Goal: Task Accomplishment & Management: Use online tool/utility

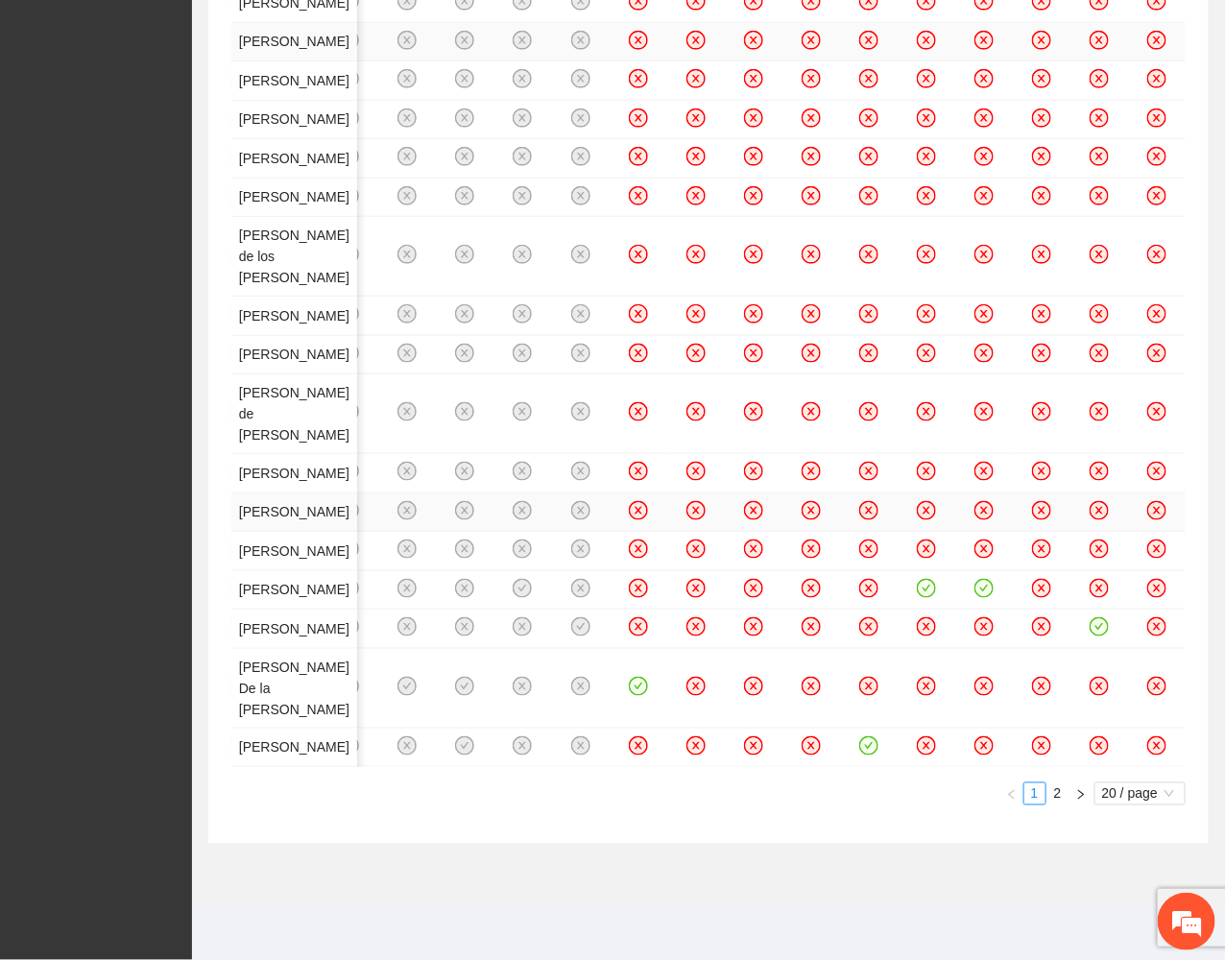
scroll to position [1268, 0]
click at [1055, 804] on link "2" at bounding box center [1057, 793] width 21 height 21
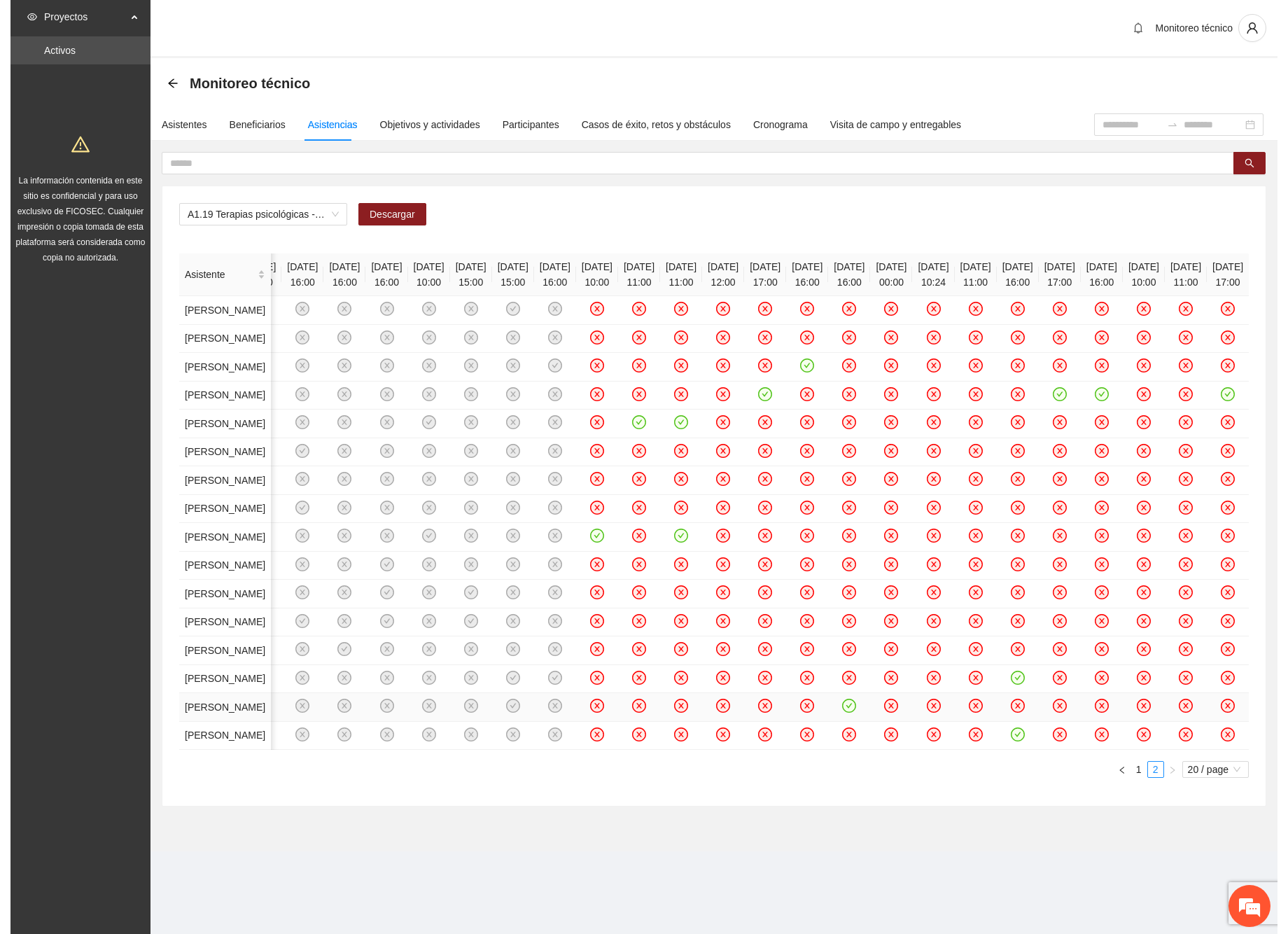
scroll to position [0, 0]
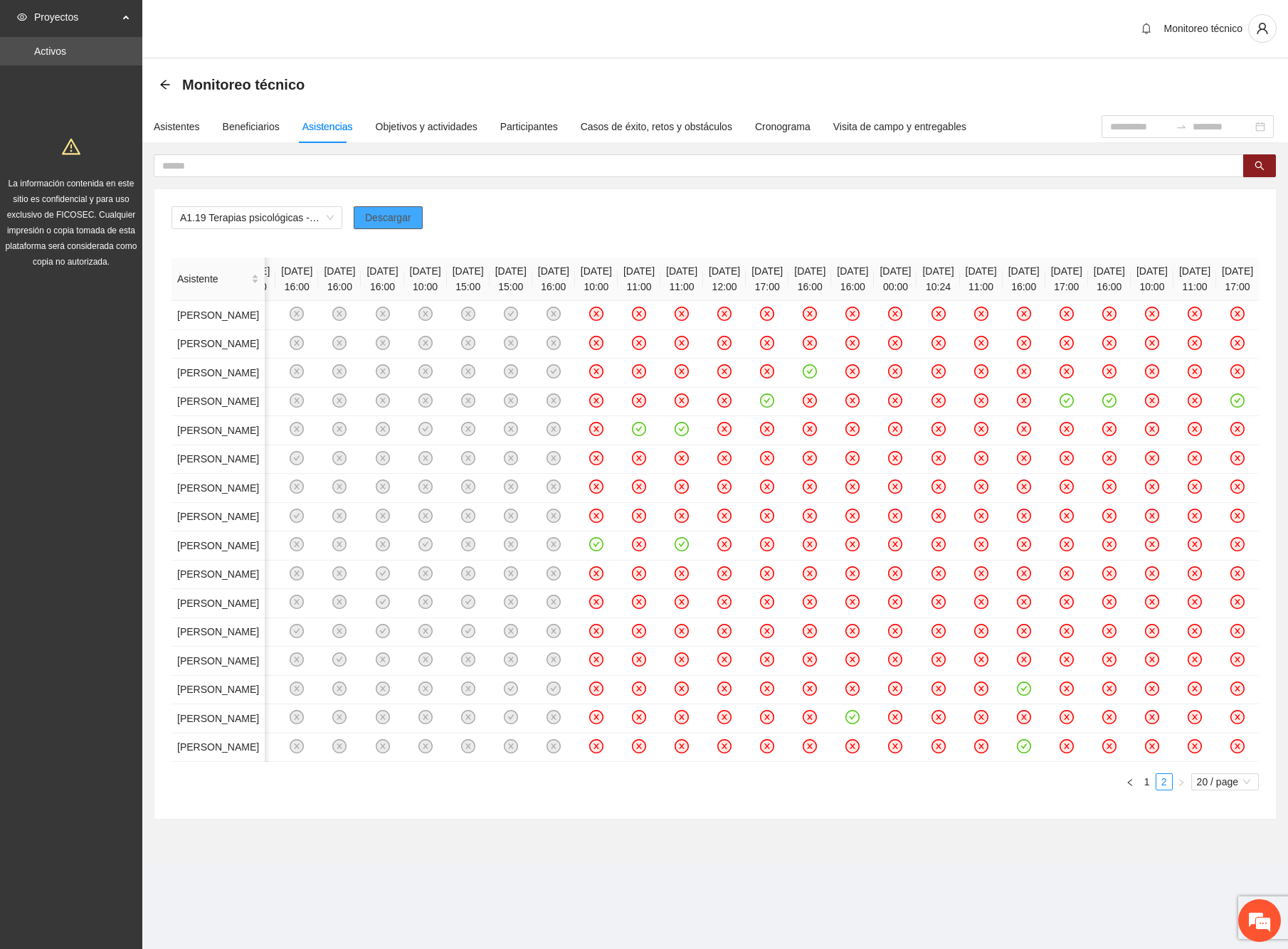
click at [394, 216] on span "Descargar" at bounding box center [388, 217] width 46 height 16
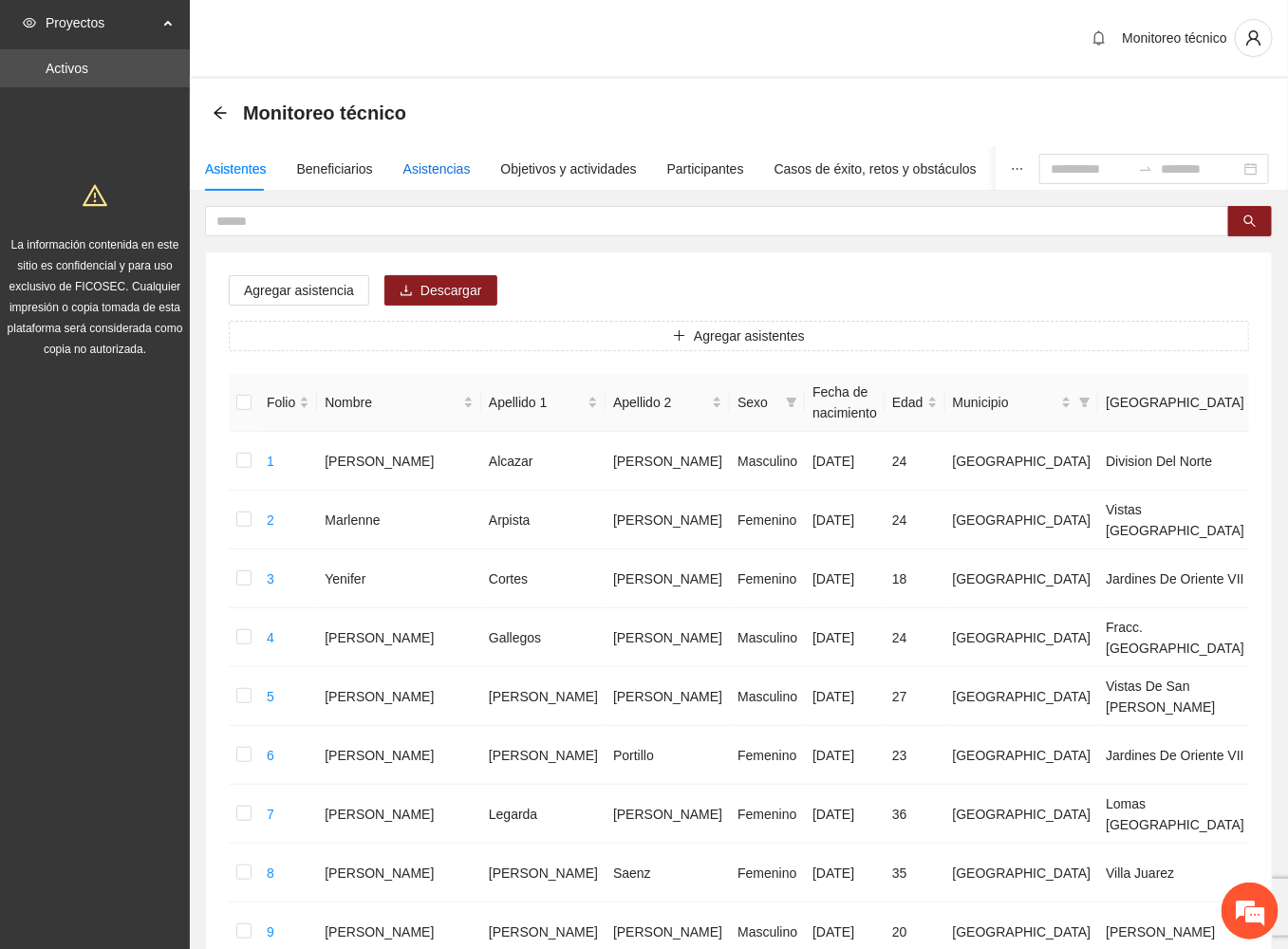
click at [427, 172] on div "Asistencias" at bounding box center [437, 168] width 67 height 21
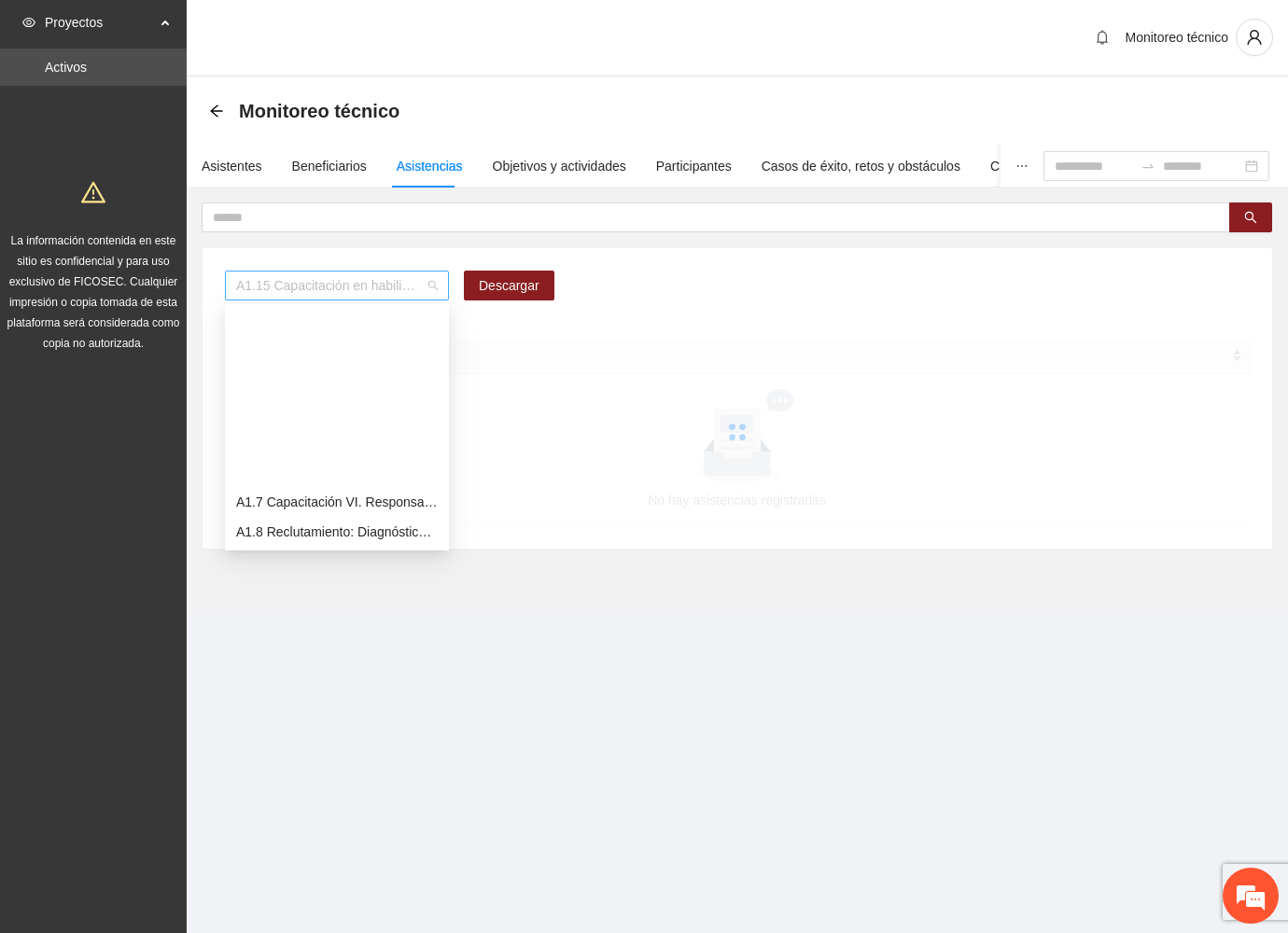
click at [426, 284] on span "A1.15 Capacitación en habilidades para la [PERSON_NAME] 1 - [GEOGRAPHIC_DATA]" at bounding box center [336, 285] width 201 height 28
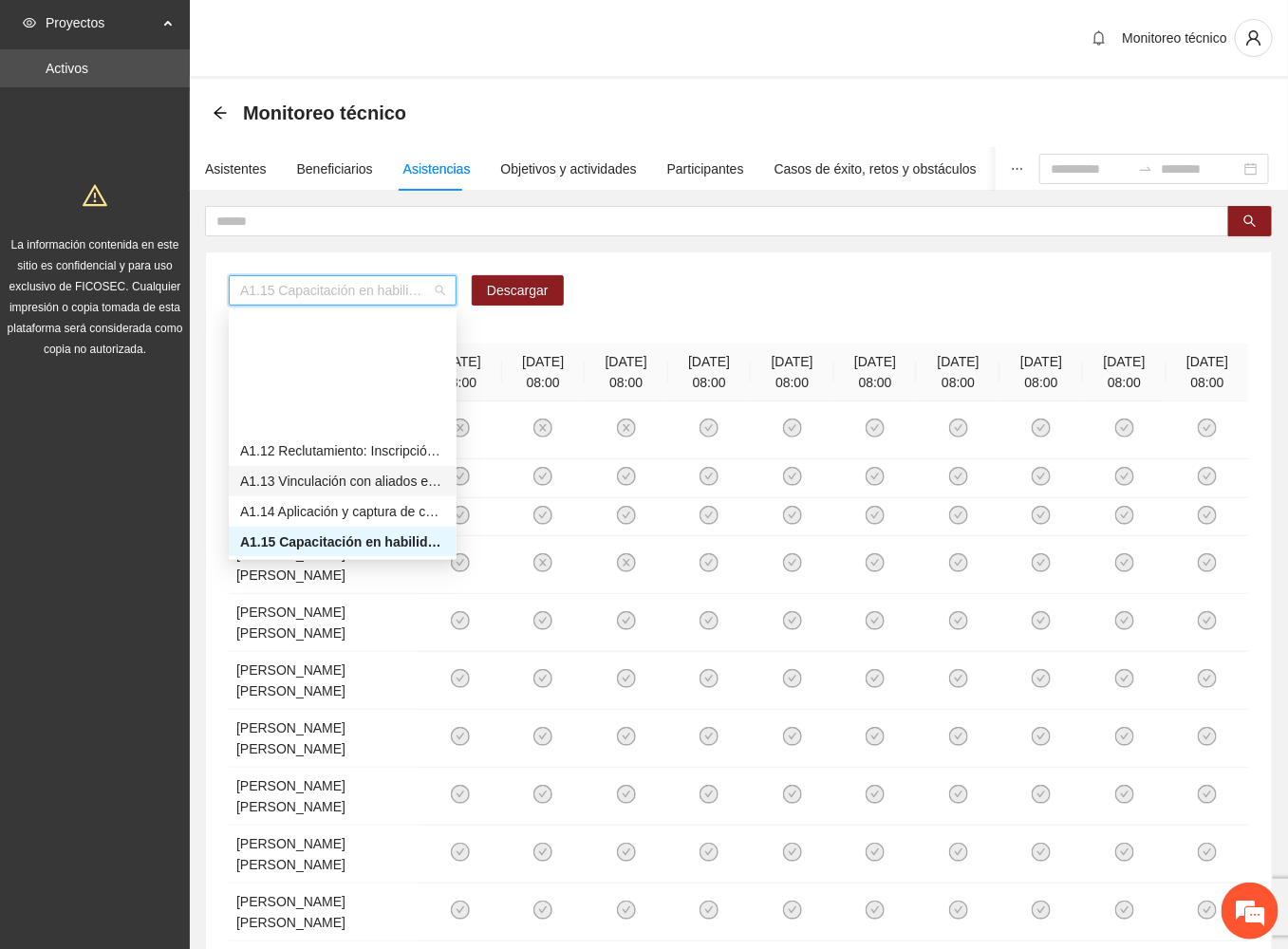
scroll to position [354, 0]
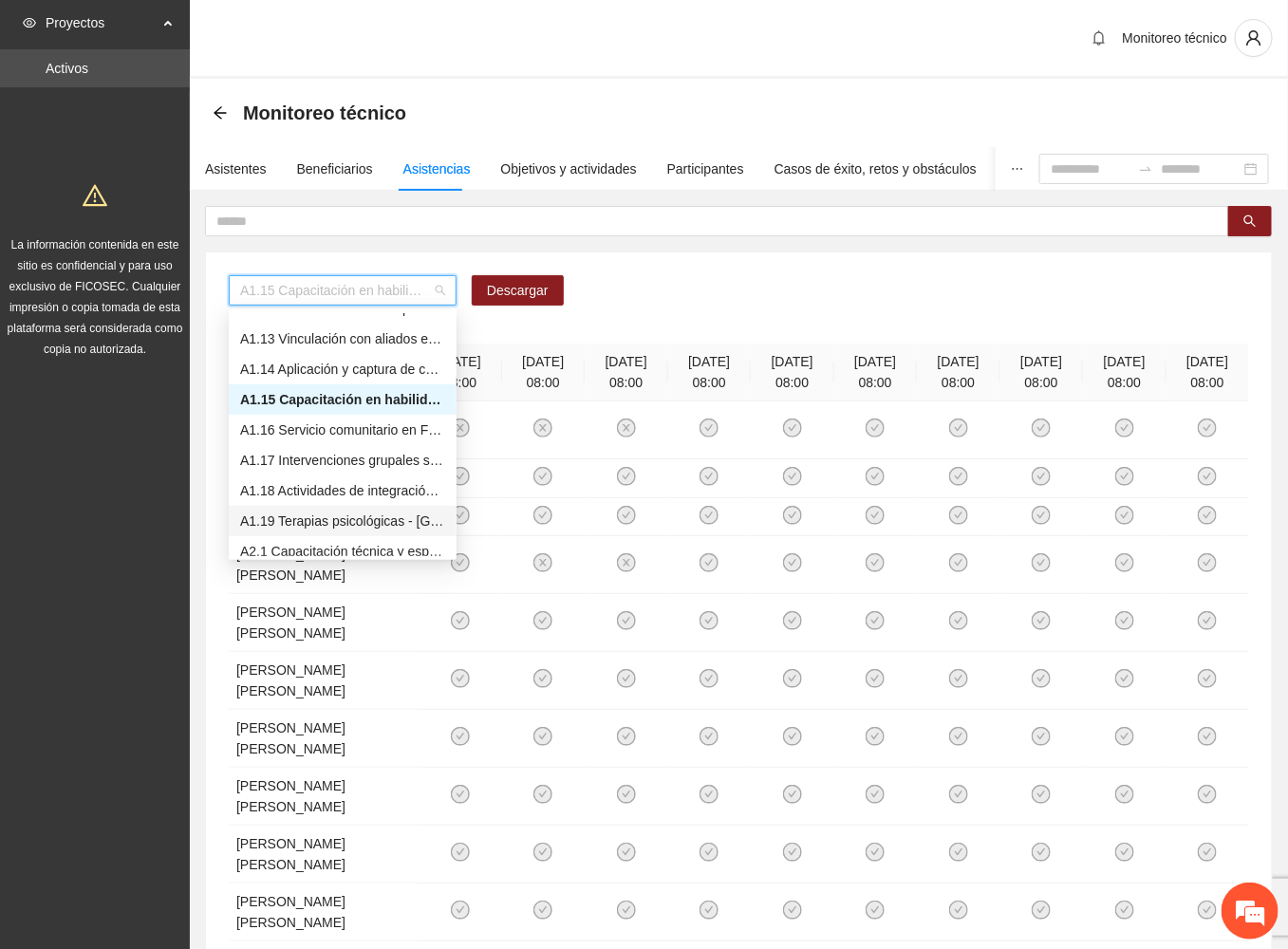
click at [331, 518] on div "A1.19 Terapias psicológicas - [GEOGRAPHIC_DATA]" at bounding box center [342, 520] width 205 height 21
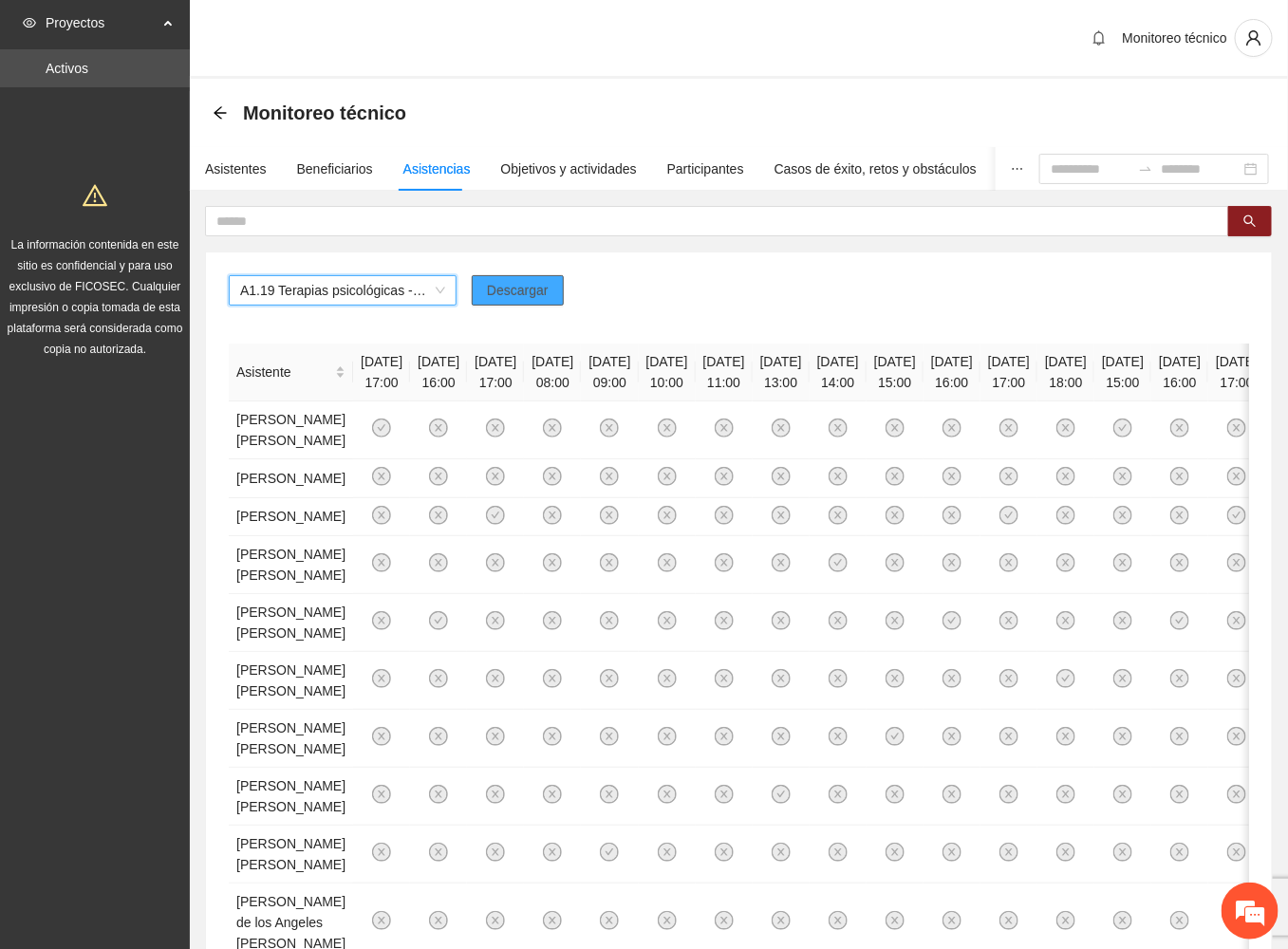
click at [539, 297] on span "Descargar" at bounding box center [517, 290] width 61 height 21
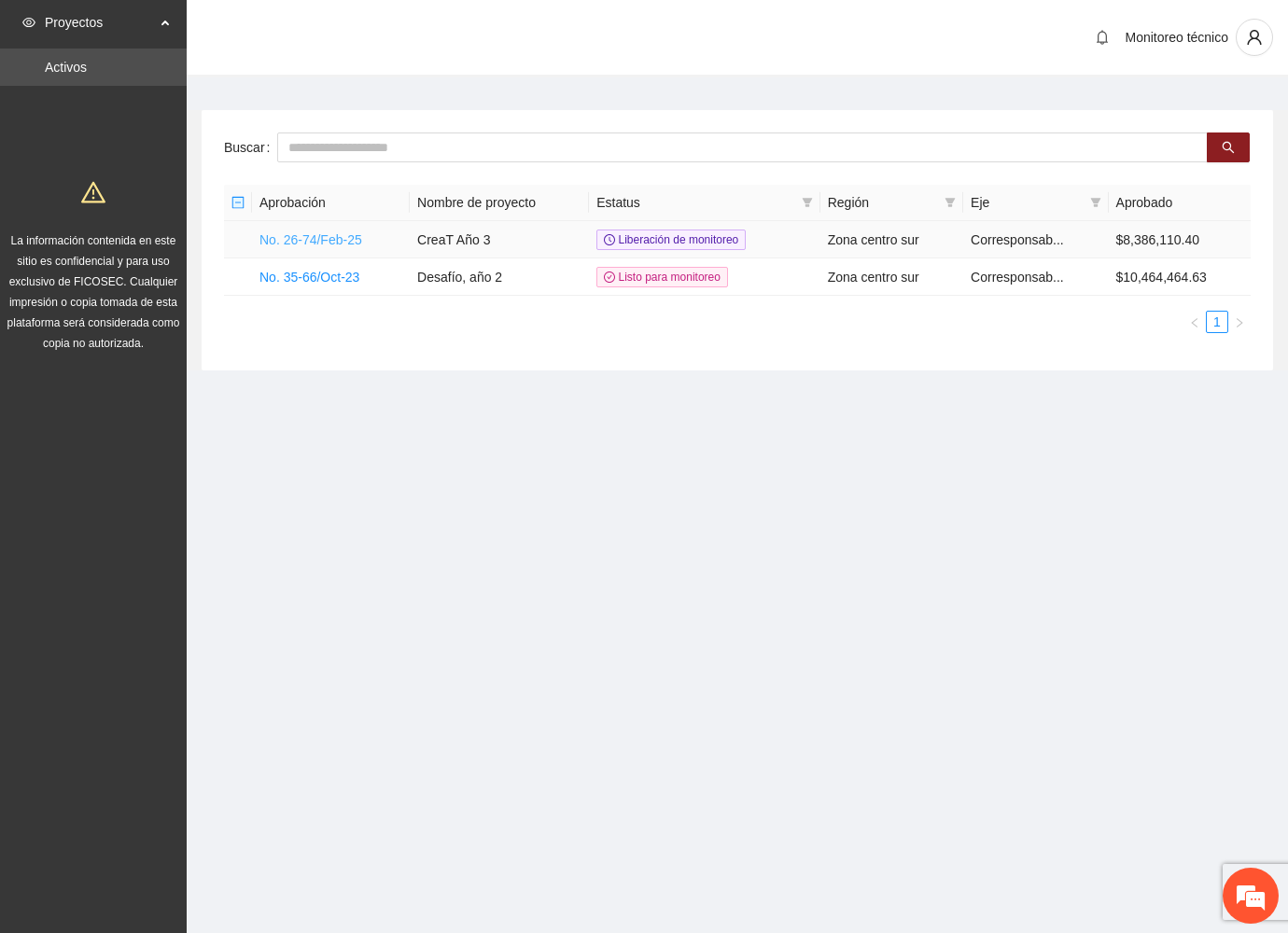
click at [320, 233] on link "No. 26-74/Feb-25" at bounding box center [311, 239] width 103 height 15
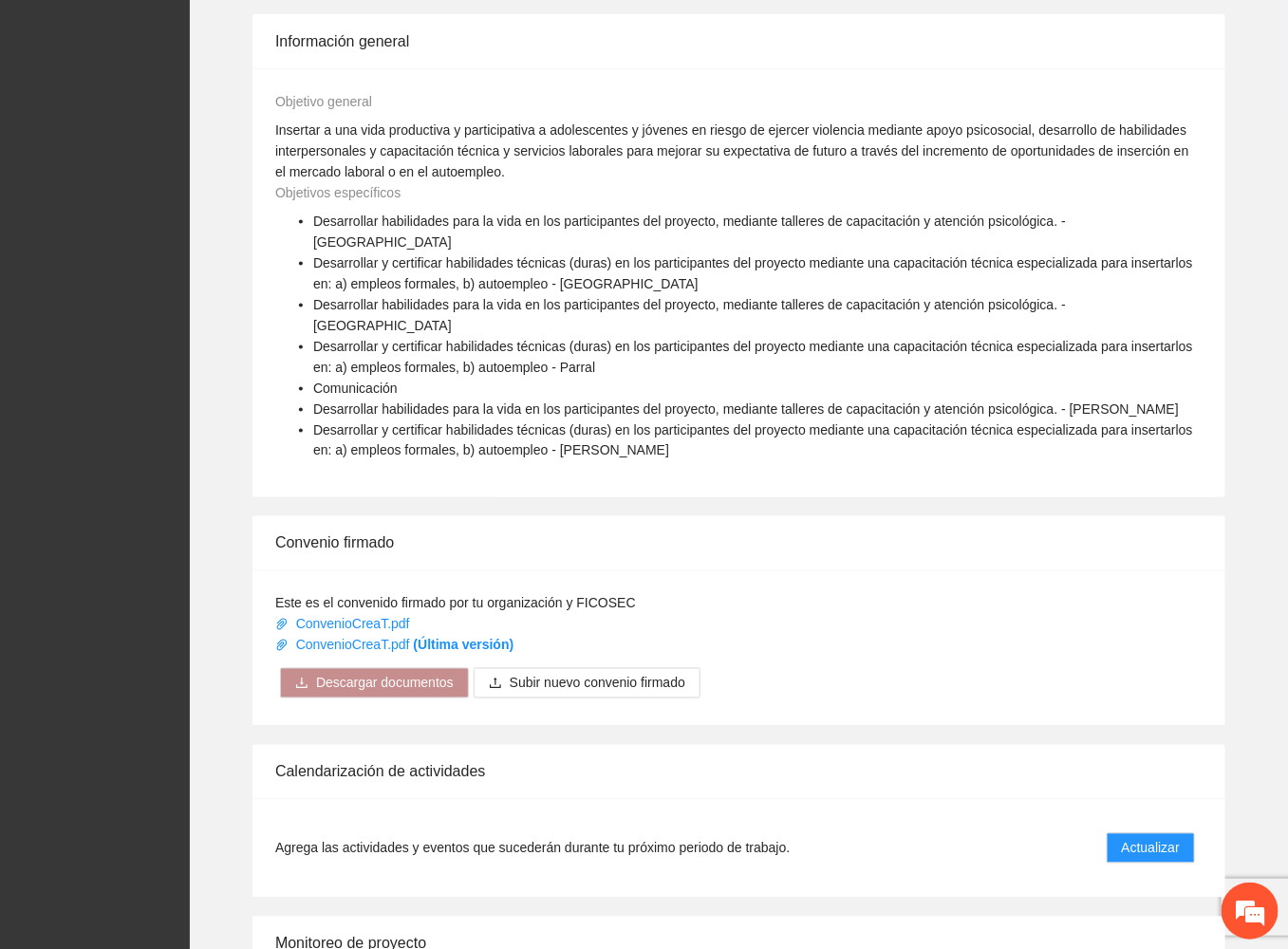
scroll to position [1011, 0]
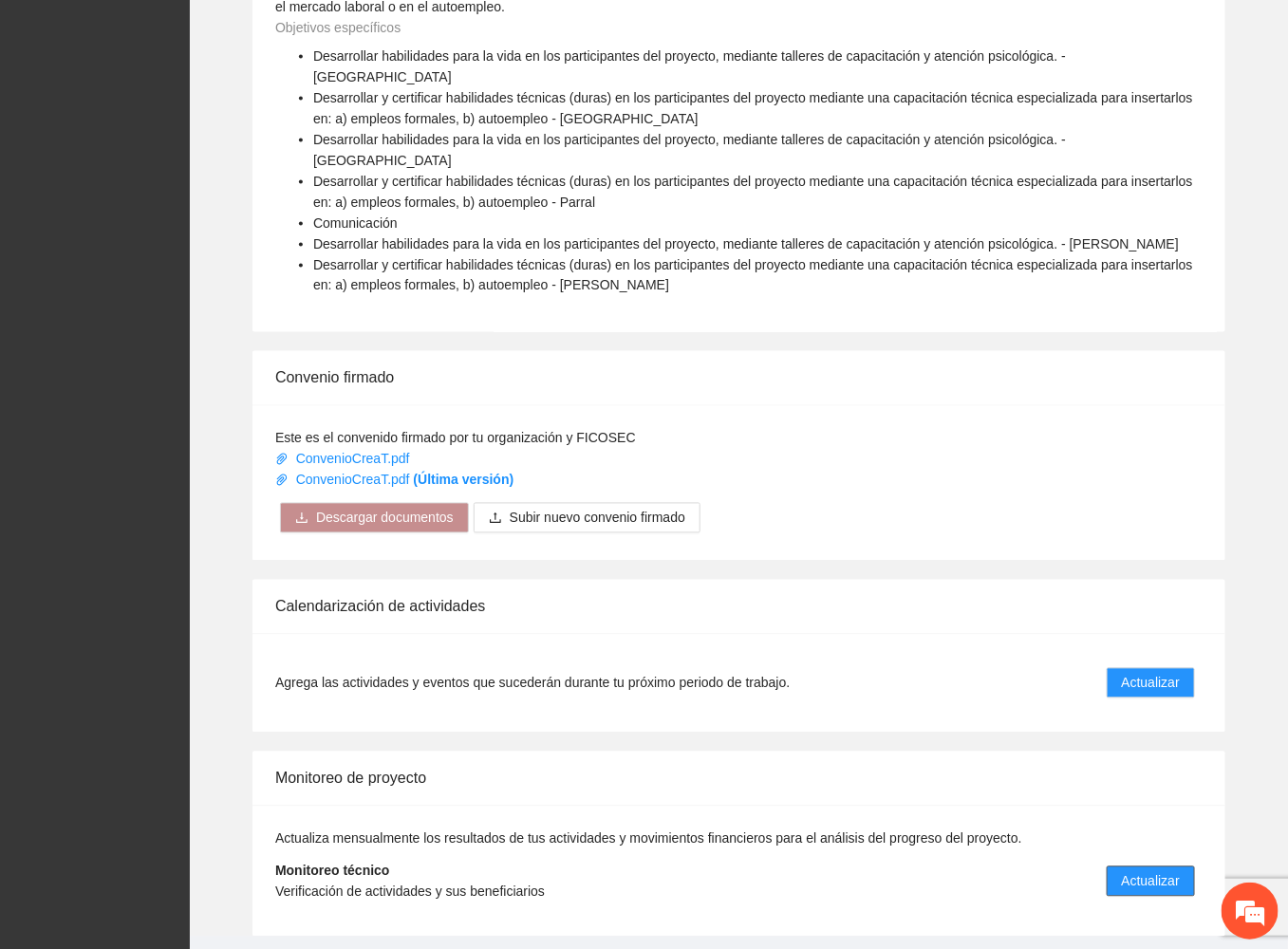
click at [1151, 871] on span "Actualizar" at bounding box center [1151, 881] width 58 height 21
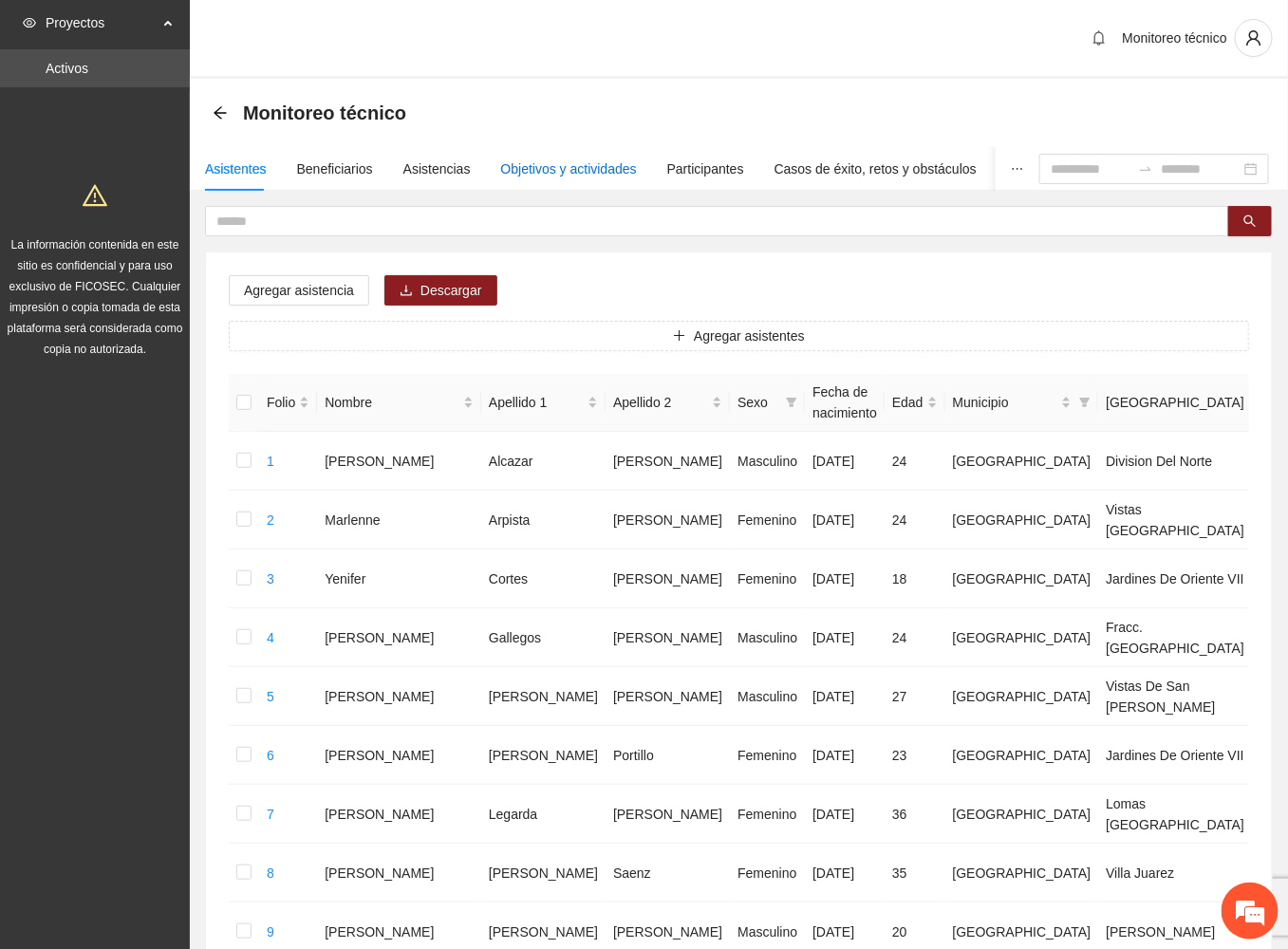
click at [596, 165] on div "Objetivos y actividades" at bounding box center [568, 168] width 135 height 21
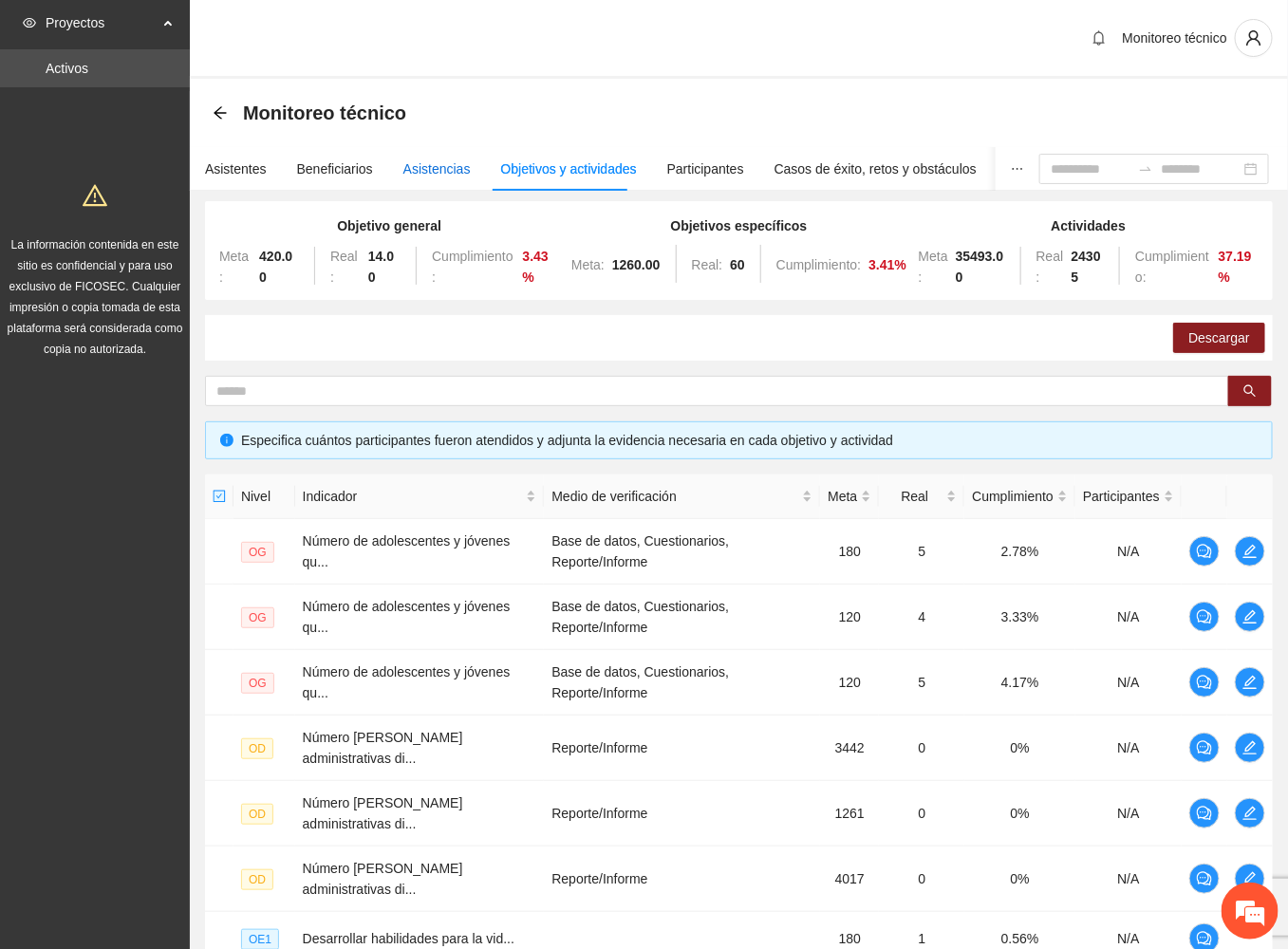
click at [403, 160] on div "Asistencias" at bounding box center [437, 168] width 67 height 21
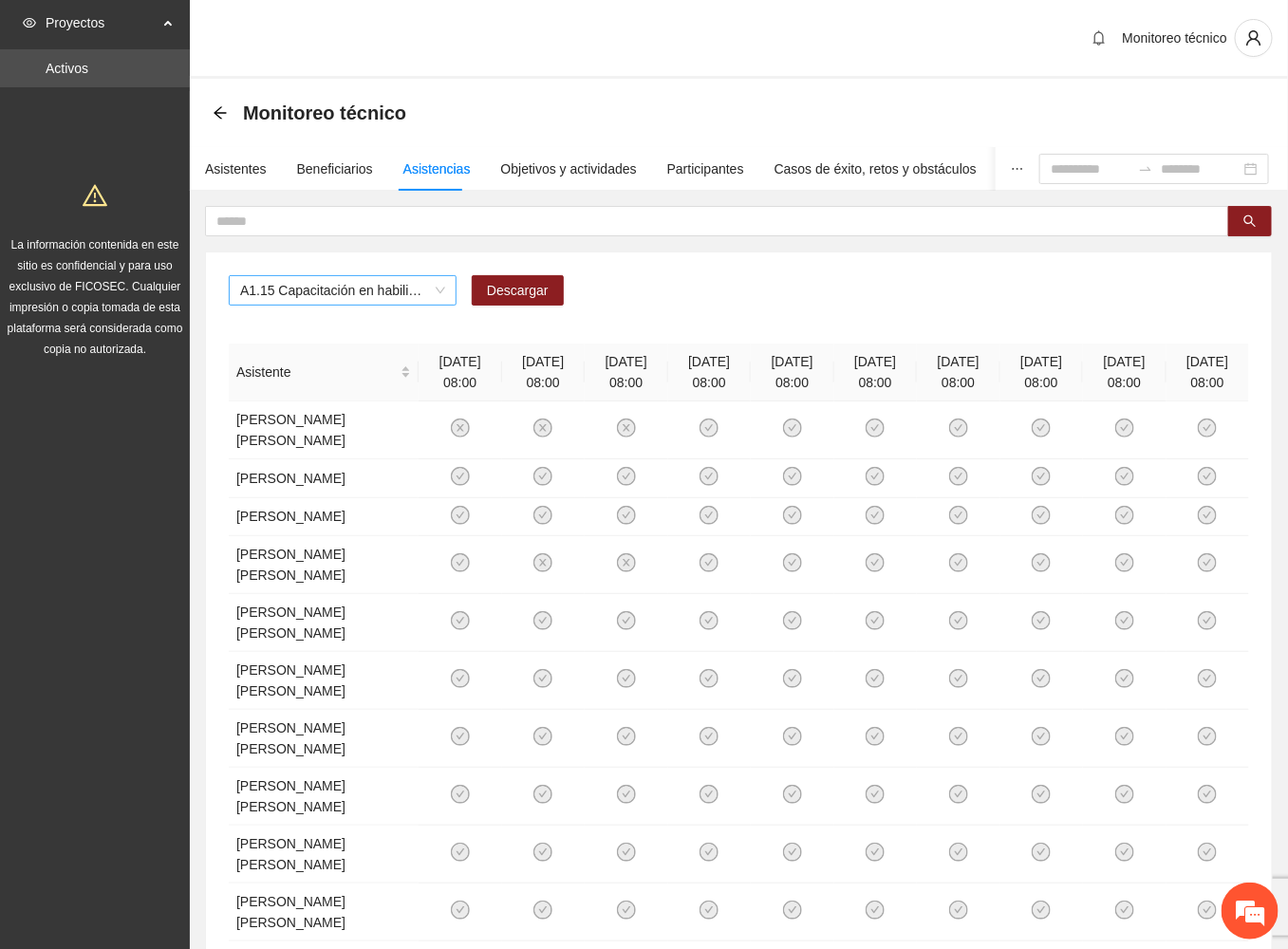
click at [444, 297] on span "A1.15 Capacitación en habilidades para la [PERSON_NAME] 1 - [GEOGRAPHIC_DATA]" at bounding box center [342, 290] width 205 height 29
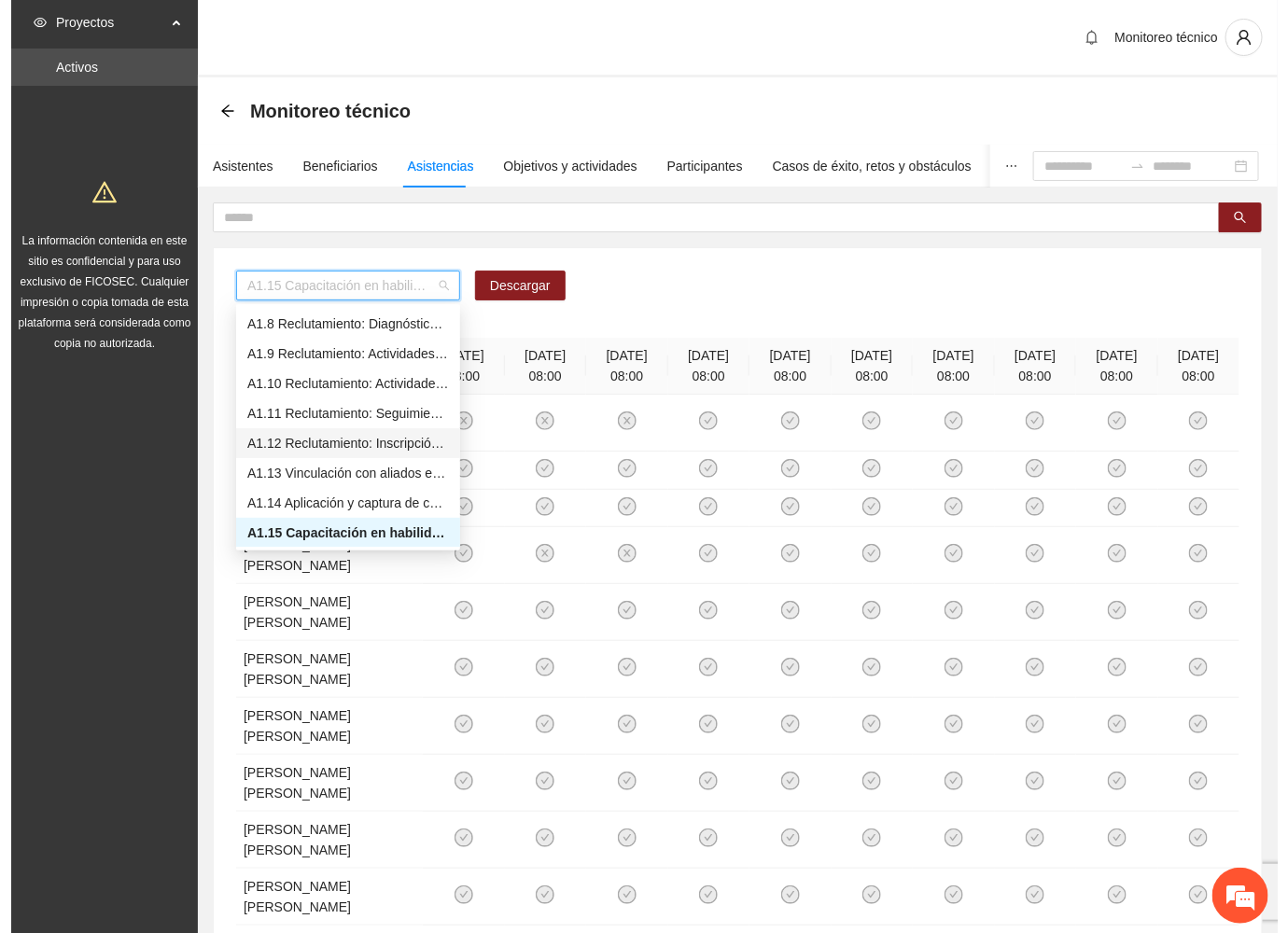
scroll to position [348, 0]
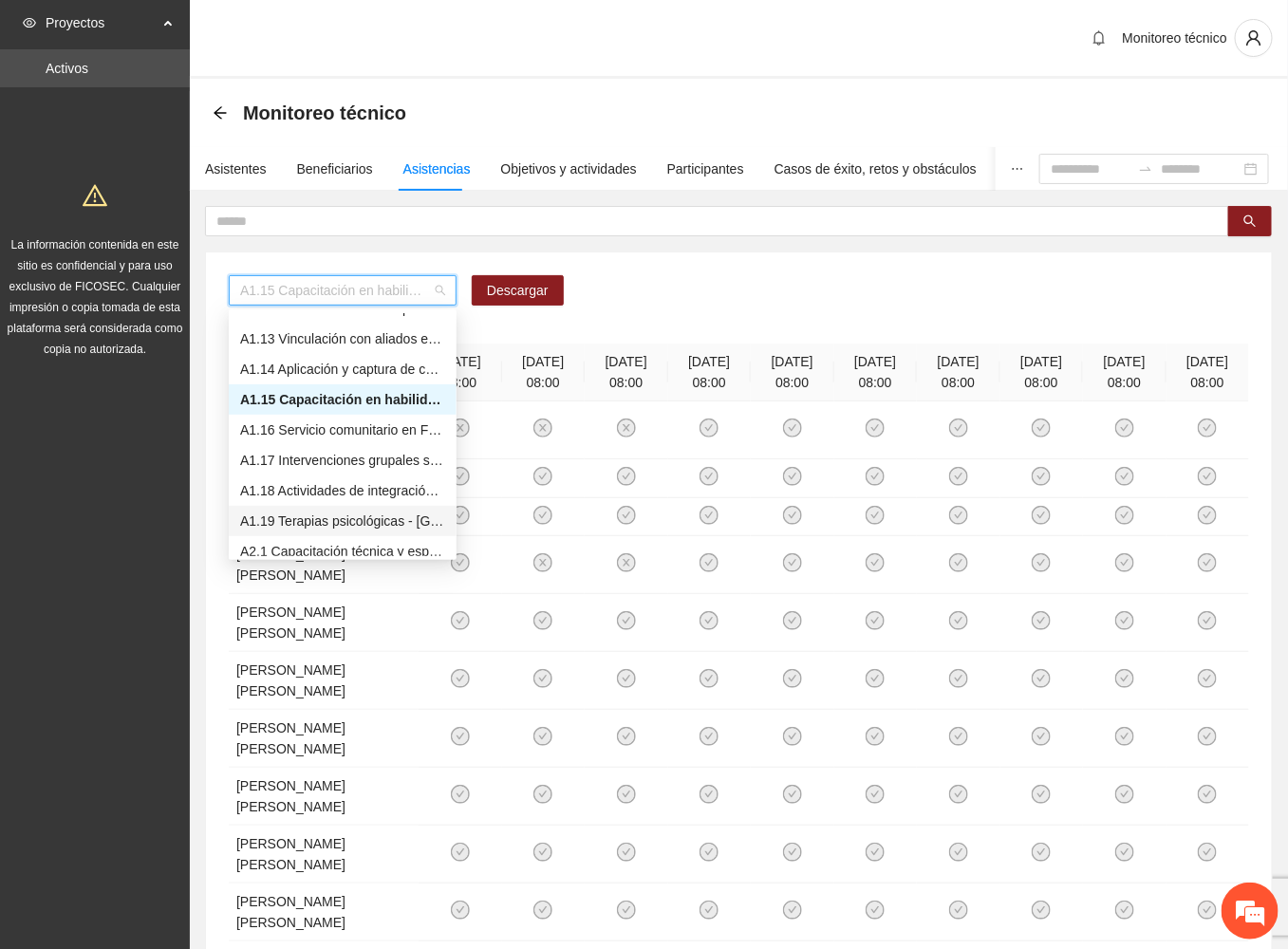
click at [333, 513] on div "A1.19 Terapias psicológicas - [GEOGRAPHIC_DATA]" at bounding box center [342, 520] width 205 height 21
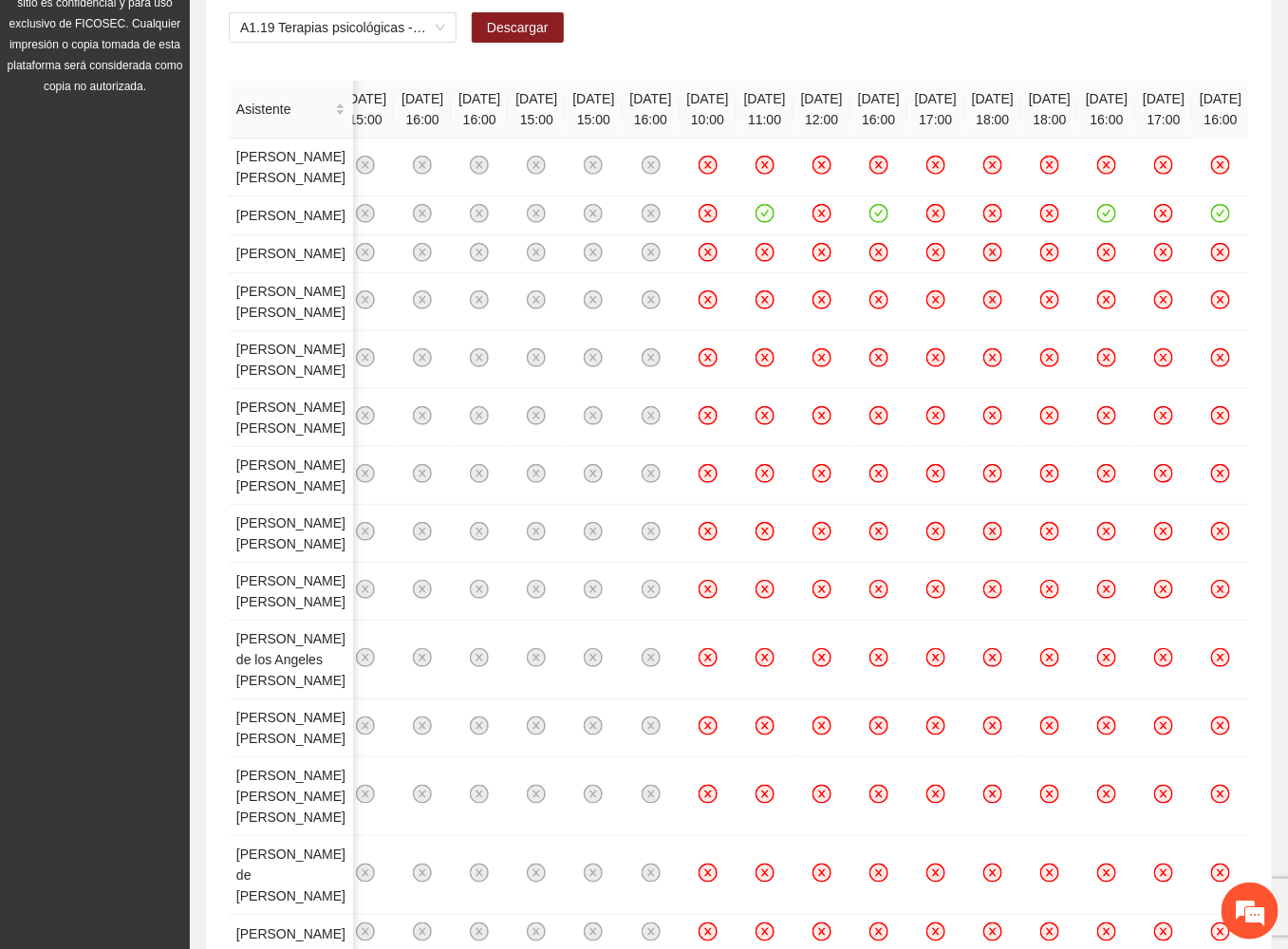
scroll to position [0, 0]
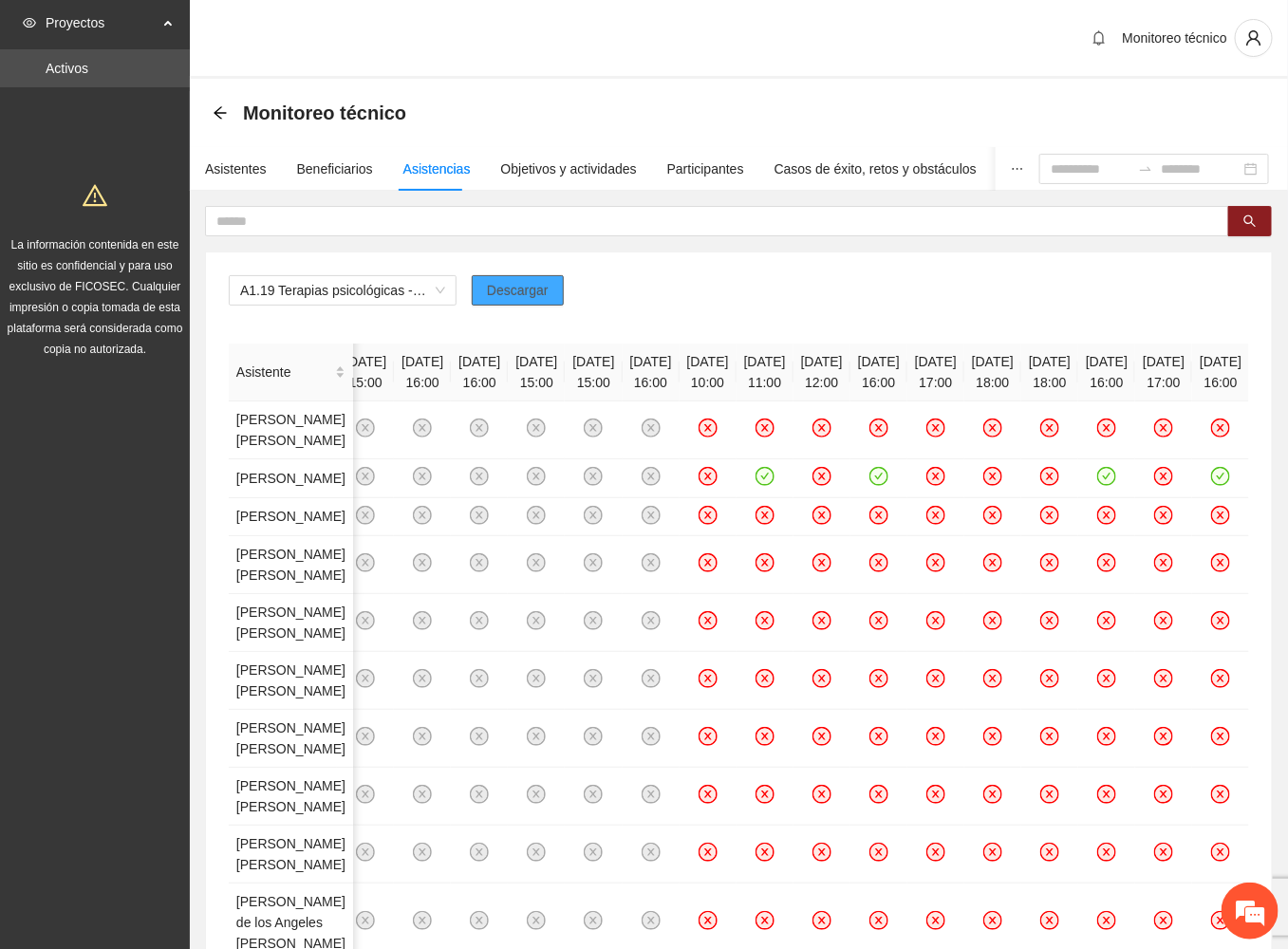
click at [527, 285] on span "Descargar" at bounding box center [517, 290] width 61 height 21
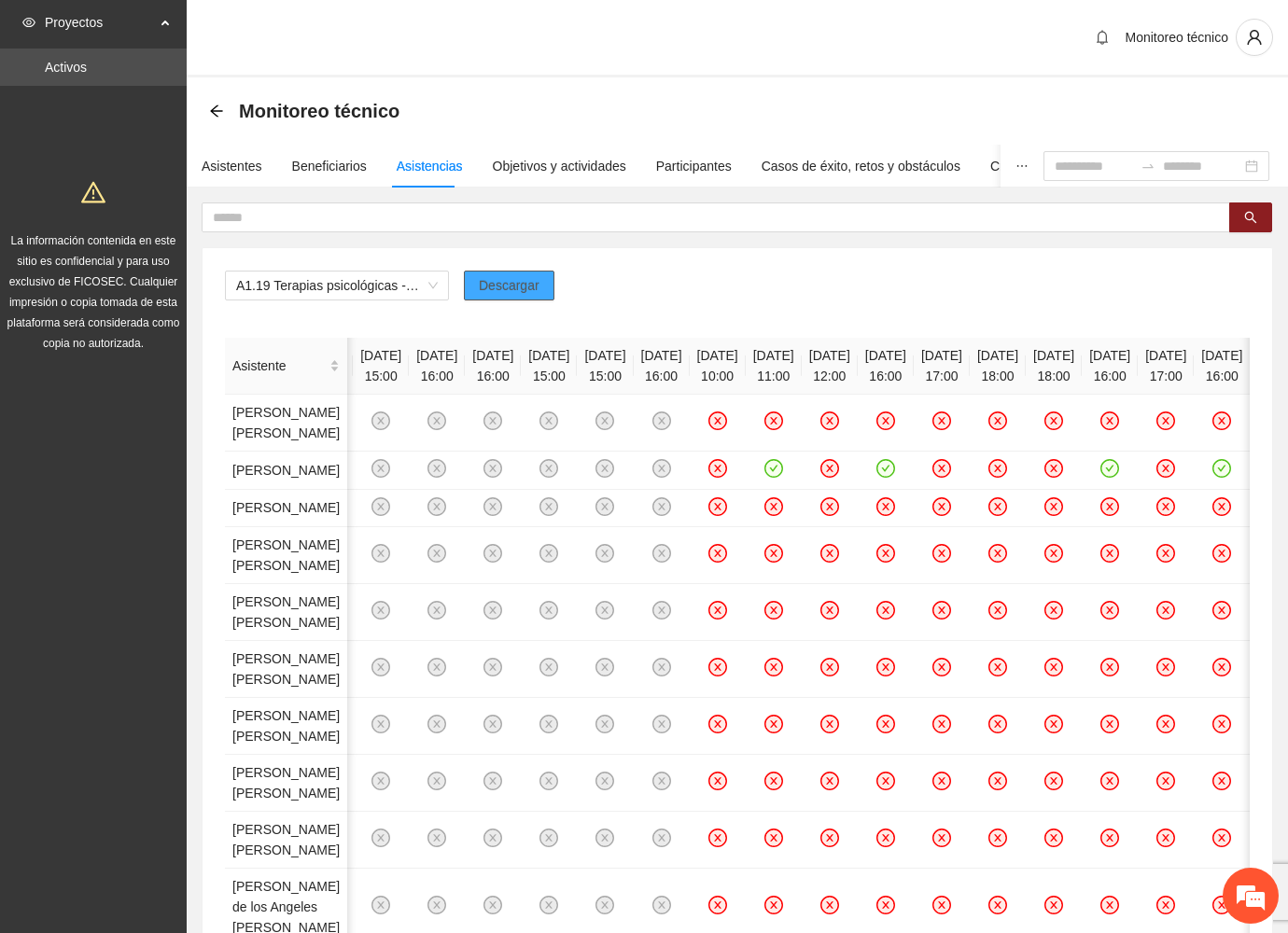
scroll to position [0, 4662]
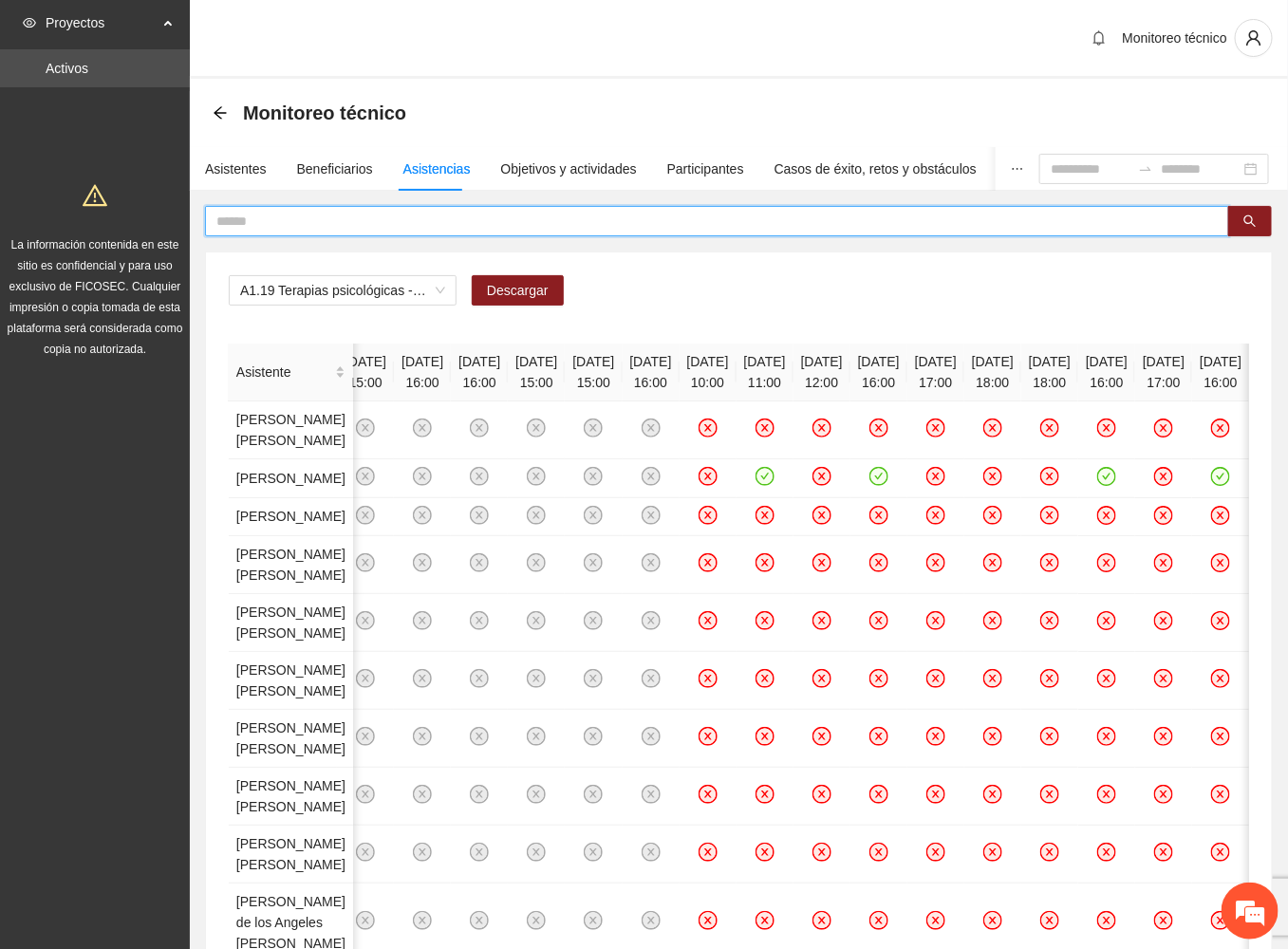
click at [363, 223] on input "text" at bounding box center [709, 220] width 986 height 21
type input "*****"
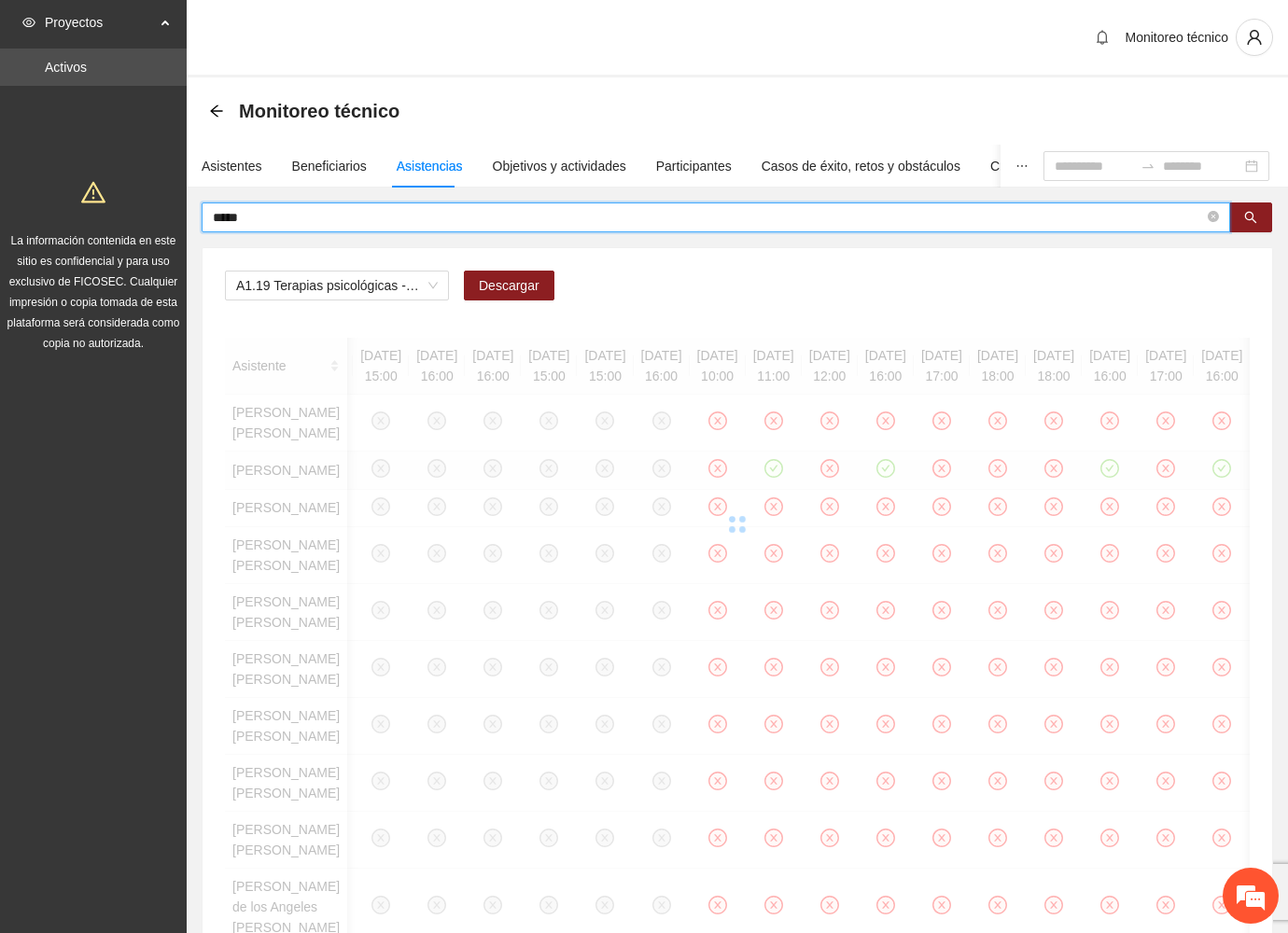
scroll to position [0, 0]
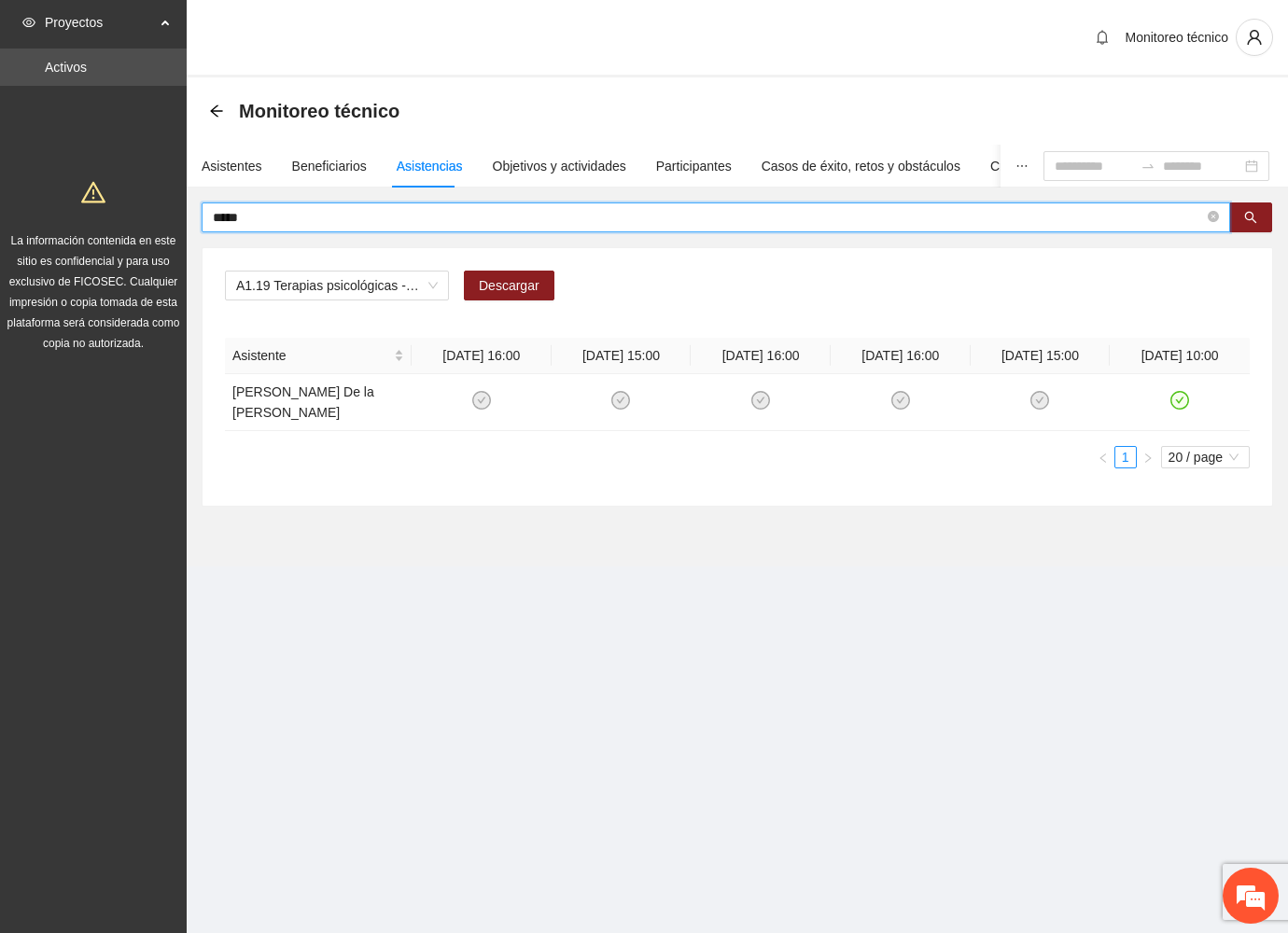
drag, startPoint x: 274, startPoint y: 222, endPoint x: 76, endPoint y: 217, distance: 198.1
click at [76, 217] on section "Proyectos Activos La información contenida en este sitio es confidencial y para…" at bounding box center [644, 466] width 1288 height 933
type input "*****"
drag, startPoint x: 292, startPoint y: 220, endPoint x: 122, endPoint y: 232, distance: 170.4
click at [122, 232] on section "Proyectos Activos La información contenida en este sitio es confidencial y para…" at bounding box center [644, 466] width 1288 height 933
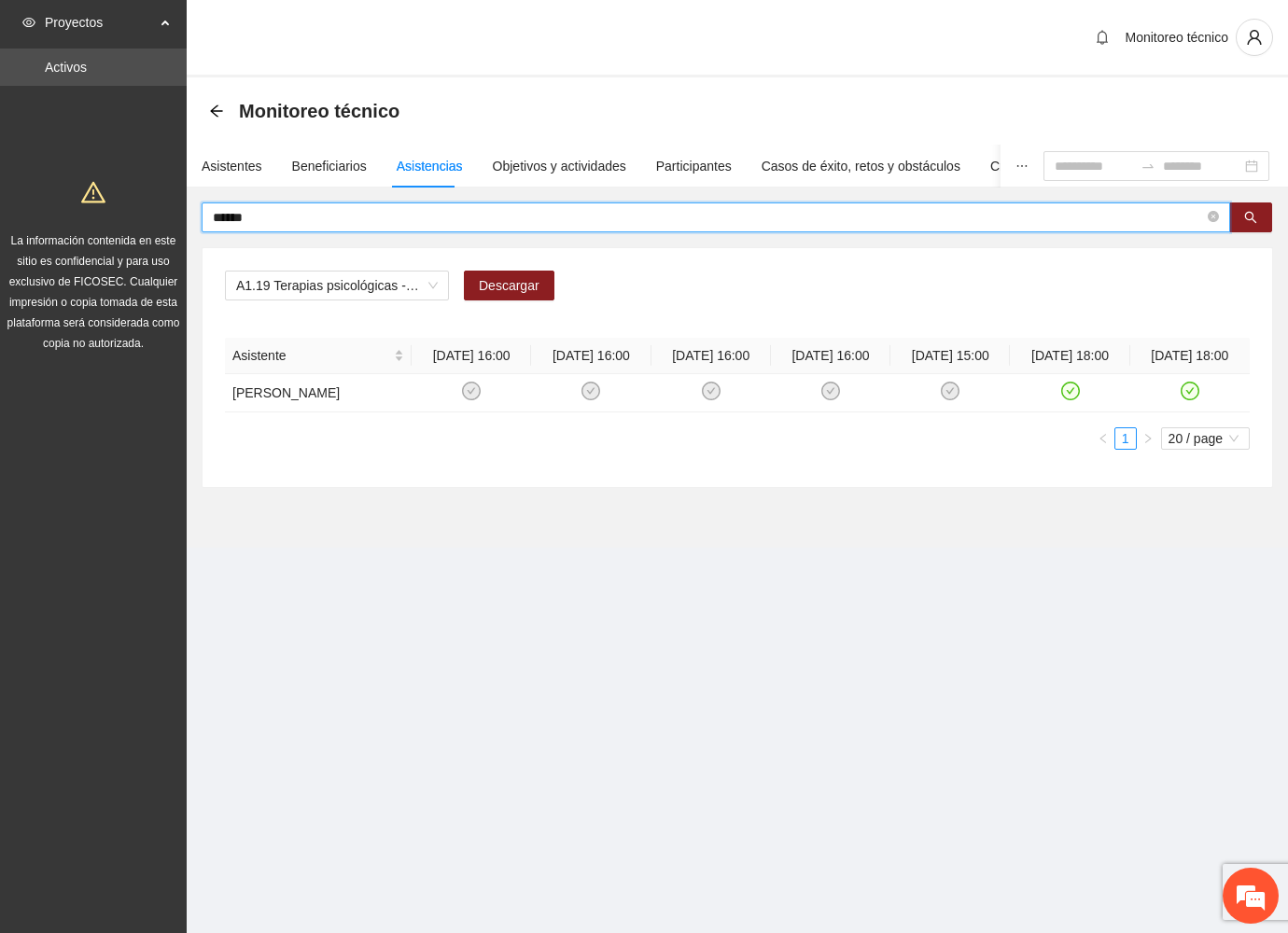
drag, startPoint x: 290, startPoint y: 213, endPoint x: 122, endPoint y: 233, distance: 169.2
click at [122, 233] on section "Proyectos Activos La información contenida en este sitio es confidencial y para…" at bounding box center [644, 466] width 1288 height 933
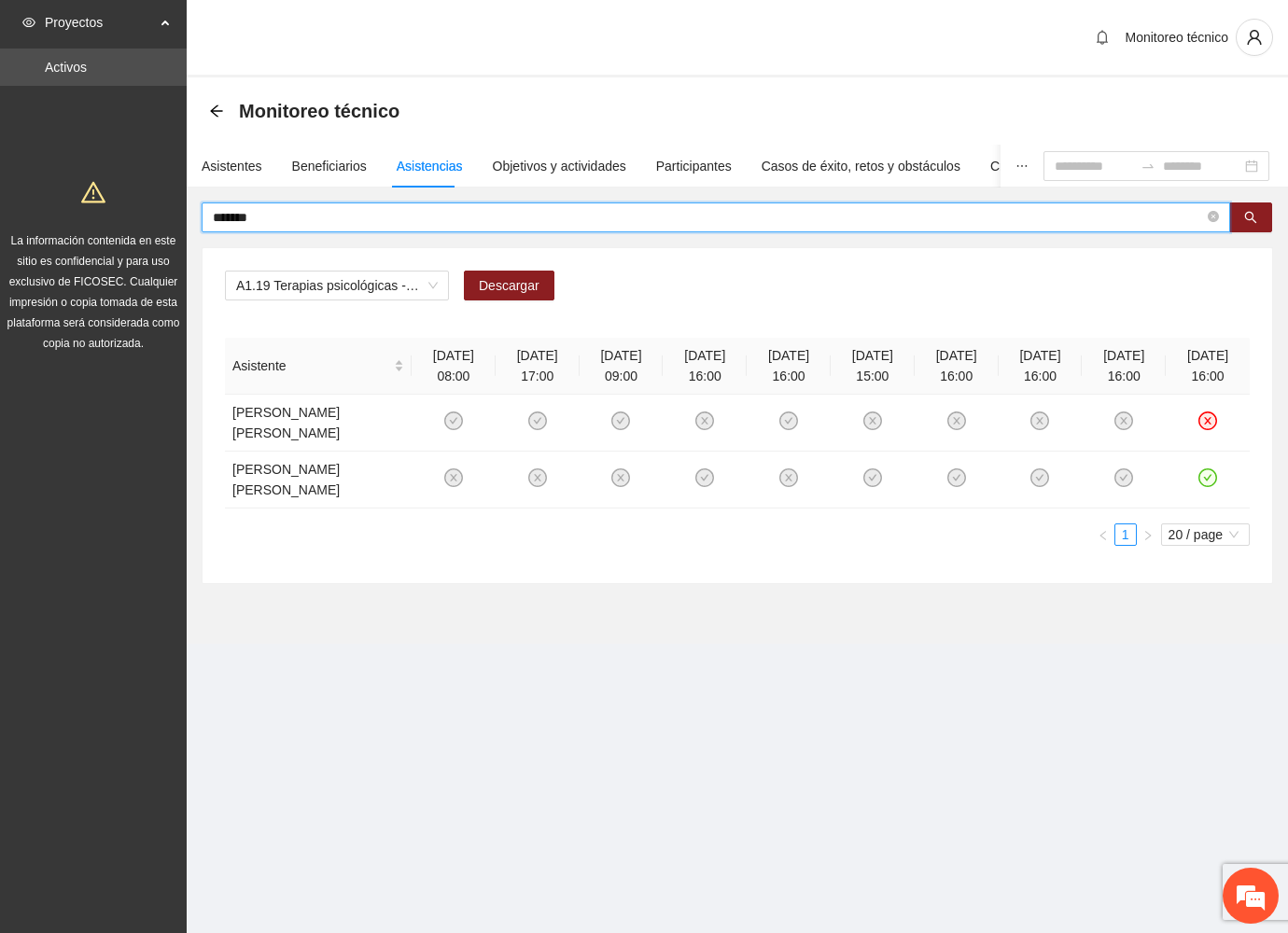
drag, startPoint x: 308, startPoint y: 224, endPoint x: 76, endPoint y: 222, distance: 232.0
click at [76, 222] on section "Proyectos Activos La información contenida en este sitio es confidencial y para…" at bounding box center [644, 466] width 1288 height 933
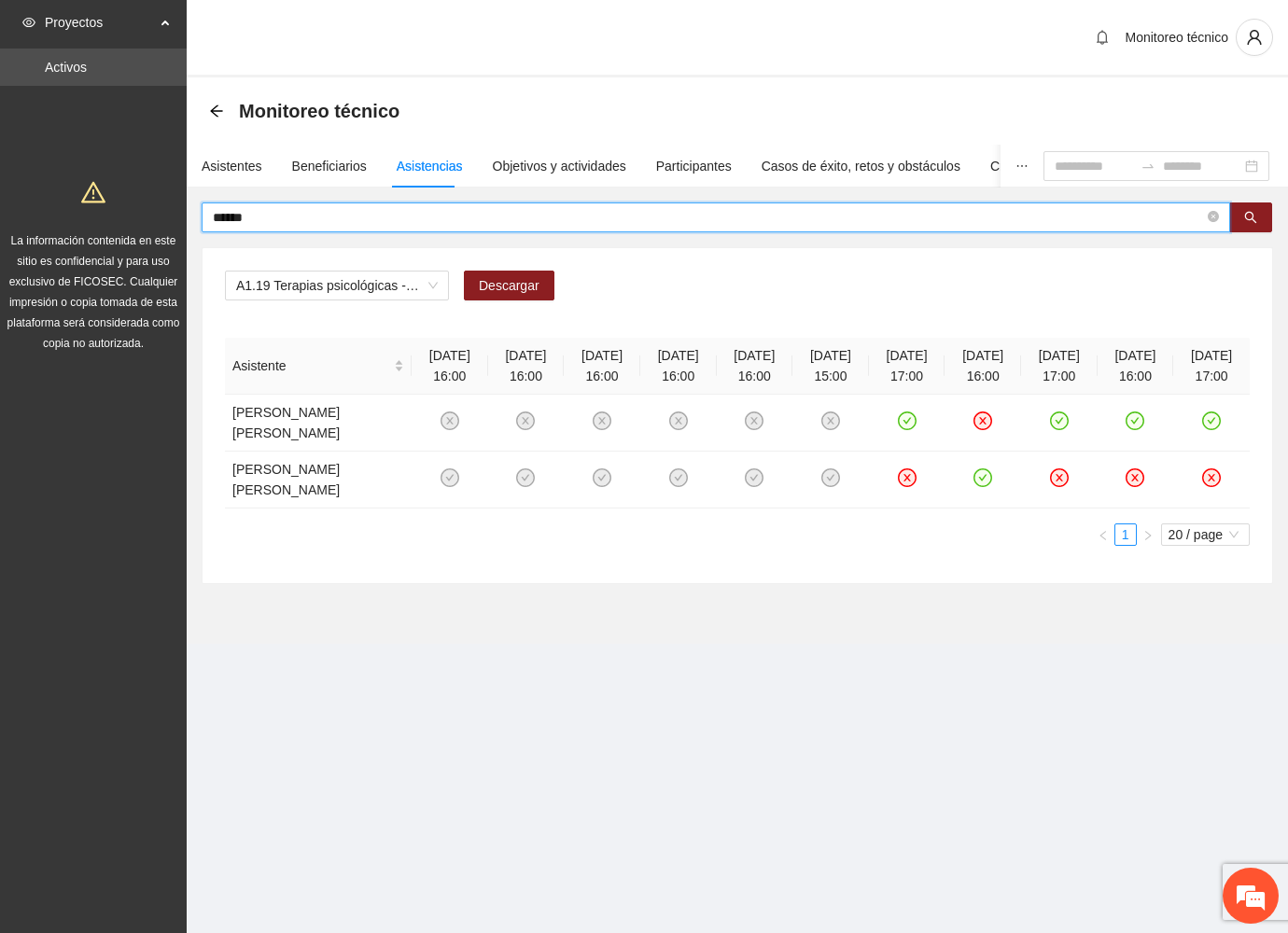
drag, startPoint x: 263, startPoint y: 219, endPoint x: 135, endPoint y: 204, distance: 128.9
click at [135, 204] on section "Proyectos Activos La información contenida en este sitio es confidencial y para…" at bounding box center [644, 466] width 1288 height 933
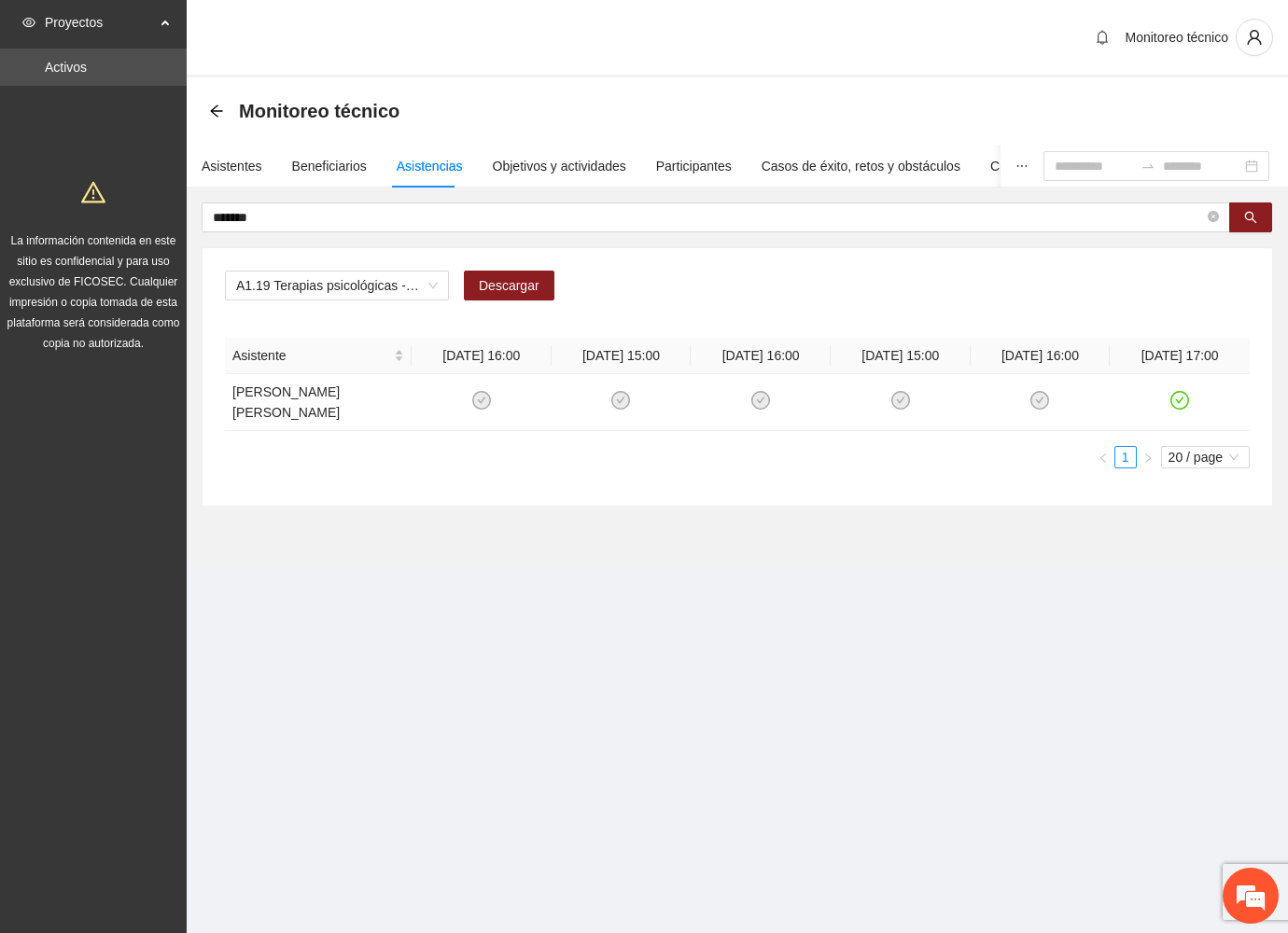
click at [868, 622] on section "Proyectos Activos La información contenida en este sitio es confidencial y para…" at bounding box center [644, 466] width 1288 height 933
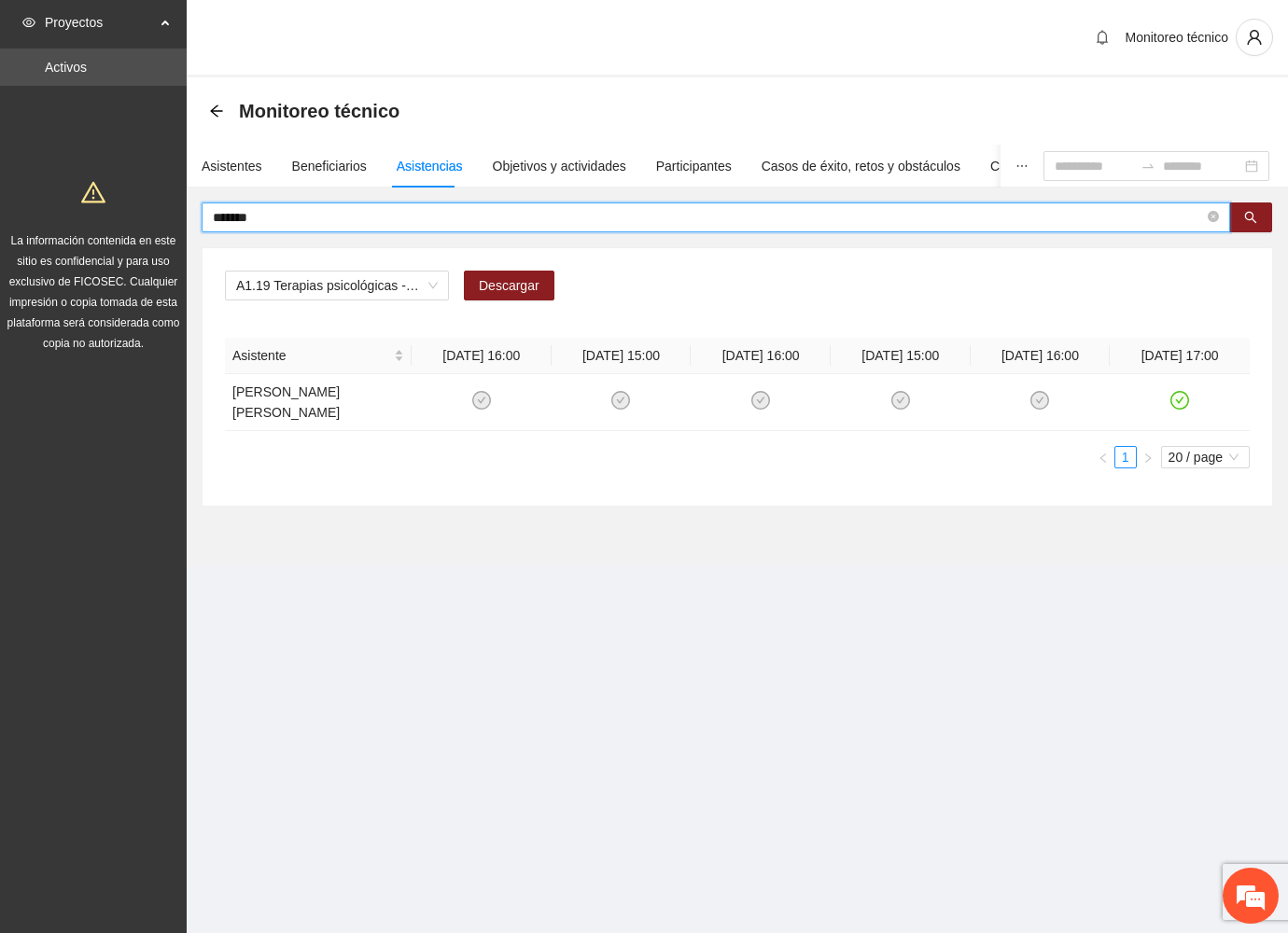
drag, startPoint x: 292, startPoint y: 219, endPoint x: 40, endPoint y: 230, distance: 252.2
click at [40, 230] on section "Proyectos Activos La información contenida en este sitio es confidencial y para…" at bounding box center [644, 466] width 1288 height 933
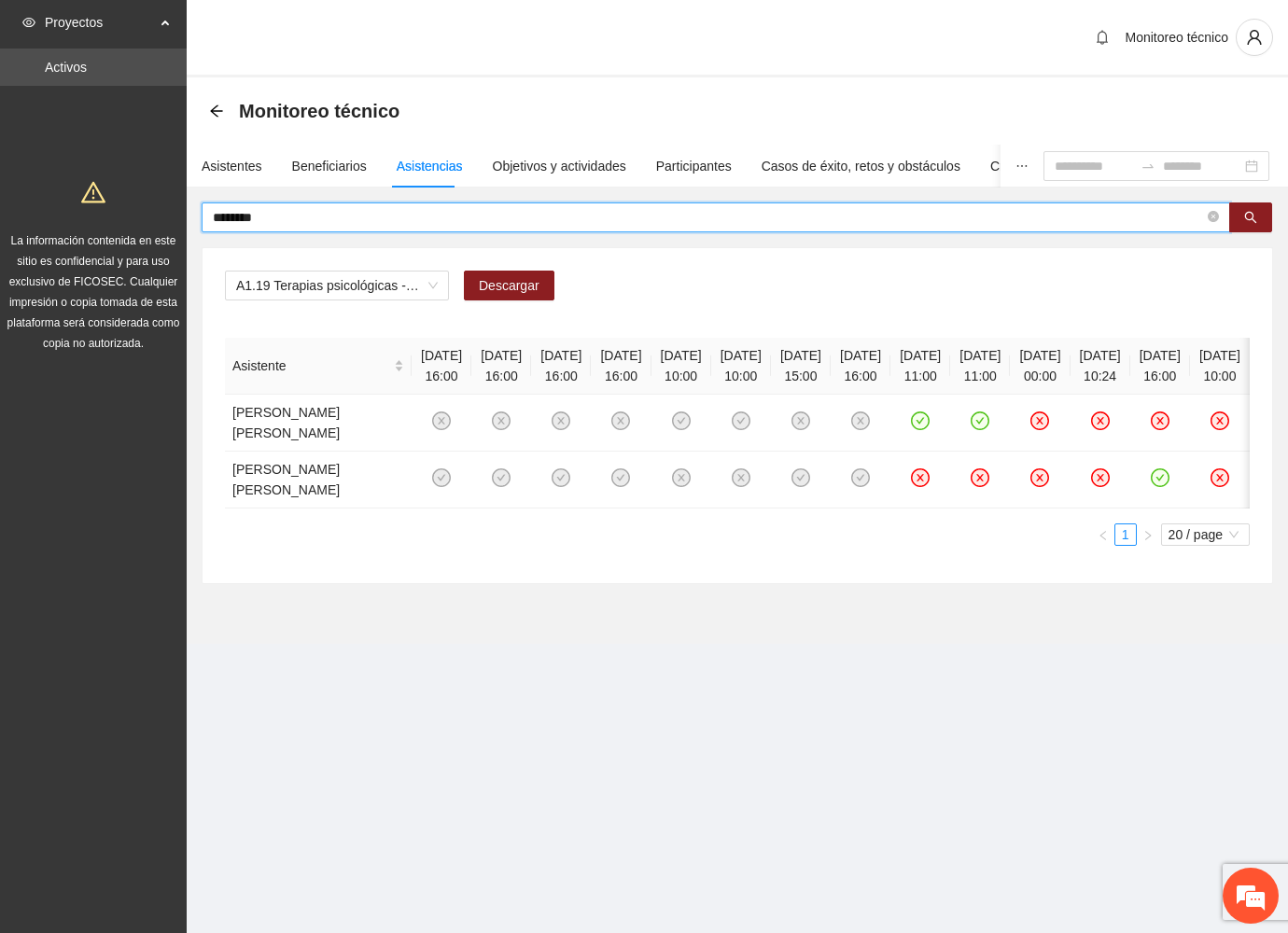
click at [572, 224] on input "********" at bounding box center [709, 217] width 992 height 20
drag, startPoint x: 295, startPoint y: 224, endPoint x: 99, endPoint y: 229, distance: 196.1
click at [99, 227] on section "Proyectos Activos La información contenida en este sitio es confidencial y para…" at bounding box center [644, 466] width 1288 height 933
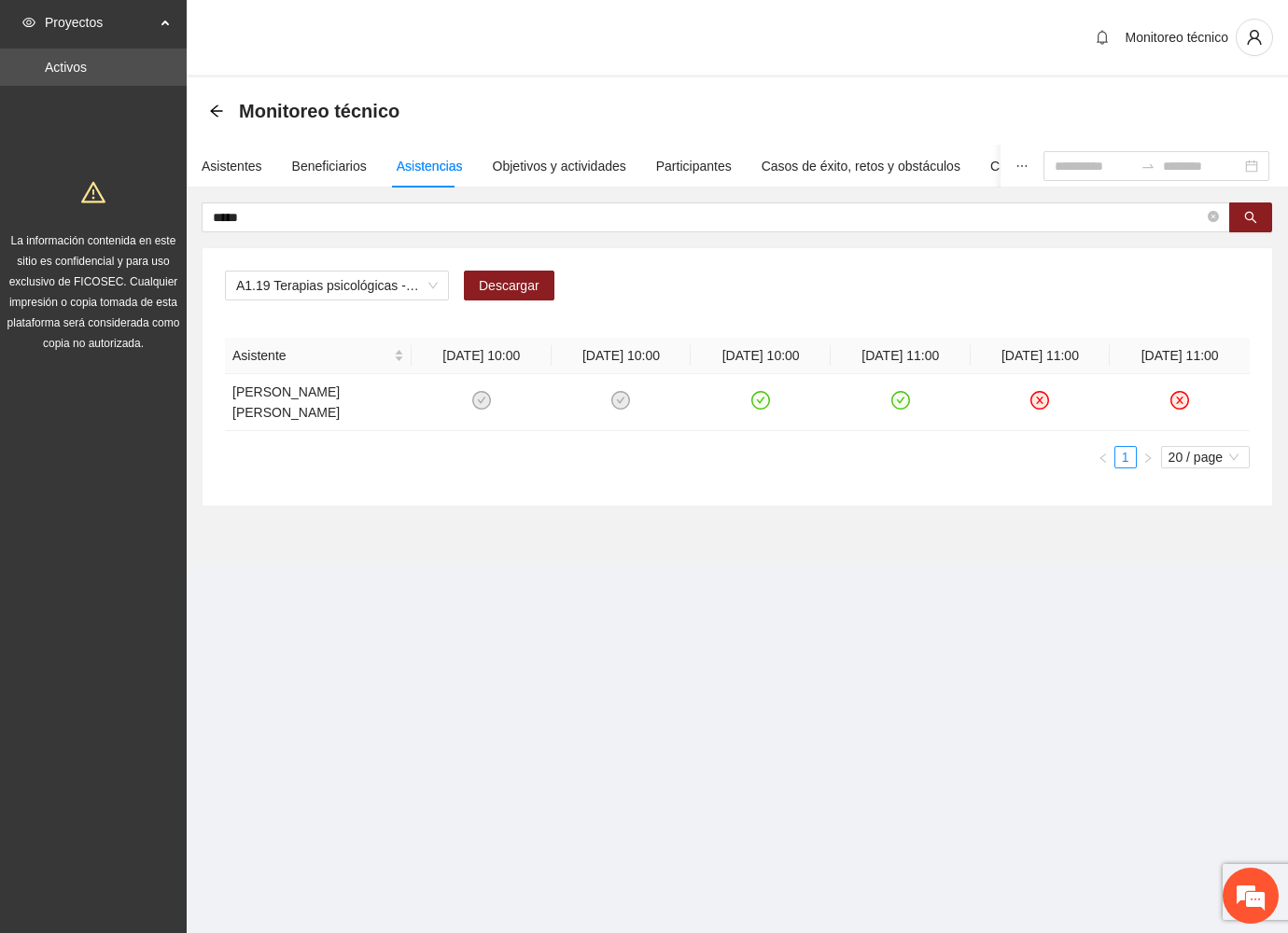
click at [818, 658] on section "Proyectos Activos La información contenida en este sitio es confidencial y para…" at bounding box center [644, 466] width 1288 height 933
click at [544, 698] on section "Proyectos Activos La información contenida en este sitio es confidencial y para…" at bounding box center [644, 466] width 1288 height 933
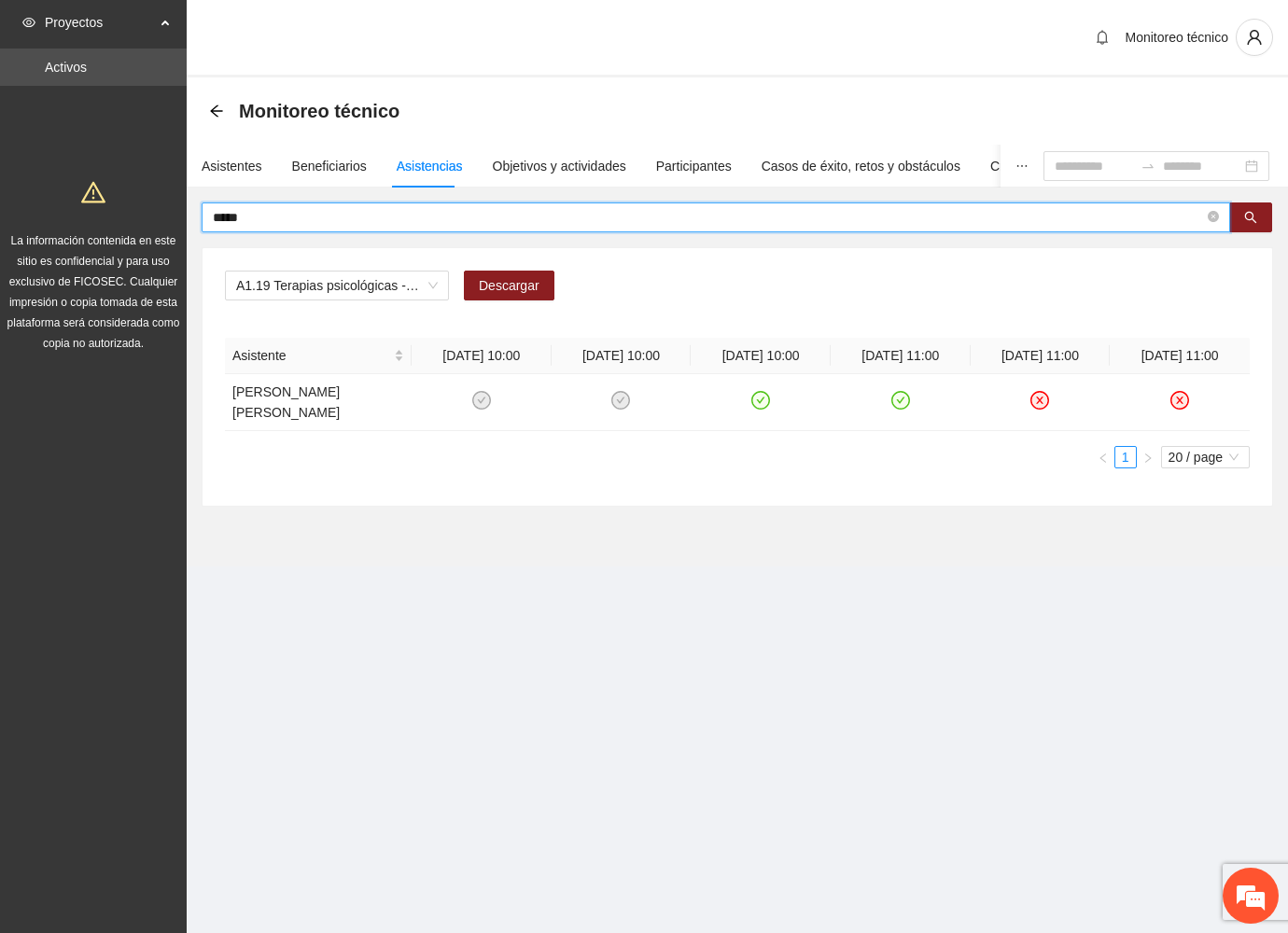
drag, startPoint x: 331, startPoint y: 225, endPoint x: 115, endPoint y: 245, distance: 216.9
click at [115, 245] on section "Proyectos Activos La información contenida en este sitio es confidencial y para…" at bounding box center [644, 466] width 1288 height 933
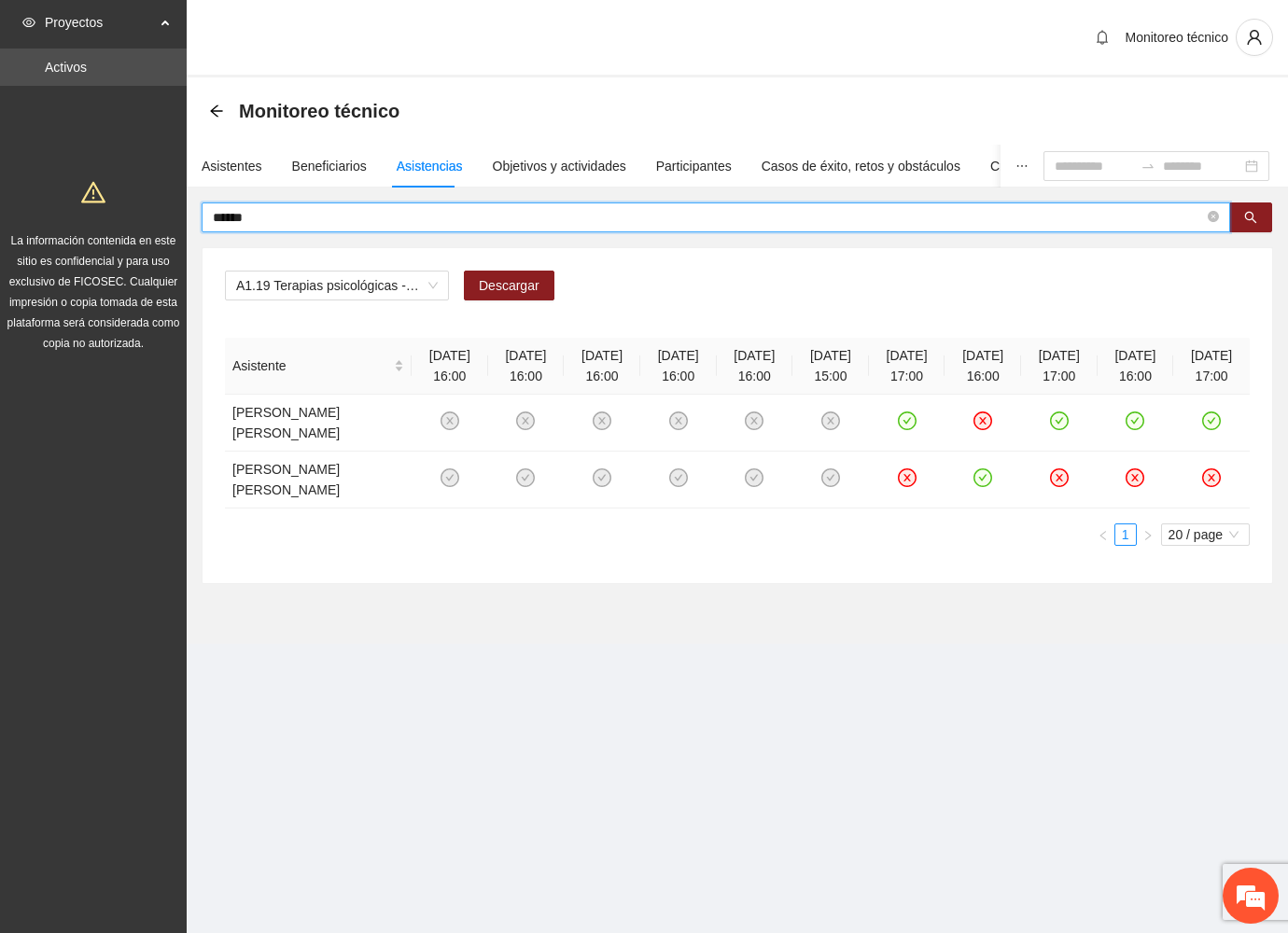
drag, startPoint x: 277, startPoint y: 211, endPoint x: 118, endPoint y: 213, distance: 159.0
click at [128, 213] on section "Proyectos Activos La información contenida en este sitio es confidencial y para…" at bounding box center [644, 466] width 1288 height 933
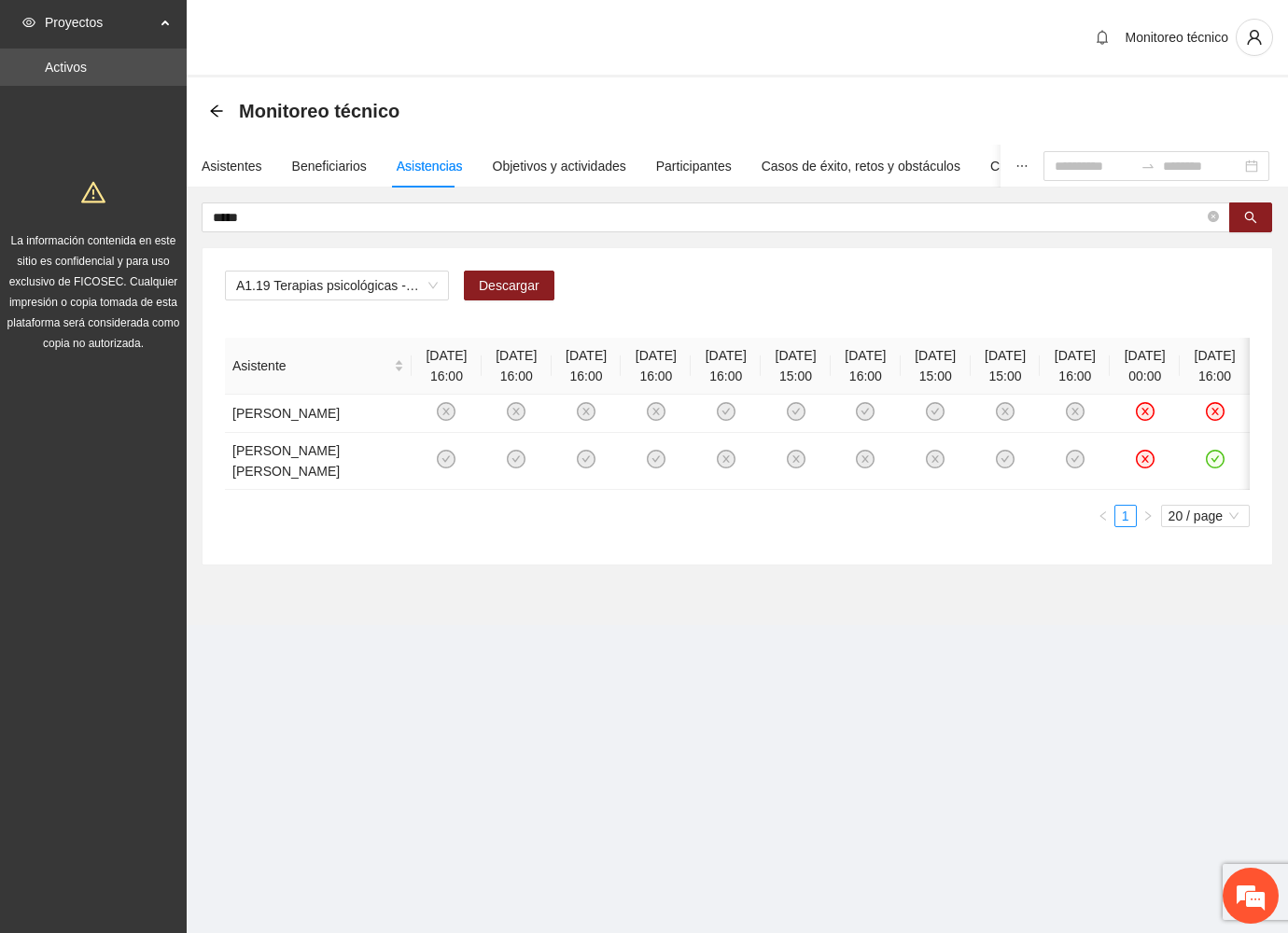
scroll to position [0, 61]
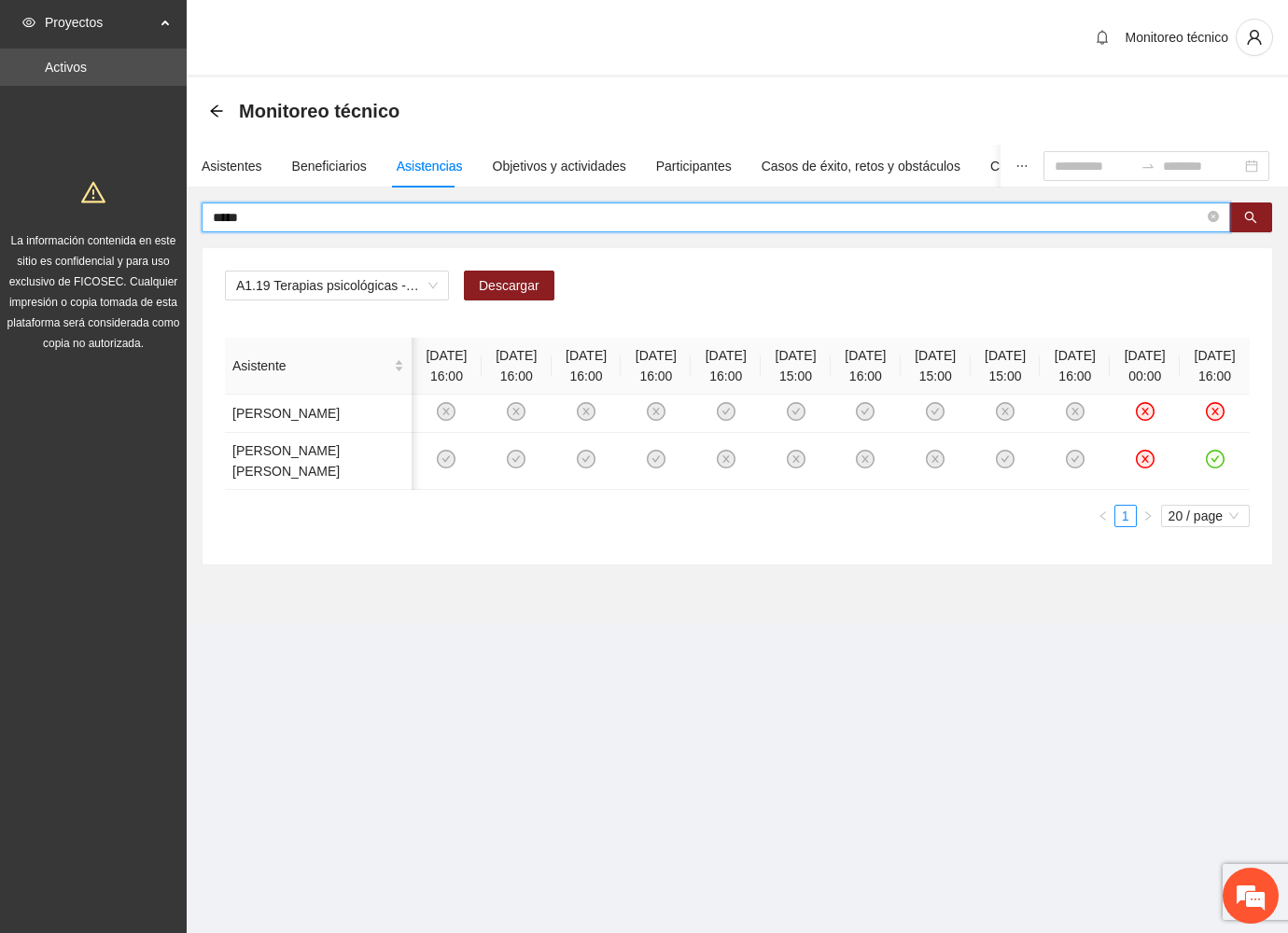
drag, startPoint x: 287, startPoint y: 214, endPoint x: 106, endPoint y: 222, distance: 181.2
click at [106, 220] on section "Proyectos Activos La información contenida en este sitio es confidencial y para…" at bounding box center [644, 466] width 1288 height 933
type input "*****"
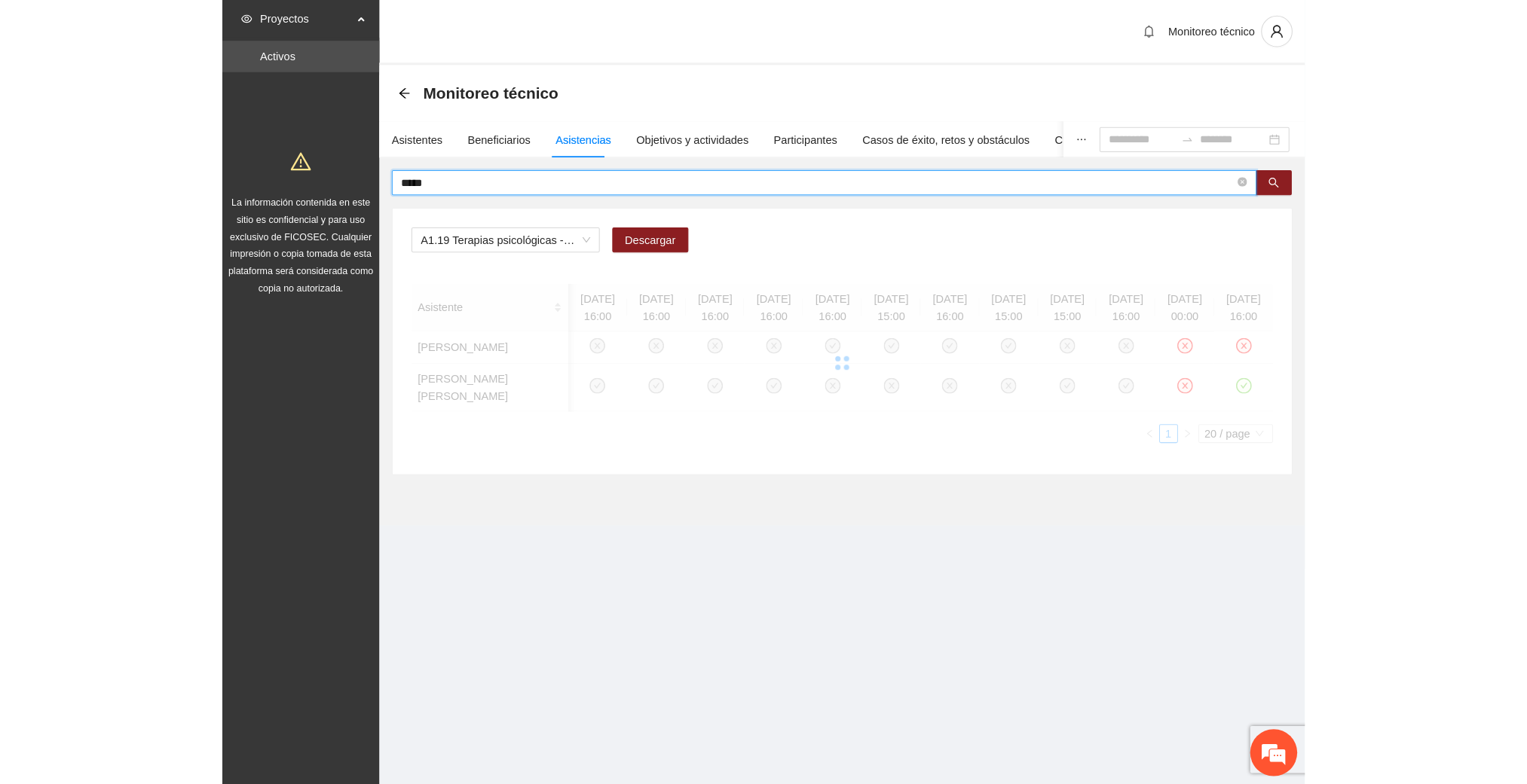
scroll to position [0, 0]
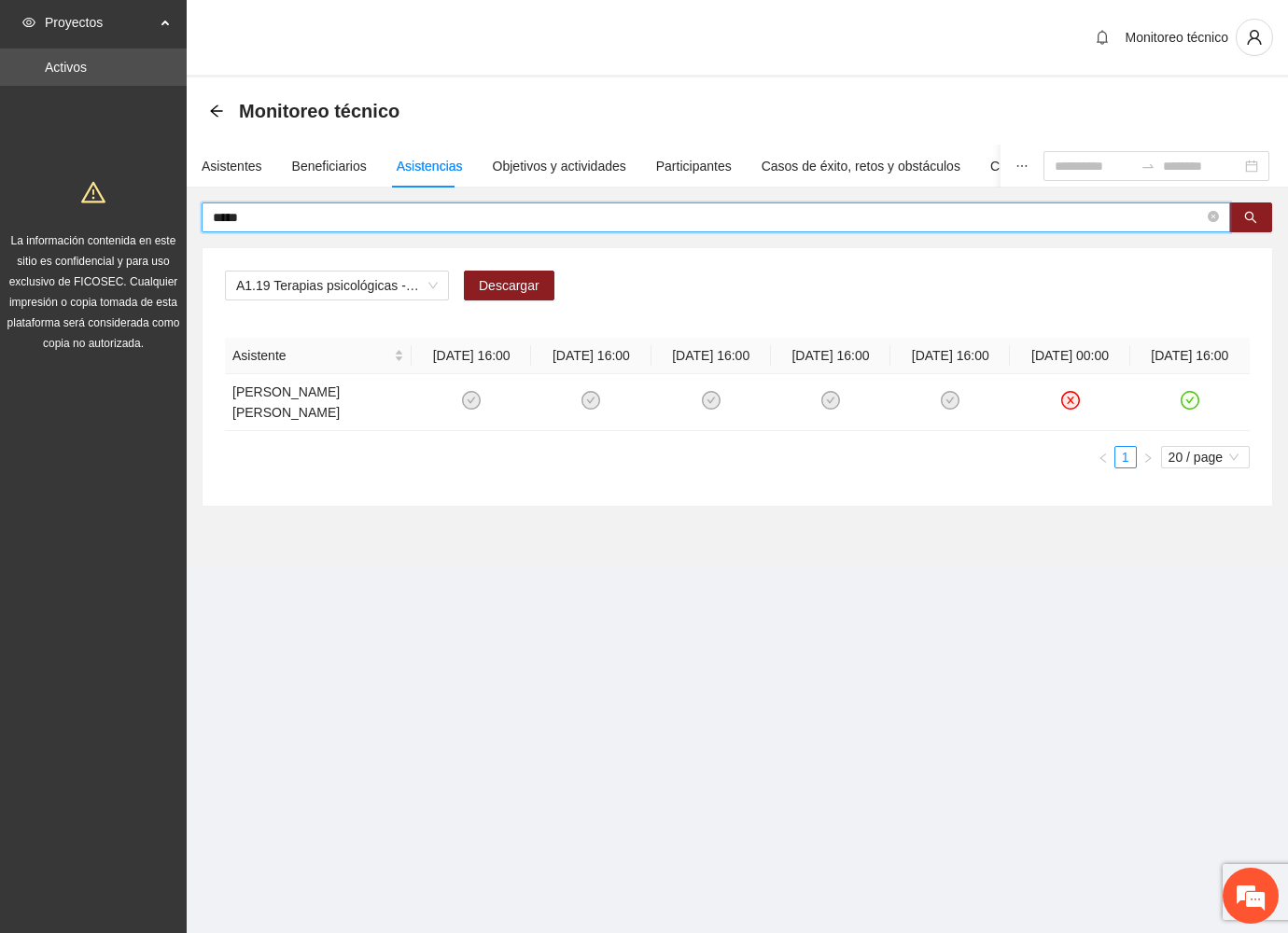
drag, startPoint x: 302, startPoint y: 213, endPoint x: 162, endPoint y: 201, distance: 140.5
click at [162, 201] on section "Proyectos Activos La información contenida en este sitio es confidencial y para…" at bounding box center [644, 466] width 1288 height 933
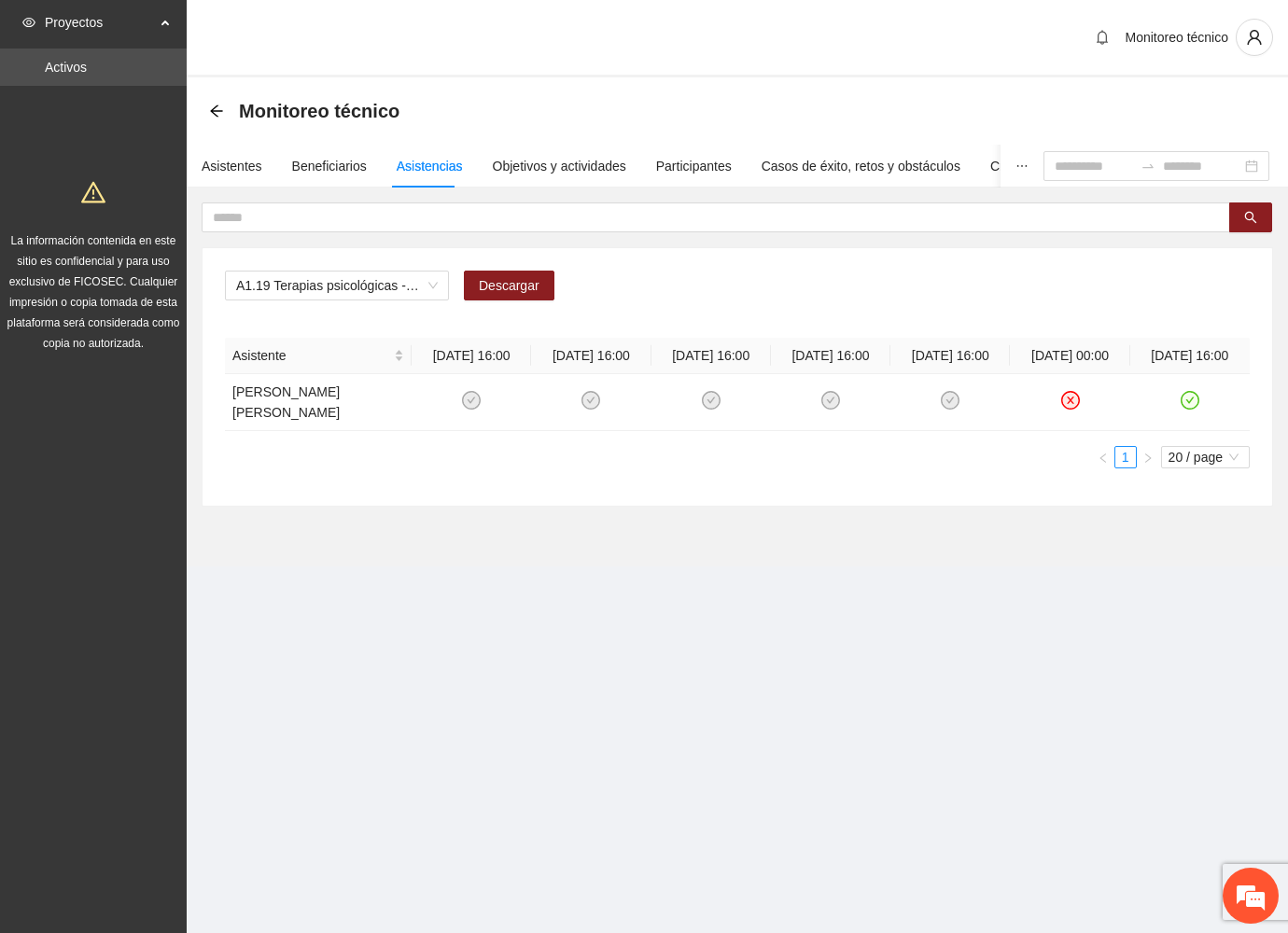
drag, startPoint x: 646, startPoint y: 631, endPoint x: 548, endPoint y: 451, distance: 204.9
click at [646, 630] on section "Proyectos Activos La información contenida en este sitio es confidencial y para…" at bounding box center [644, 466] width 1288 height 933
click at [1260, 205] on button "button" at bounding box center [1250, 217] width 43 height 30
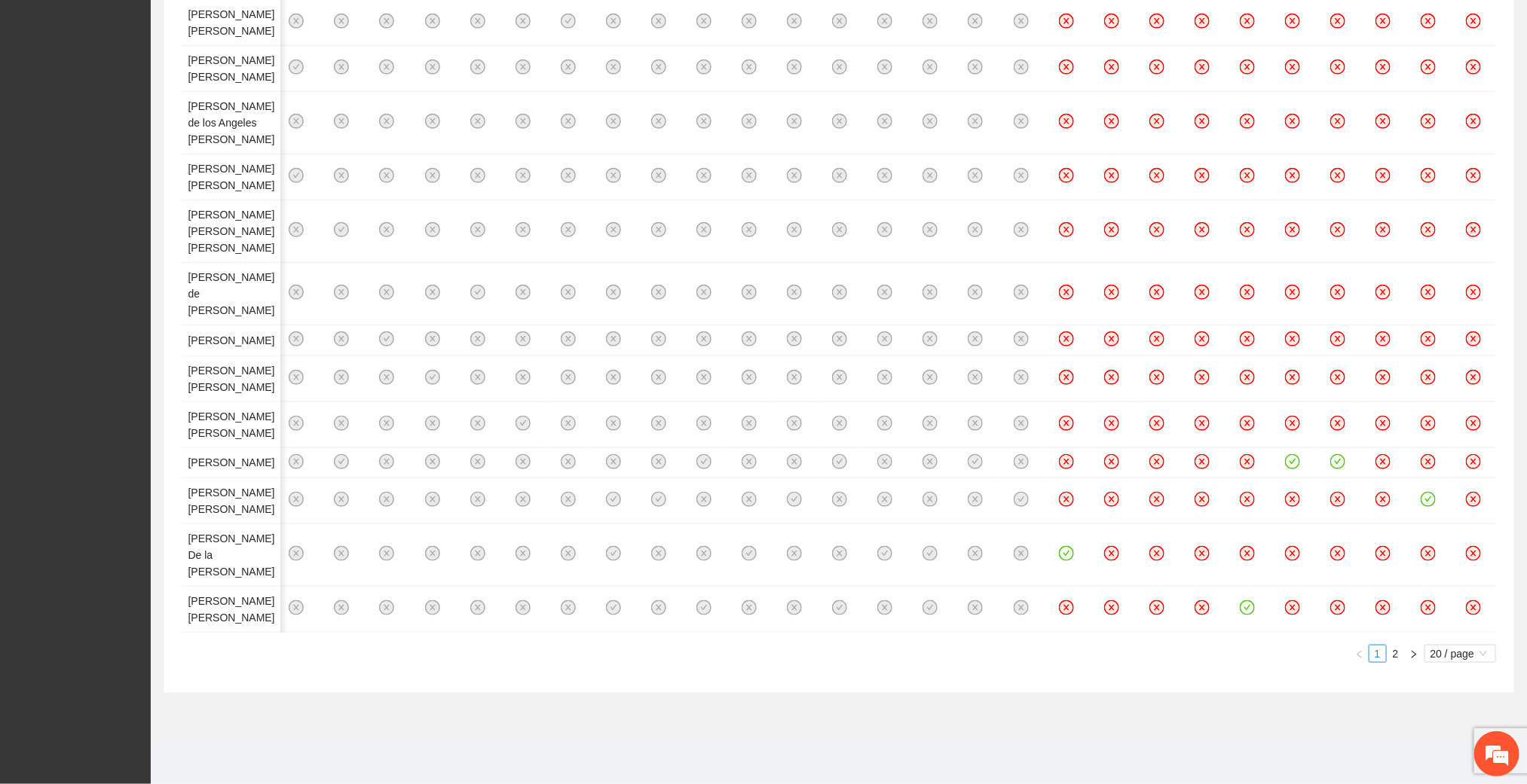
scroll to position [1017, 0]
click at [1039, 662] on link "2" at bounding box center [1395, 654] width 16 height 16
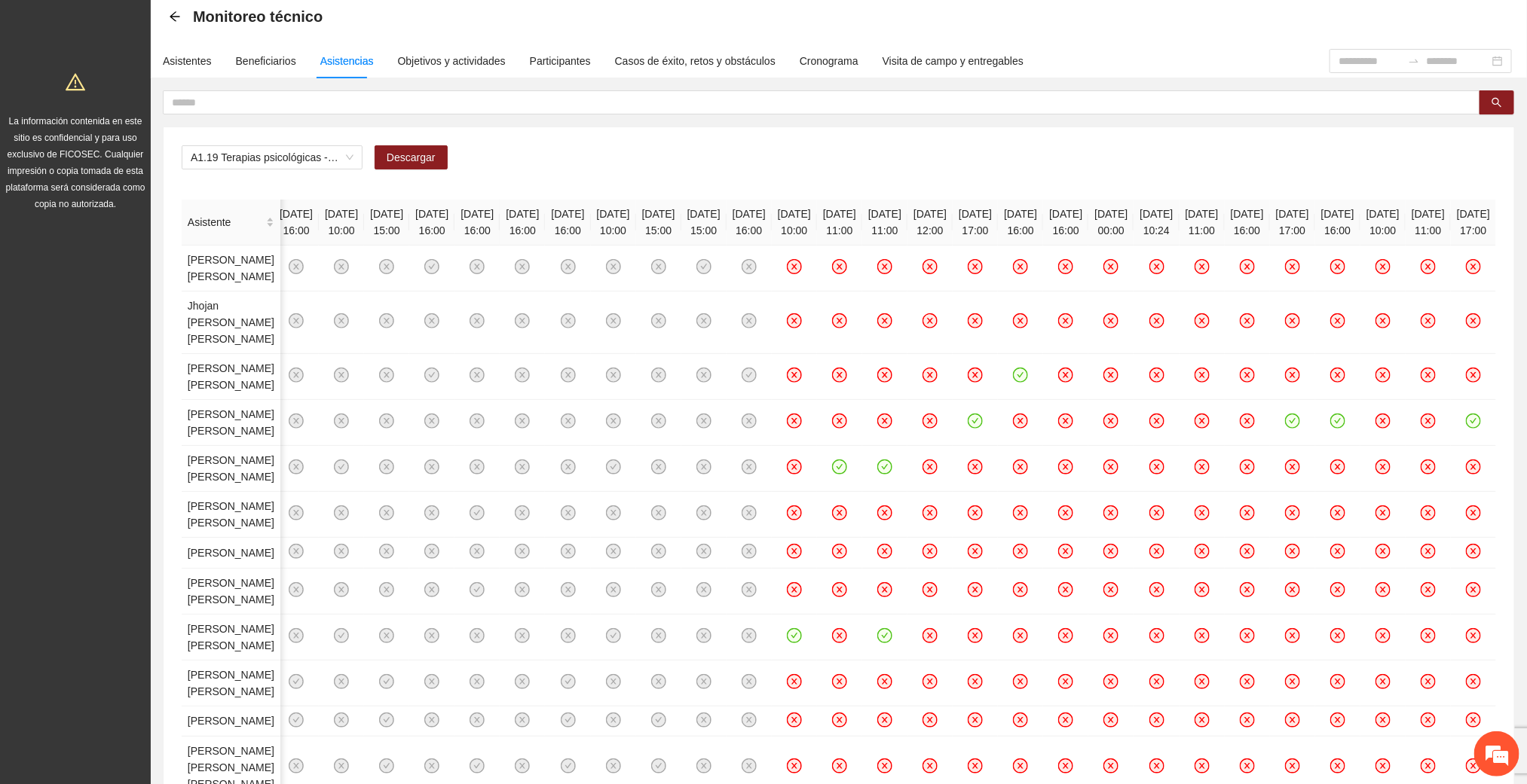
scroll to position [0, 0]
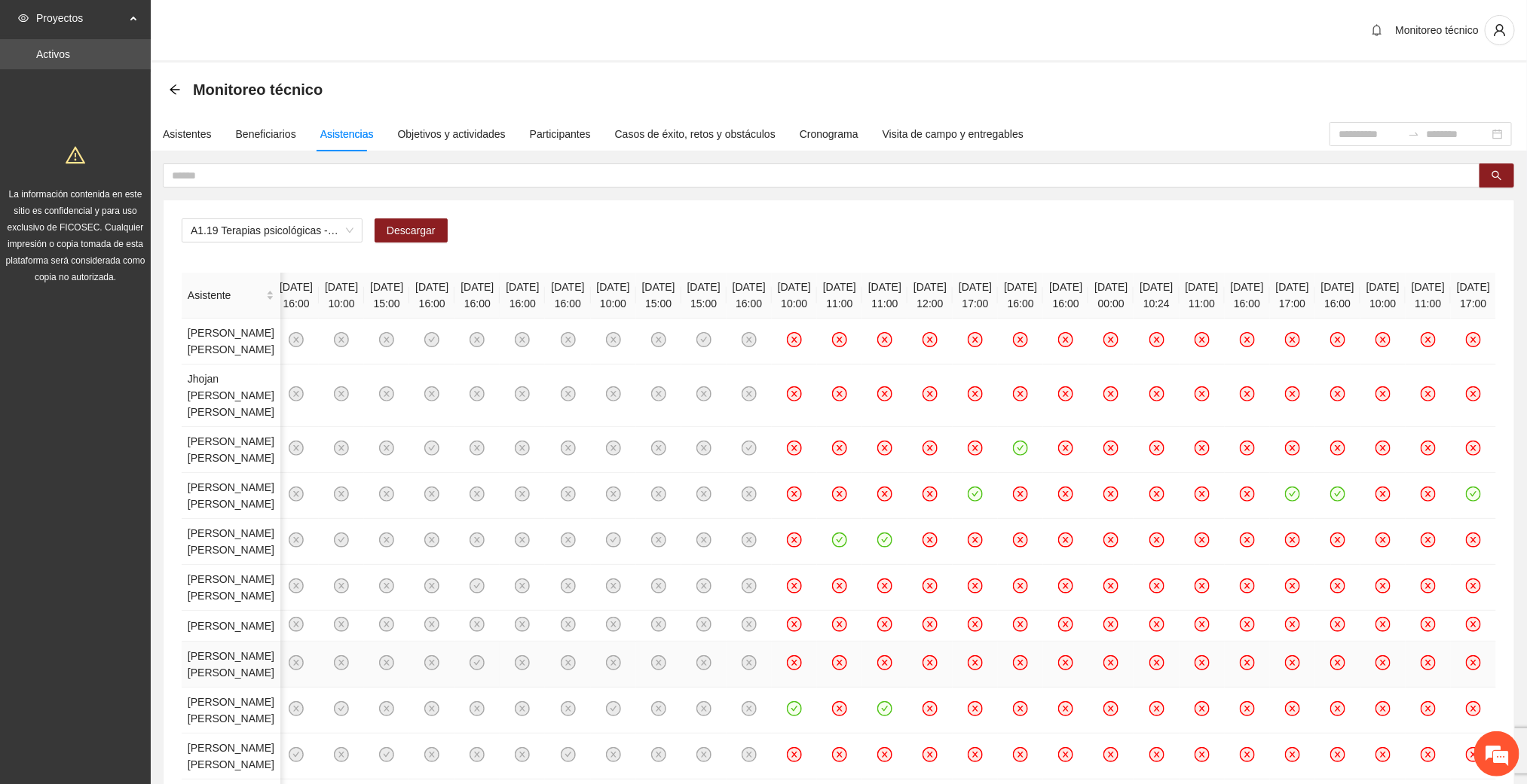
drag, startPoint x: 172, startPoint y: 84, endPoint x: 184, endPoint y: 97, distance: 17.7
click at [172, 84] on icon "arrow-left" at bounding box center [174, 89] width 12 height 12
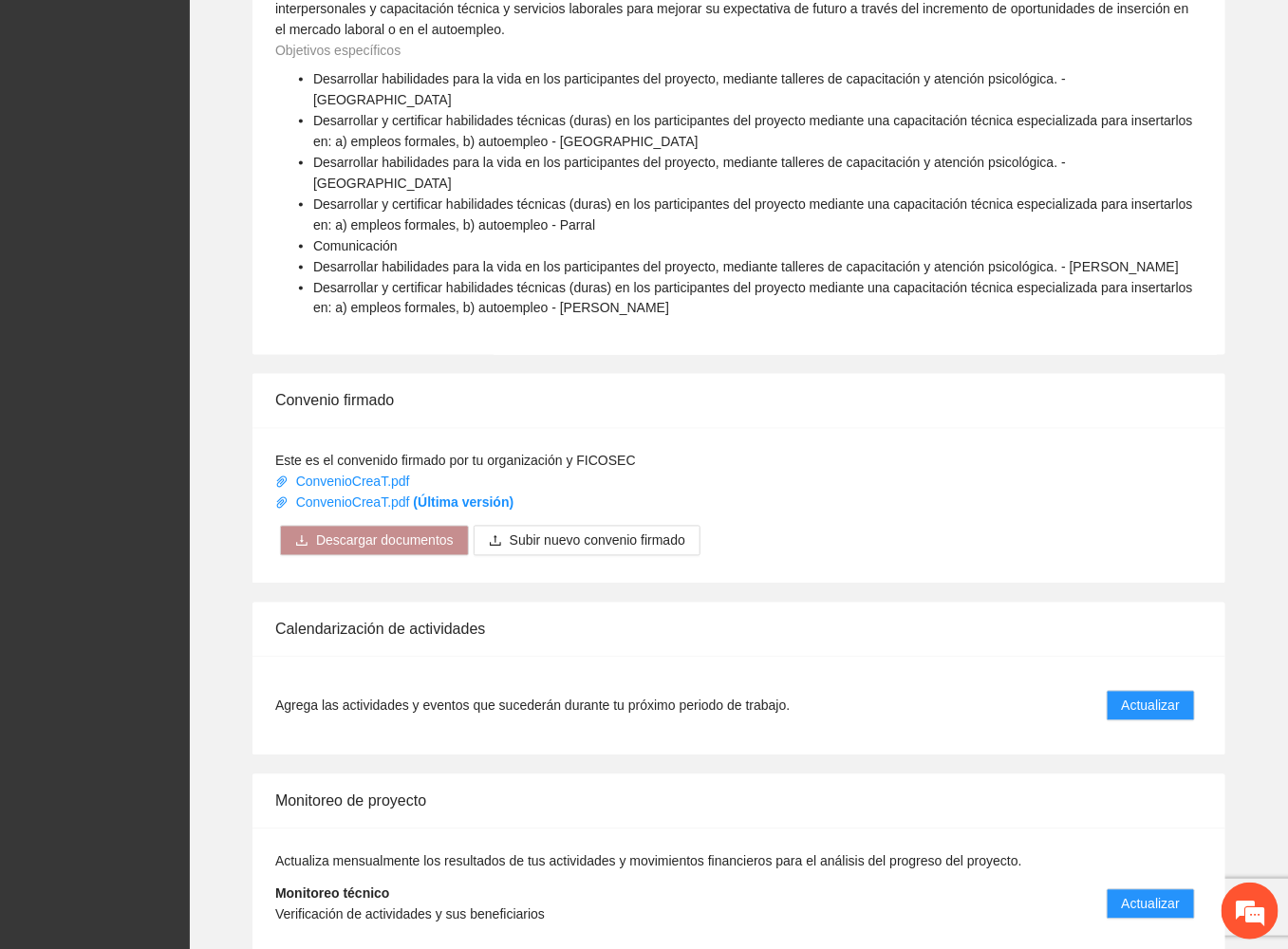
scroll to position [1011, 0]
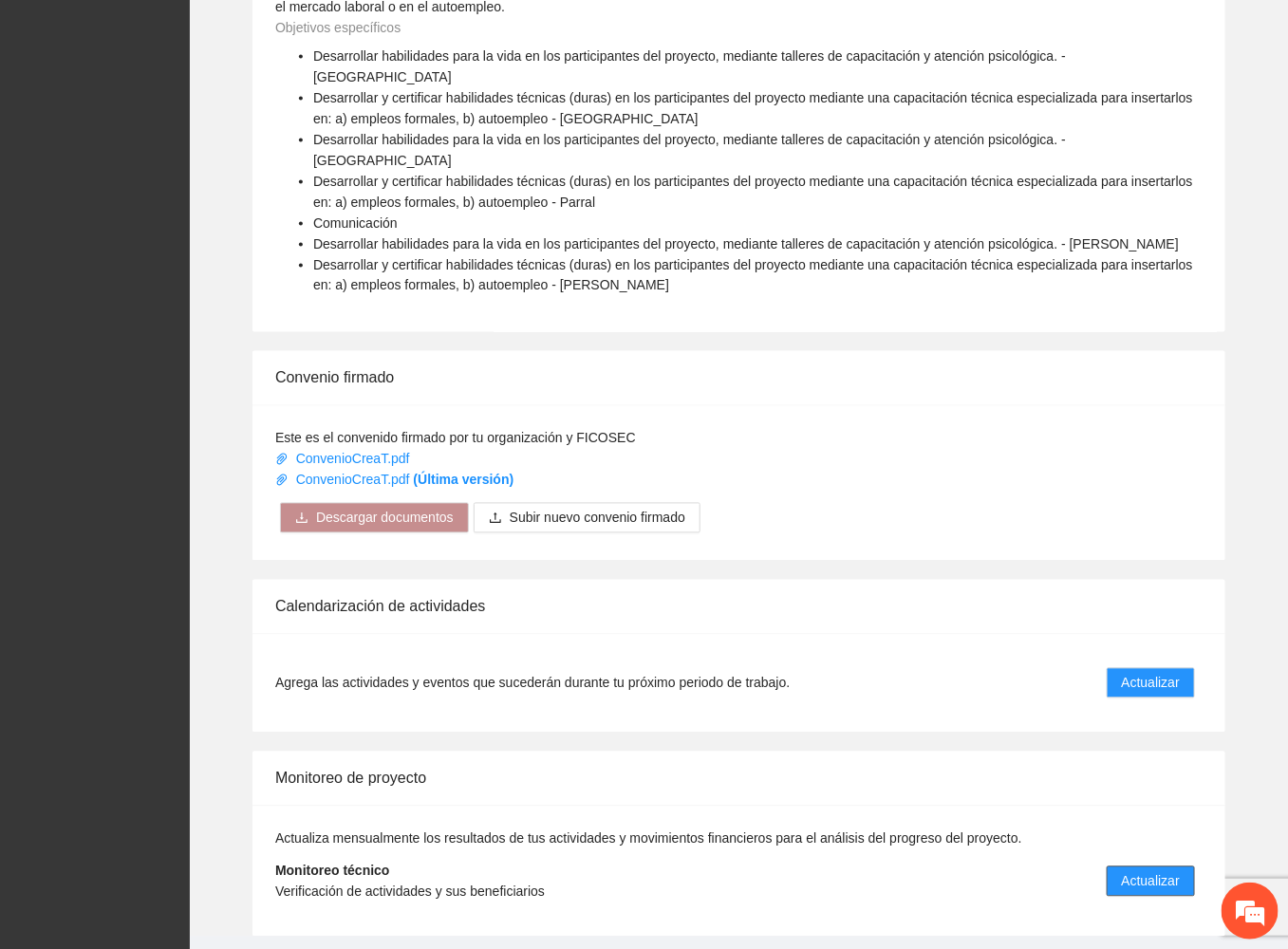
click at [1154, 871] on span "Actualizar" at bounding box center [1151, 881] width 58 height 21
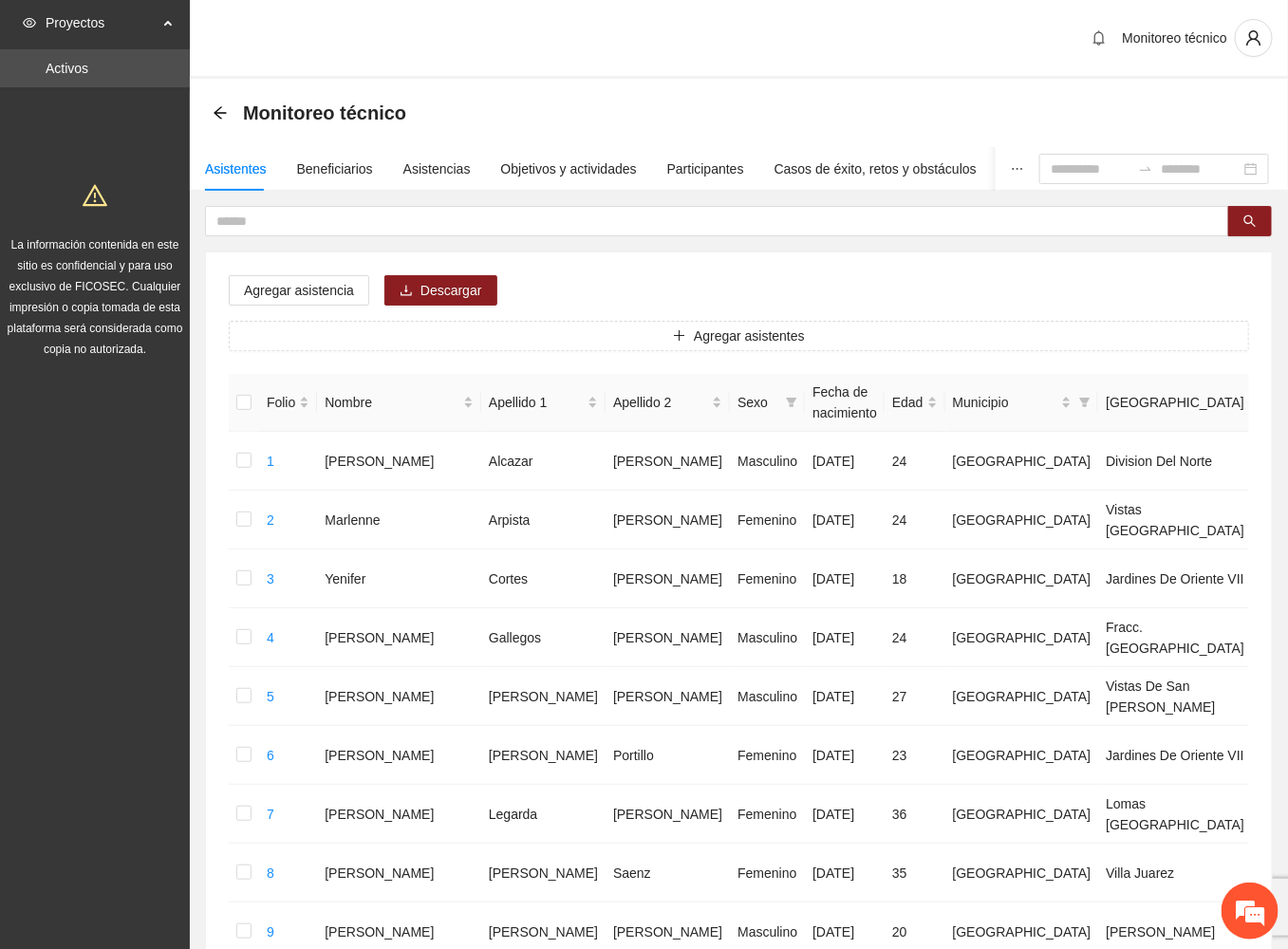
click at [771, 14] on div "Monitoreo técnico" at bounding box center [738, 40] width 1098 height 79
click at [542, 154] on div "Objetivos y actividades" at bounding box center [568, 169] width 135 height 43
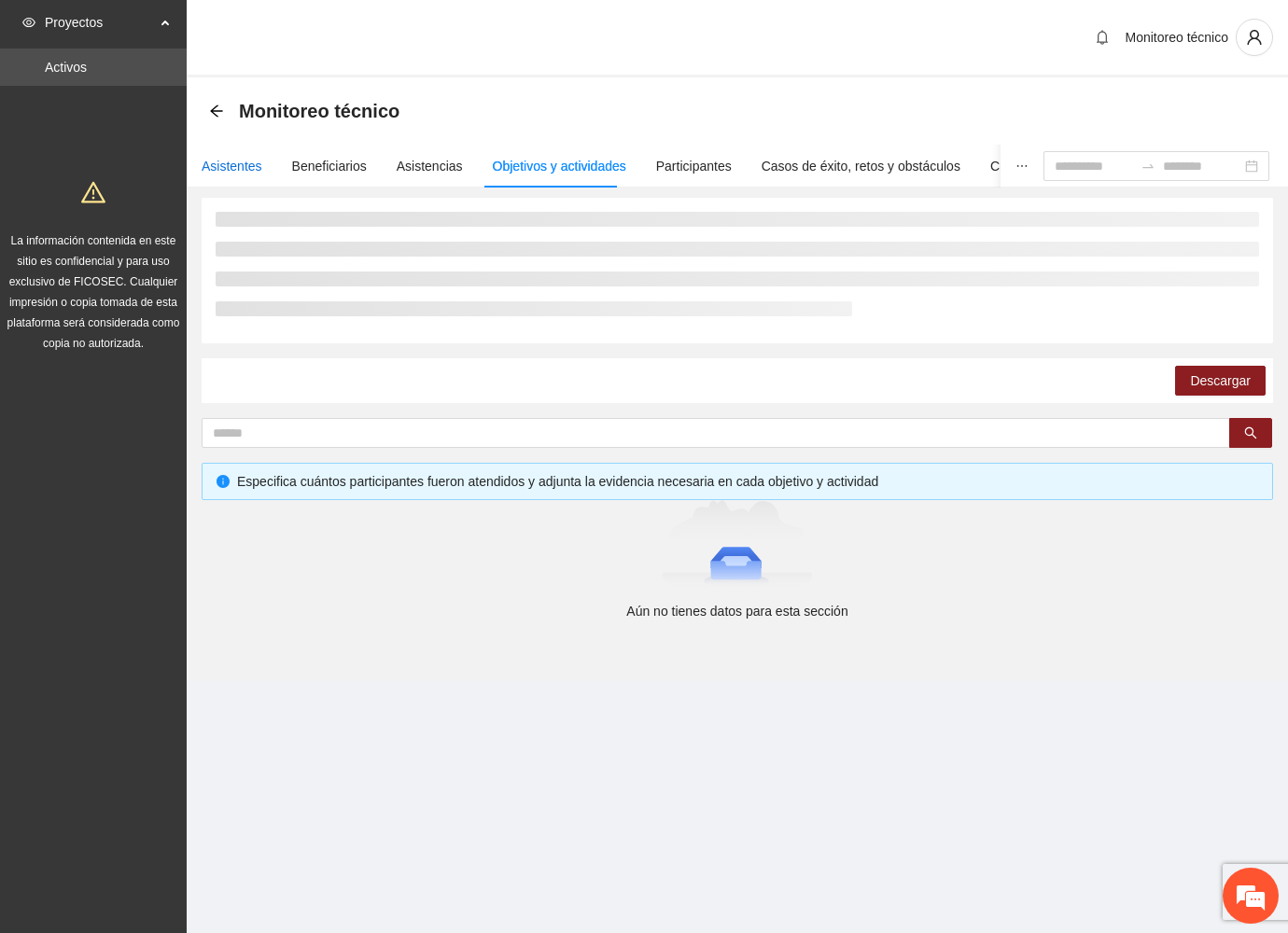
click at [239, 159] on div "Asistentes" at bounding box center [231, 165] width 60 height 20
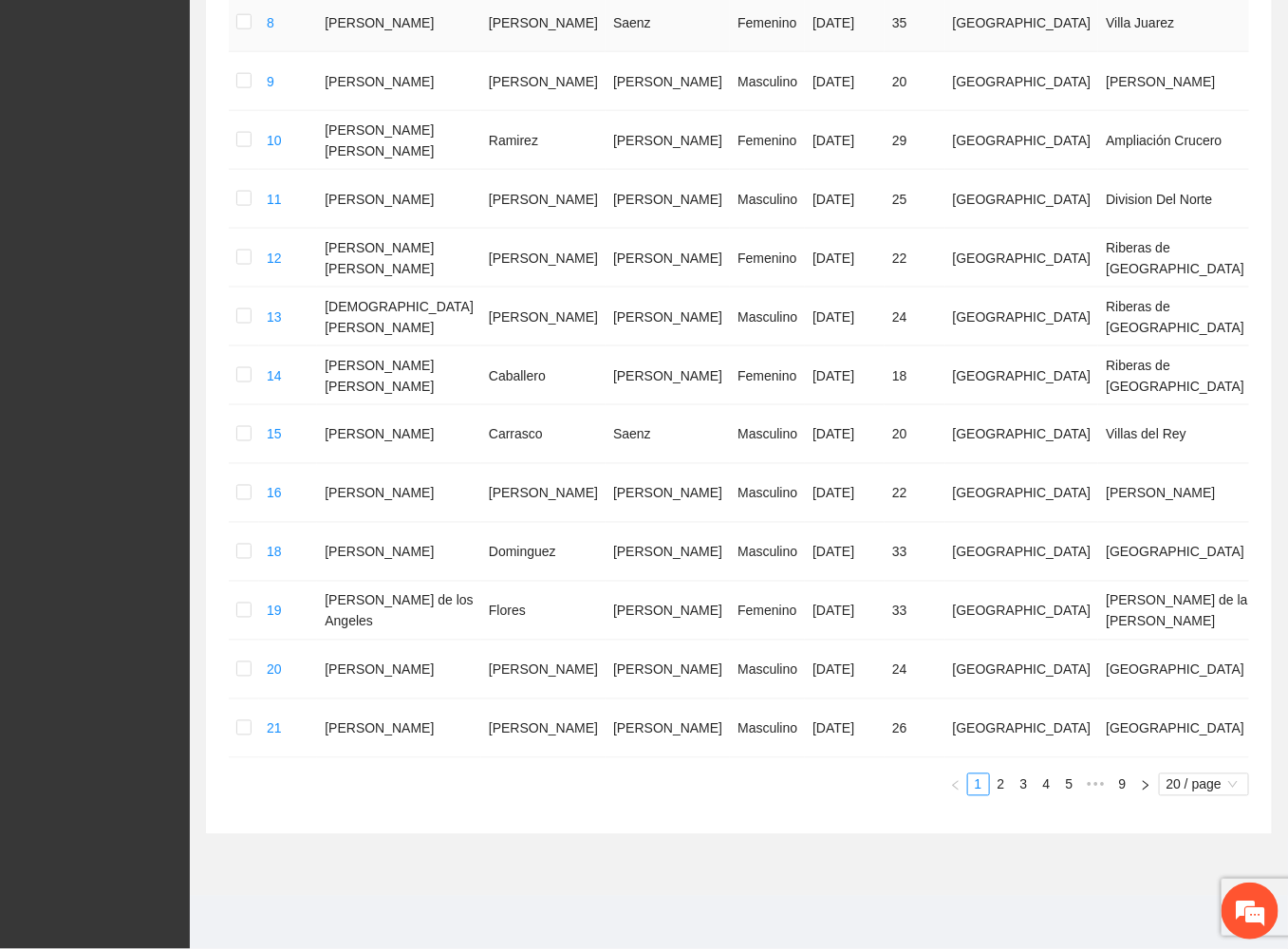
scroll to position [901, 0]
click at [1046, 778] on link "4" at bounding box center [1046, 784] width 21 height 21
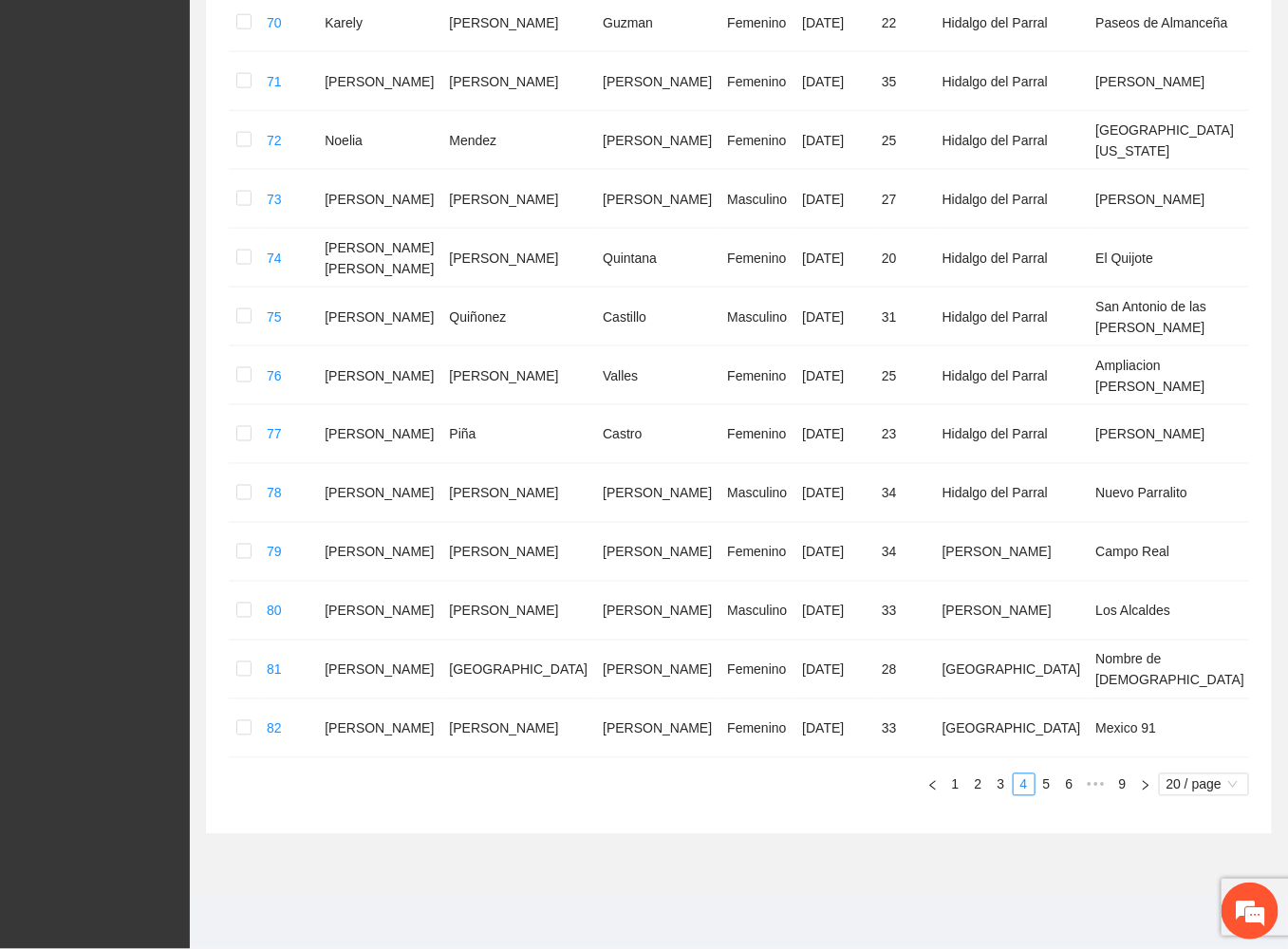
scroll to position [861, 0]
click at [777, 898] on section "Monitoreo técnico Monitoreo técnico Asistentes Beneficiarios Asistencias Objeti…" at bounding box center [738, 49] width 1098 height 1799
click at [804, 868] on section "Monitoreo técnico Asistentes Beneficiarios Asistencias Objetivos y actividades …" at bounding box center [738, 62] width 1098 height 1668
click at [1049, 783] on link "5" at bounding box center [1046, 784] width 21 height 21
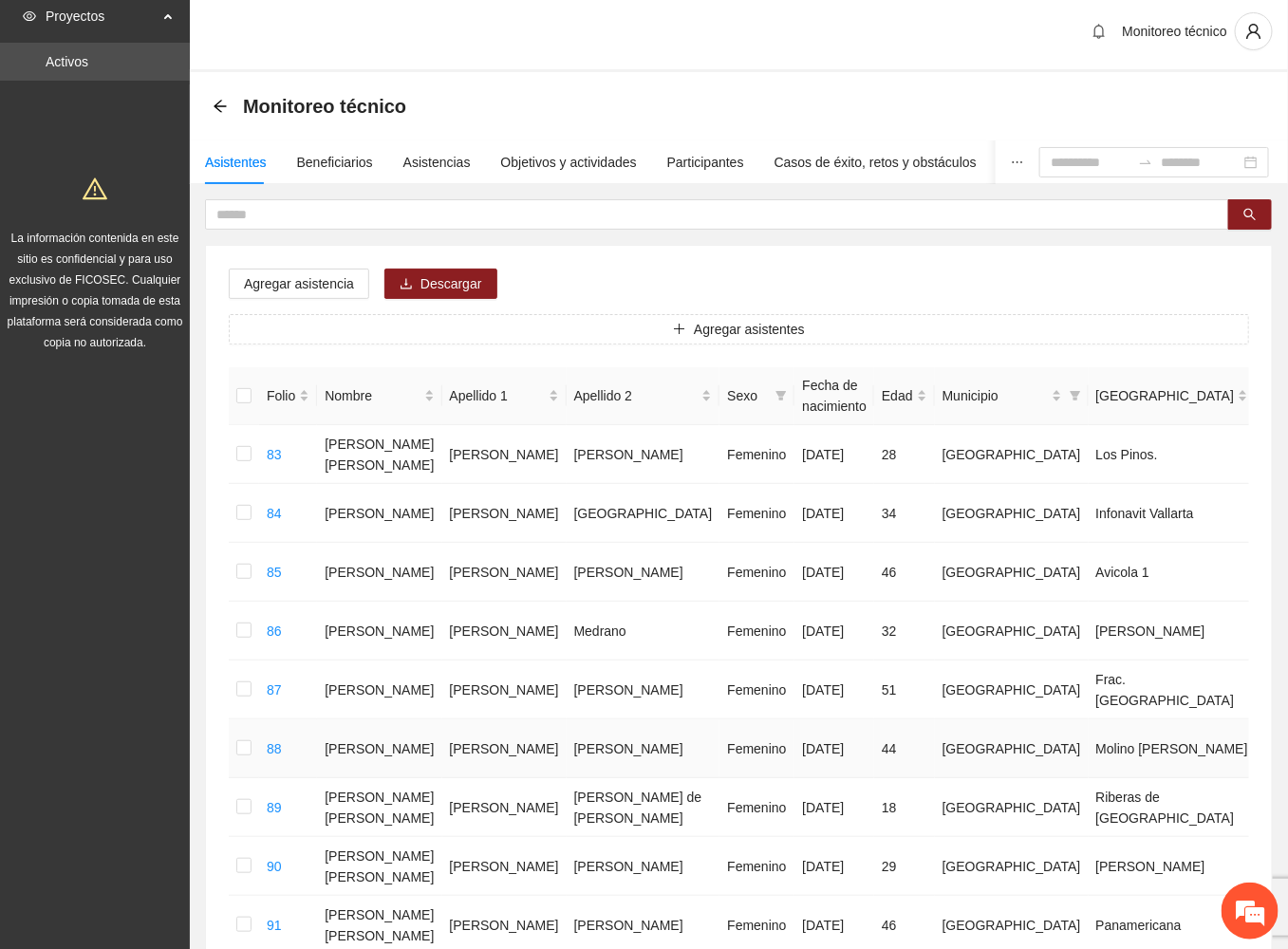
scroll to position [149, 0]
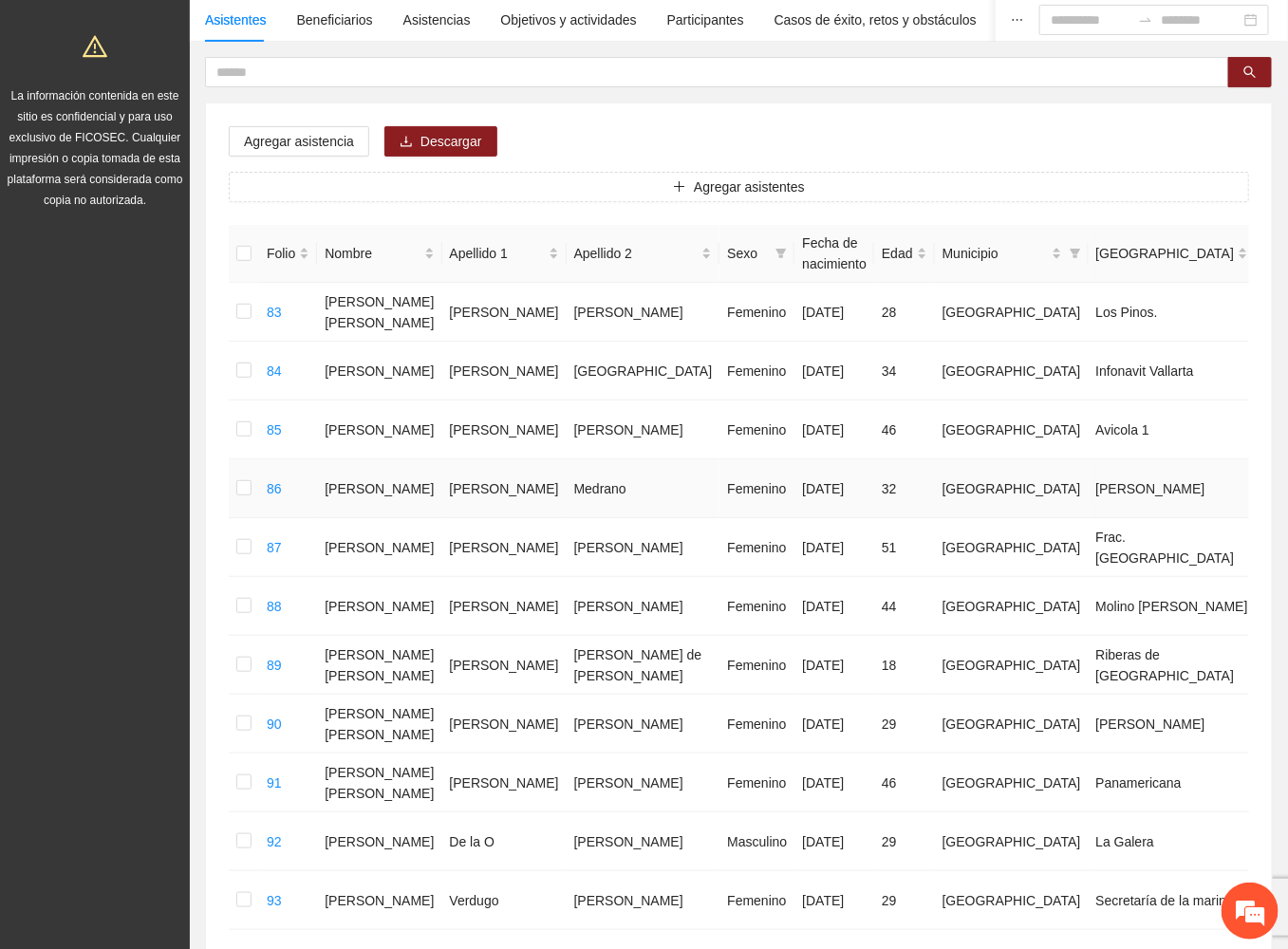
click at [795, 475] on td "[DATE]" at bounding box center [834, 489] width 80 height 59
click at [795, 567] on td "[DATE]" at bounding box center [834, 548] width 80 height 59
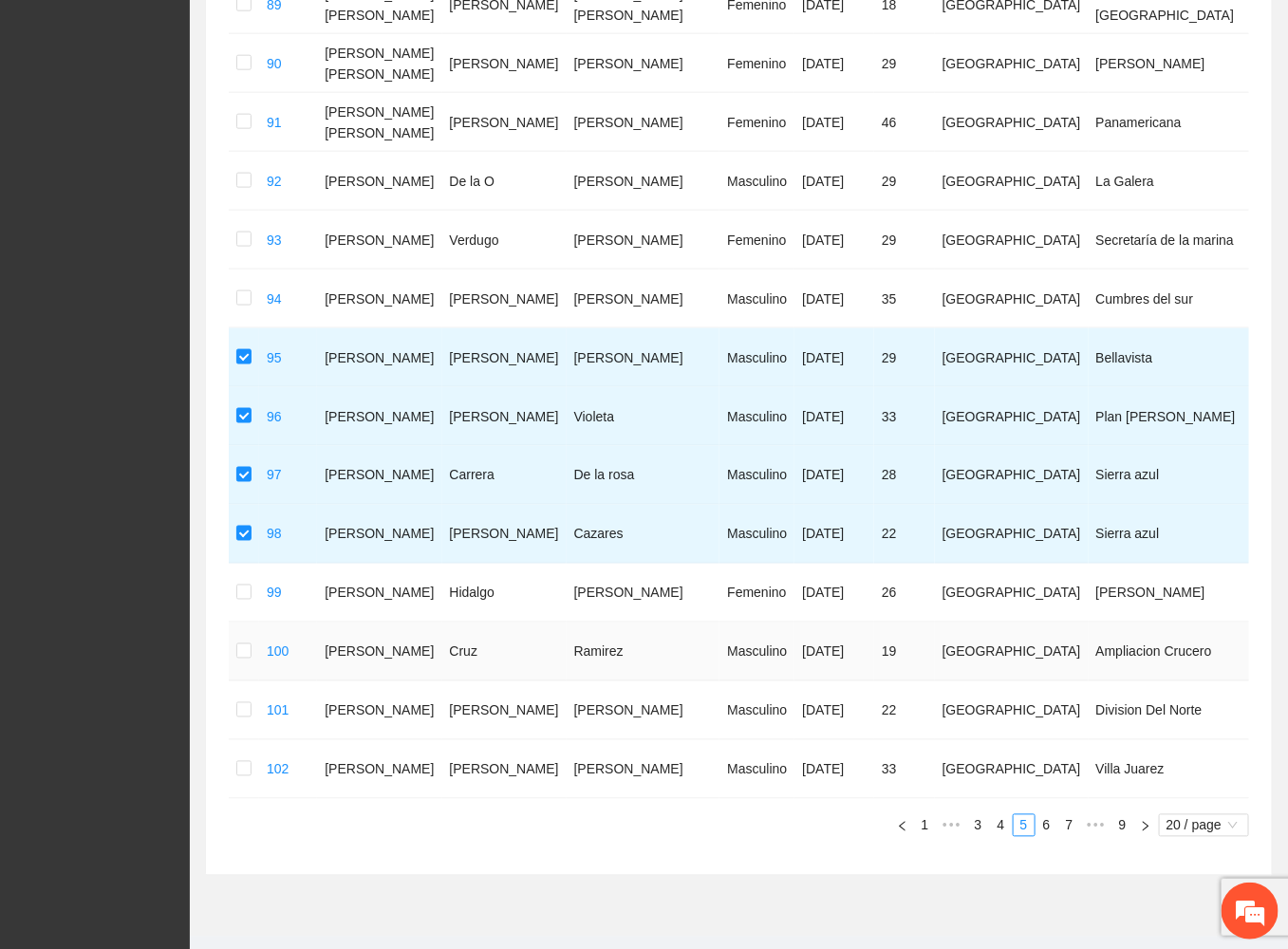
scroll to position [861, 0]
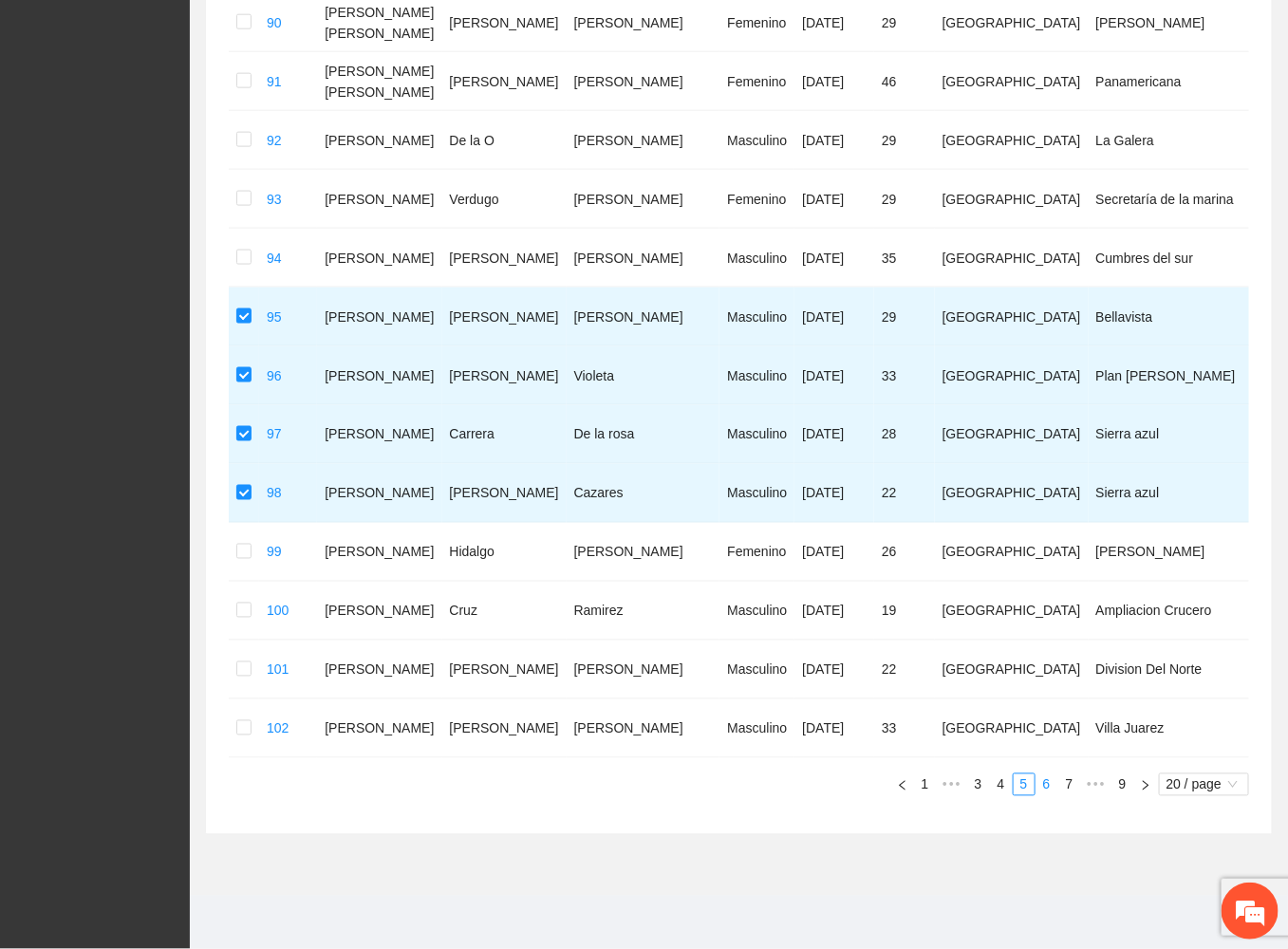
click at [1046, 793] on link "6" at bounding box center [1046, 784] width 21 height 21
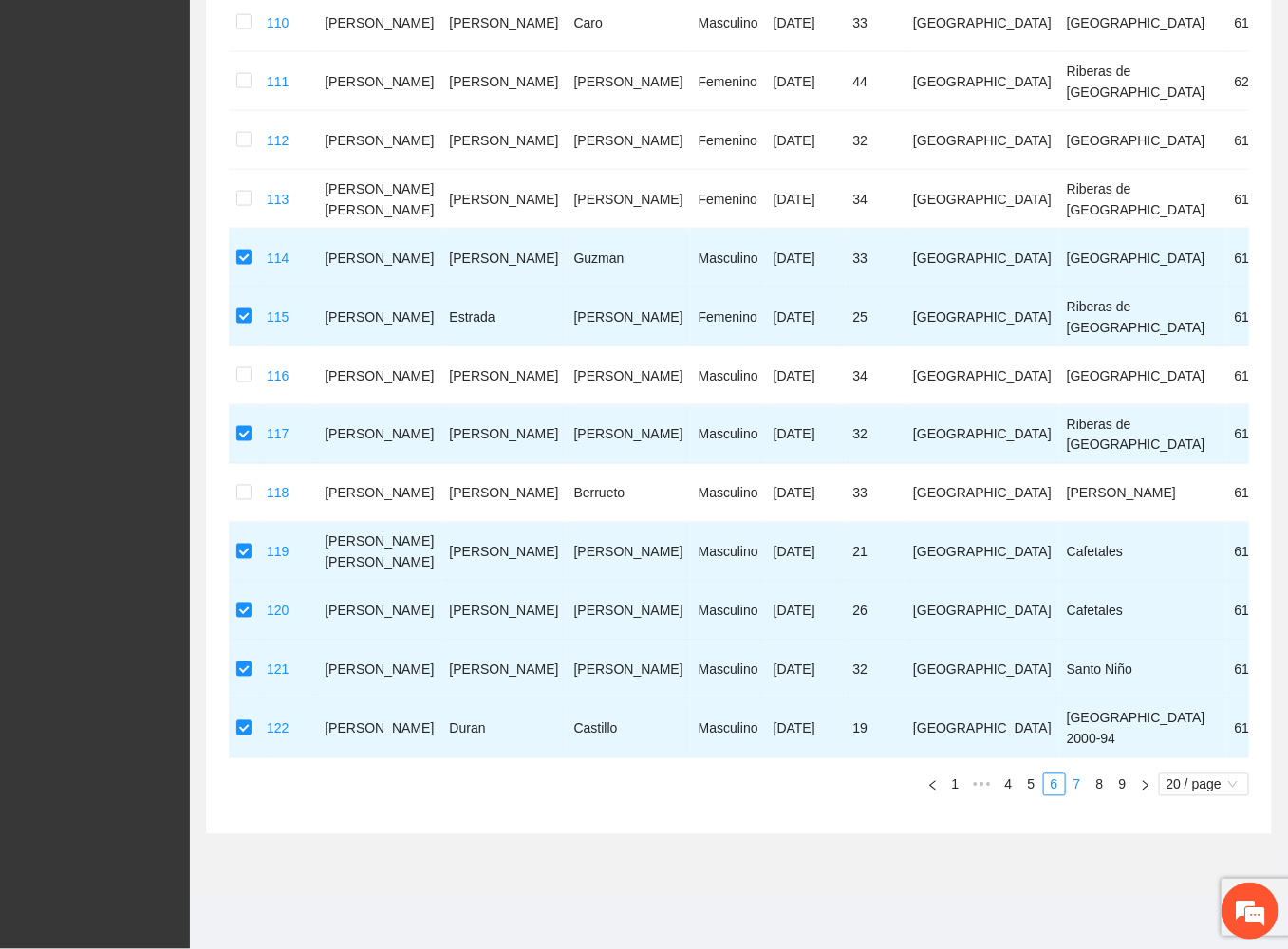
click at [1076, 775] on link "7" at bounding box center [1076, 784] width 21 height 21
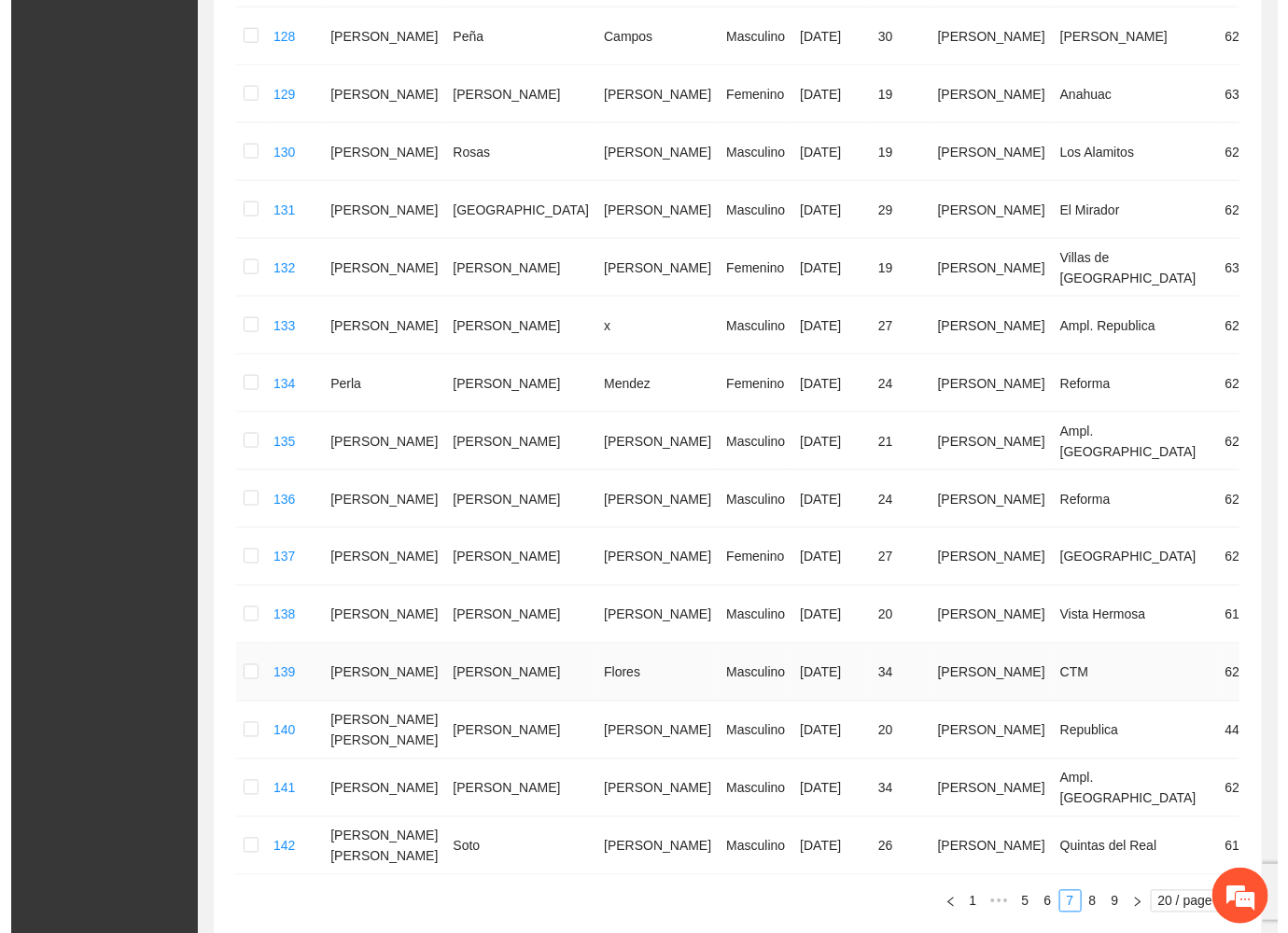
scroll to position [0, 0]
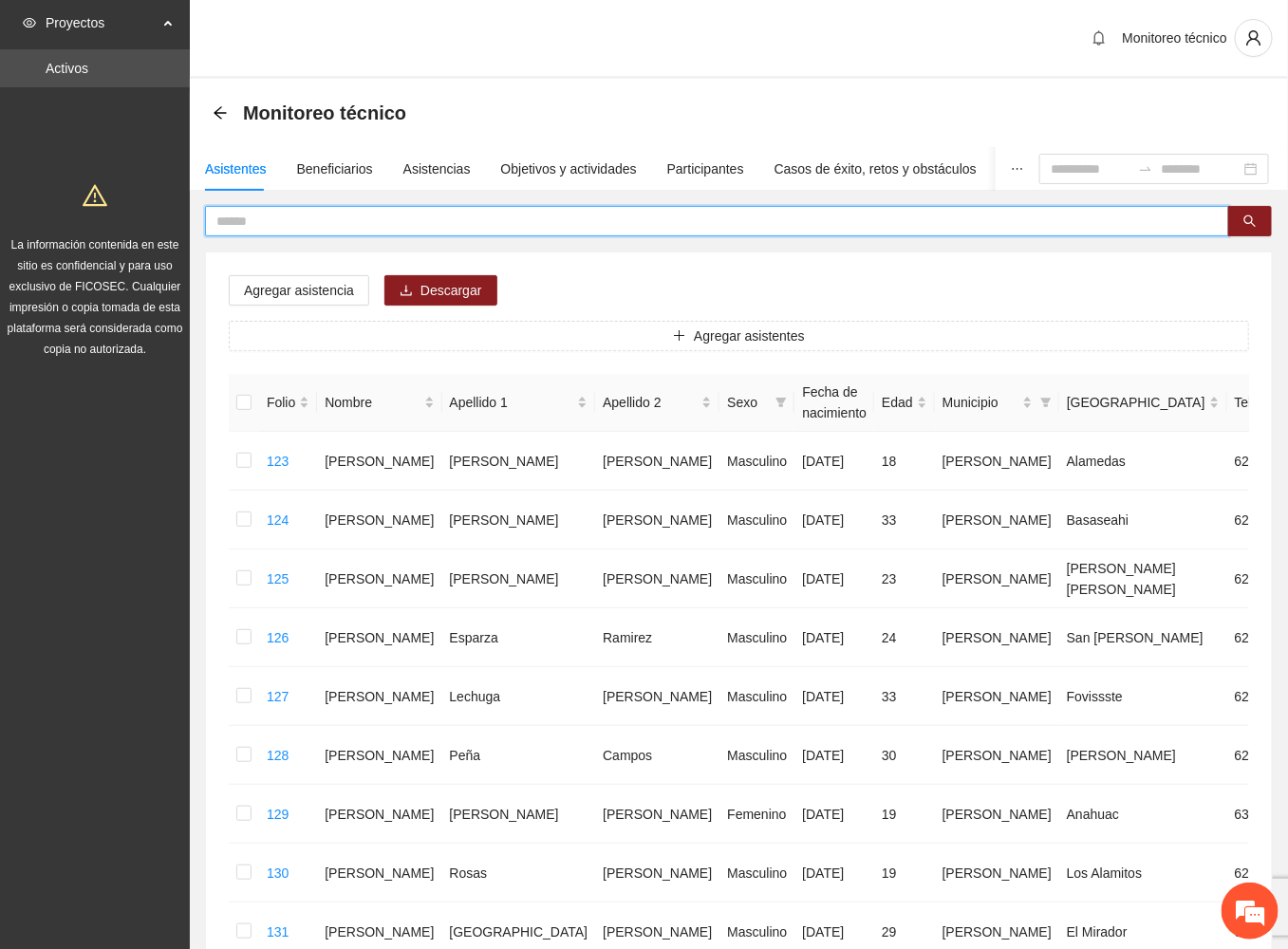
click at [354, 214] on input "text" at bounding box center [709, 220] width 986 height 21
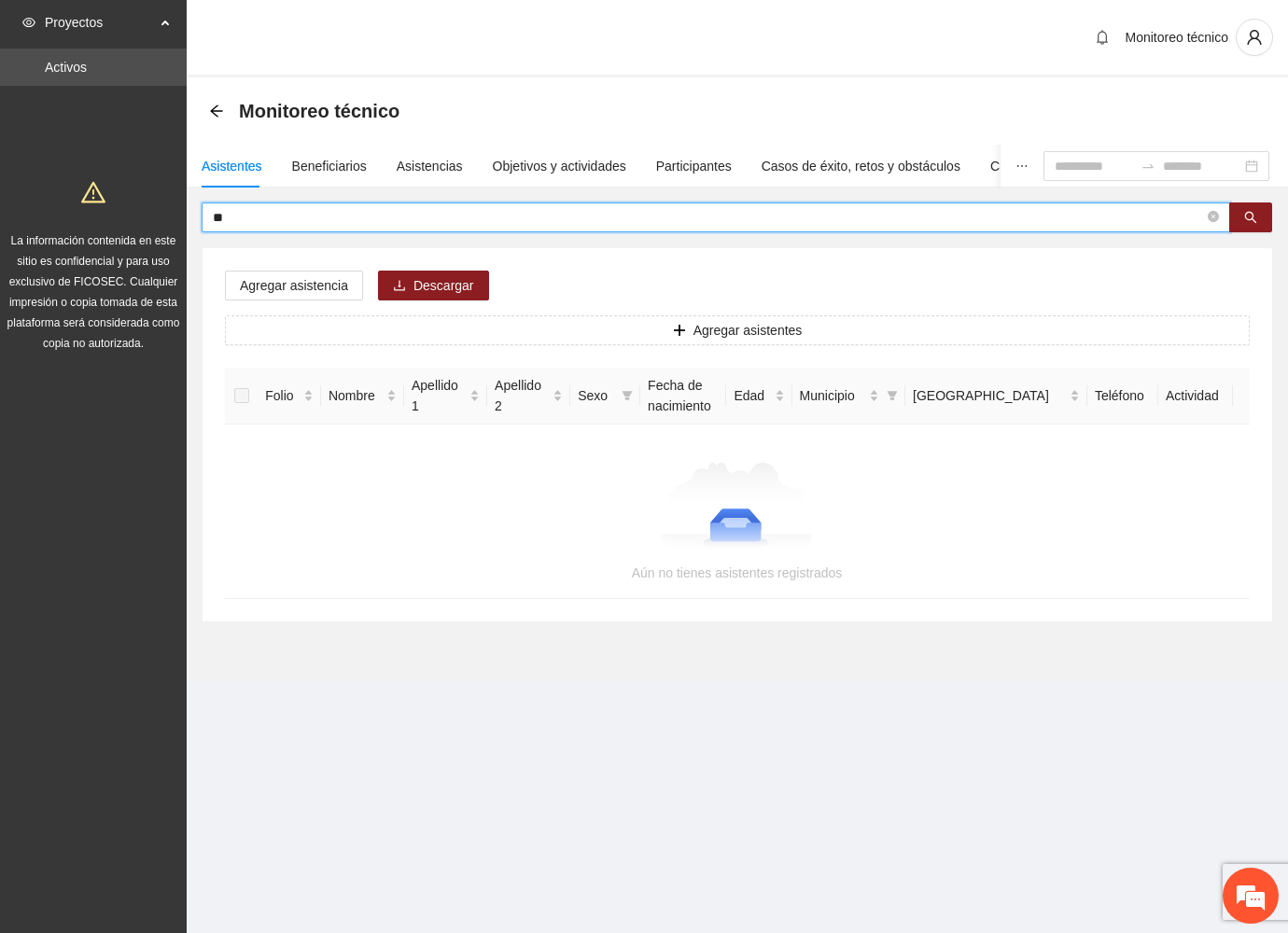
type input "*"
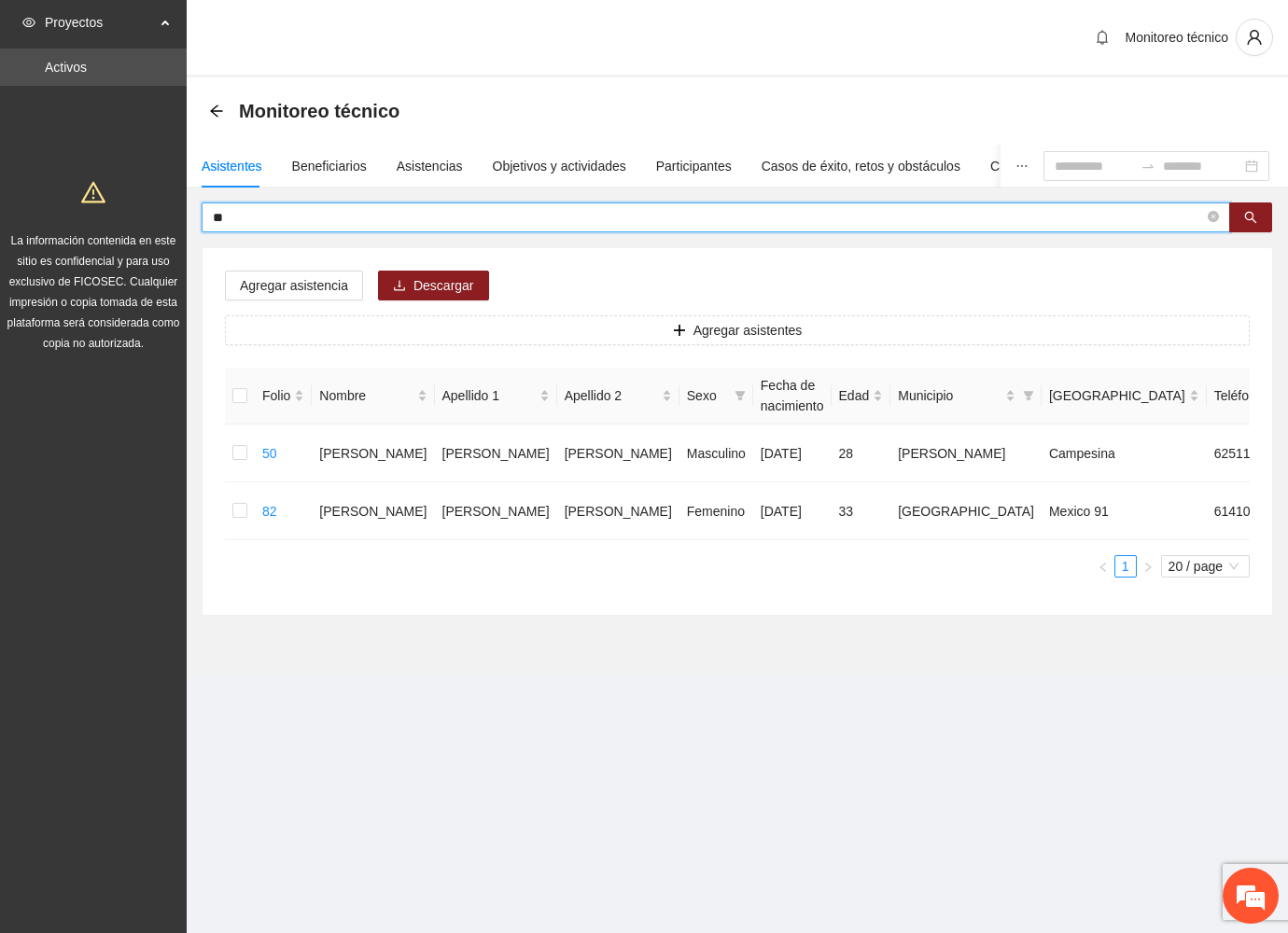
type input "*"
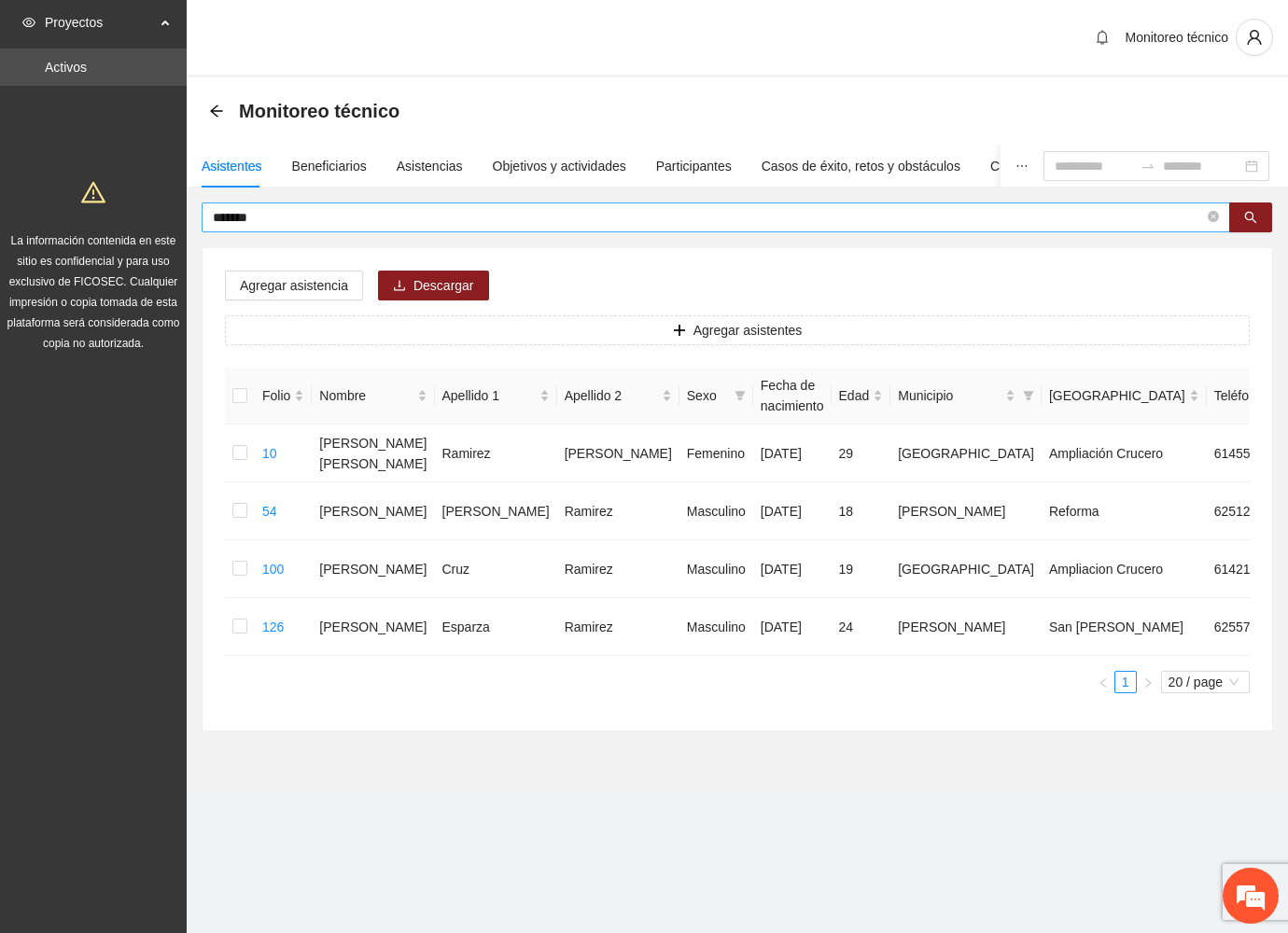
drag, startPoint x: 274, startPoint y: 199, endPoint x: 255, endPoint y: 213, distance: 23.6
click at [246, 210] on div "Asistentes Beneficiarios Asistencias Objetivos y actividades Participantes Caso…" at bounding box center [737, 438] width 1101 height 587
drag, startPoint x: 272, startPoint y: 205, endPoint x: 207, endPoint y: 185, distance: 68.0
click at [147, 183] on section "Proyectos Activos La información contenida en este sitio es confidencial y para…" at bounding box center [644, 466] width 1288 height 933
type input "****"
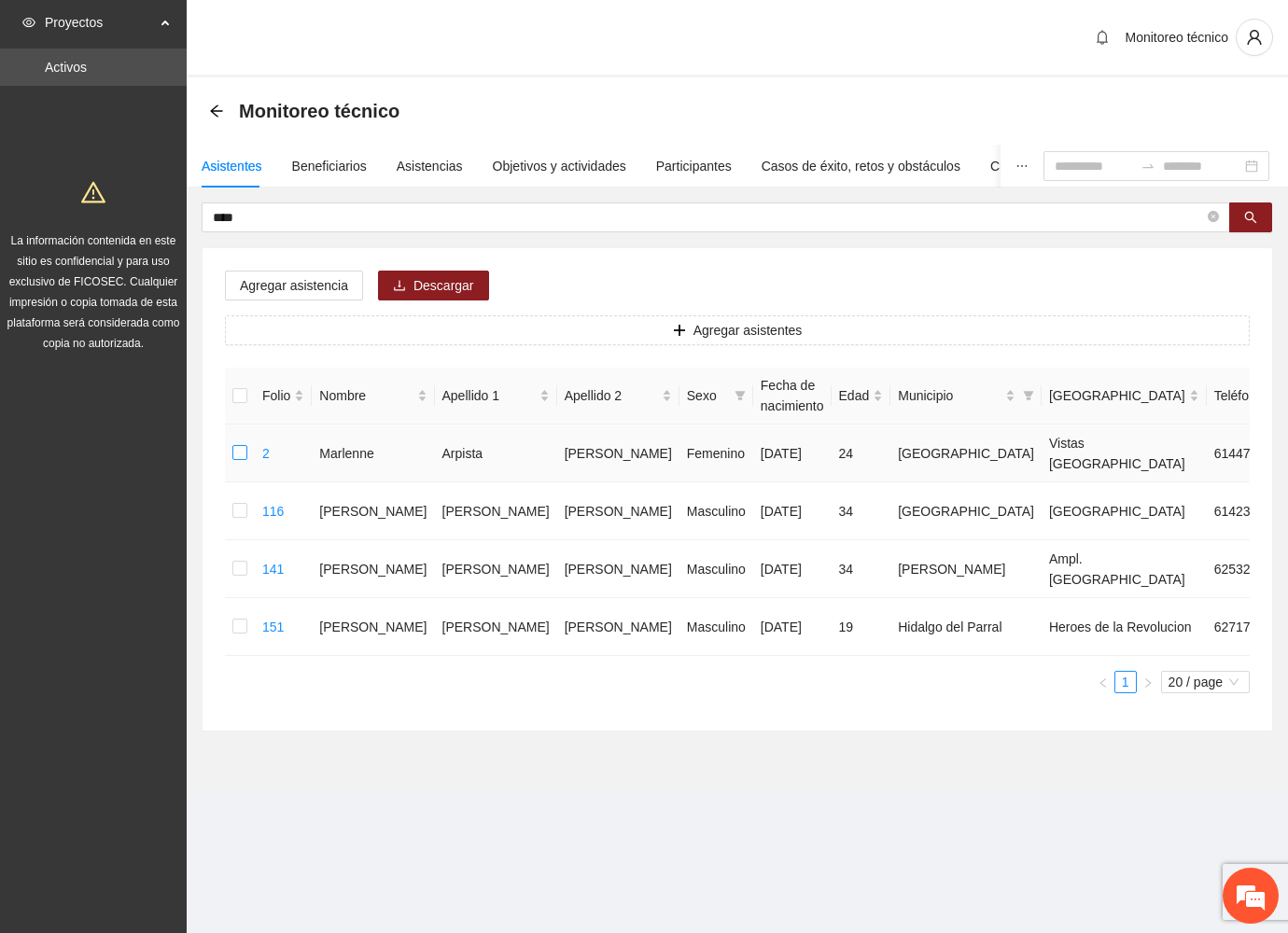
click at [244, 455] on label at bounding box center [239, 453] width 15 height 20
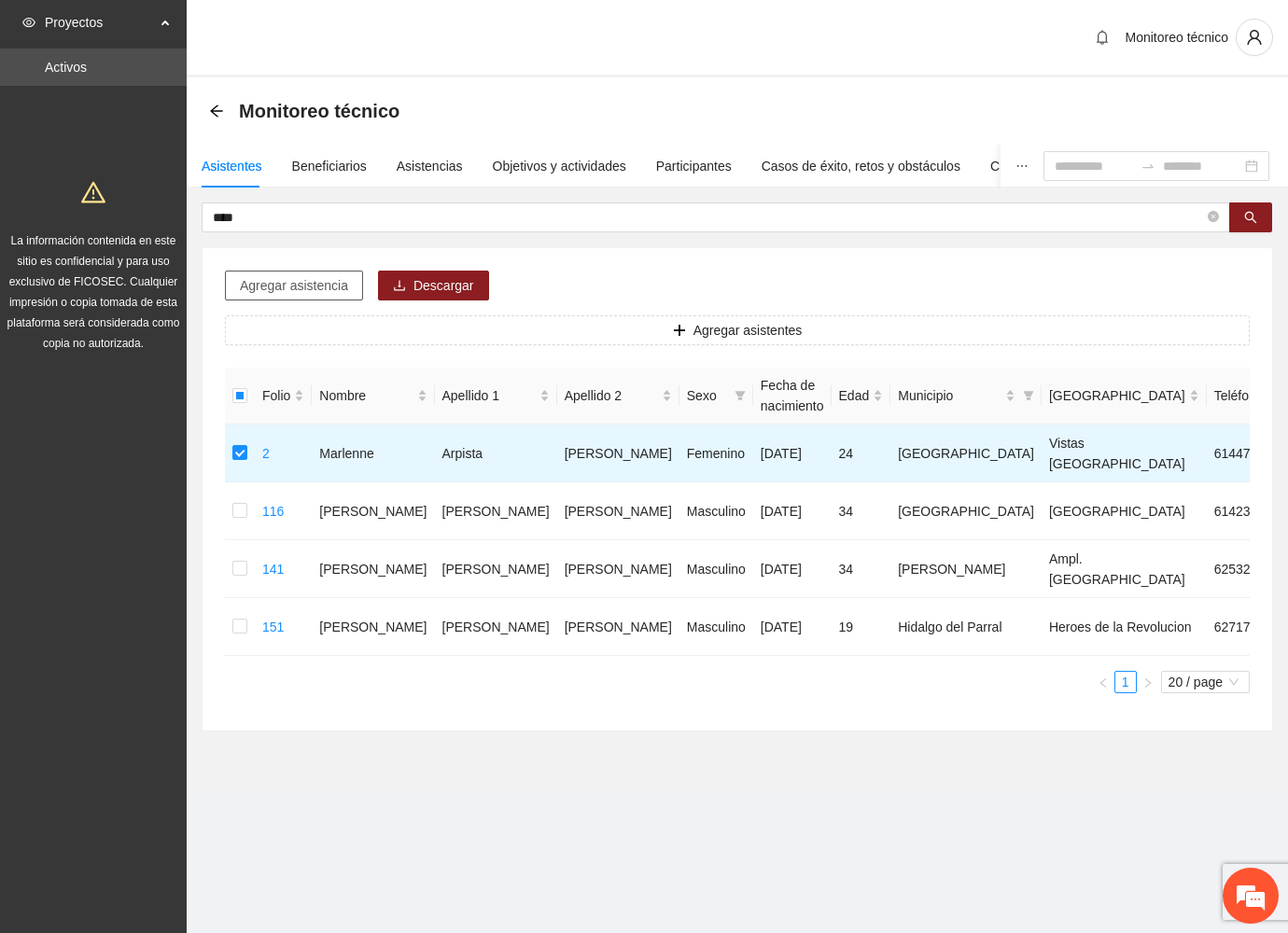
click at [294, 271] on button "Agregar asistencia" at bounding box center [294, 285] width 138 height 30
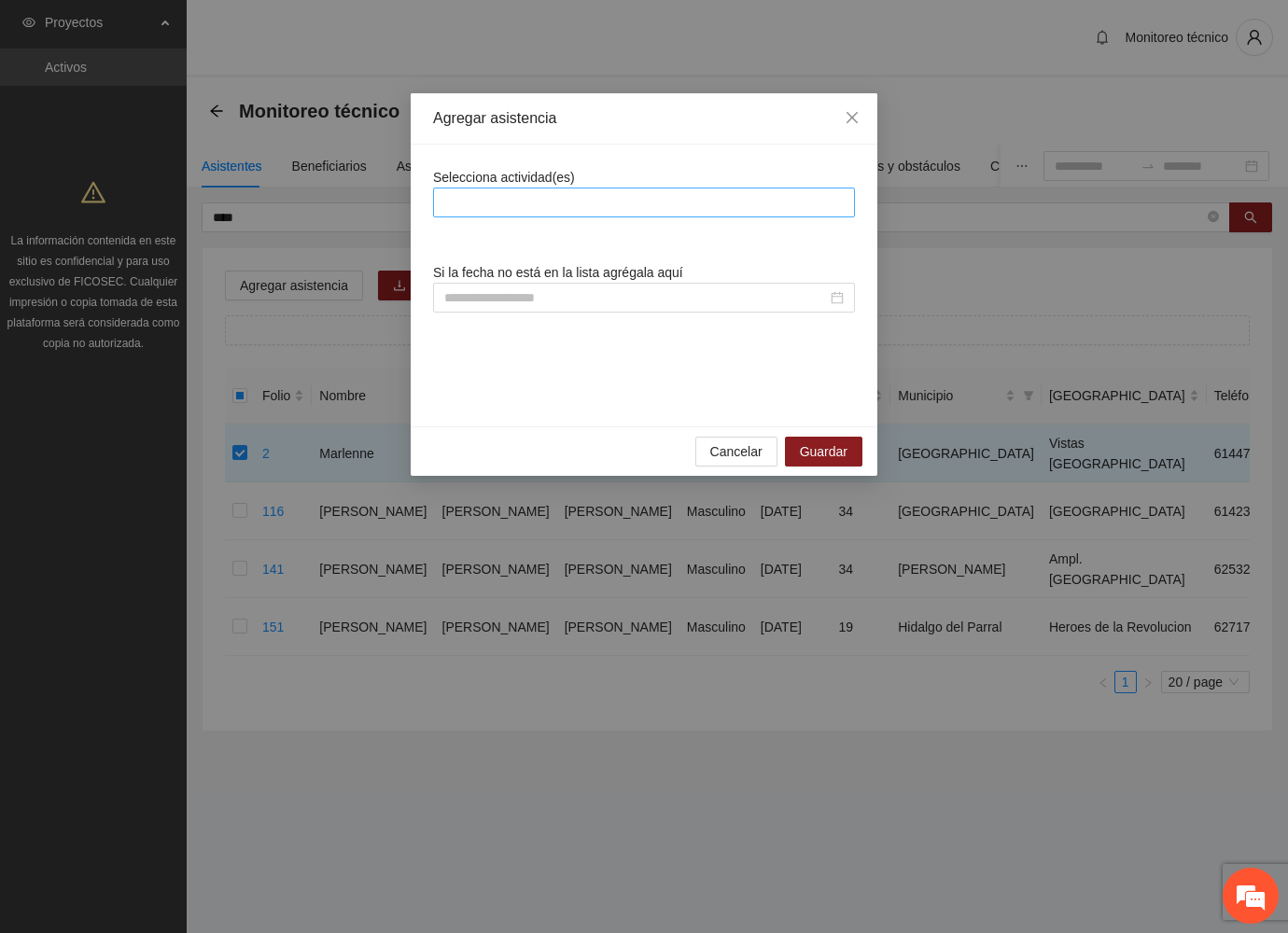
click at [577, 189] on div at bounding box center [644, 202] width 422 height 30
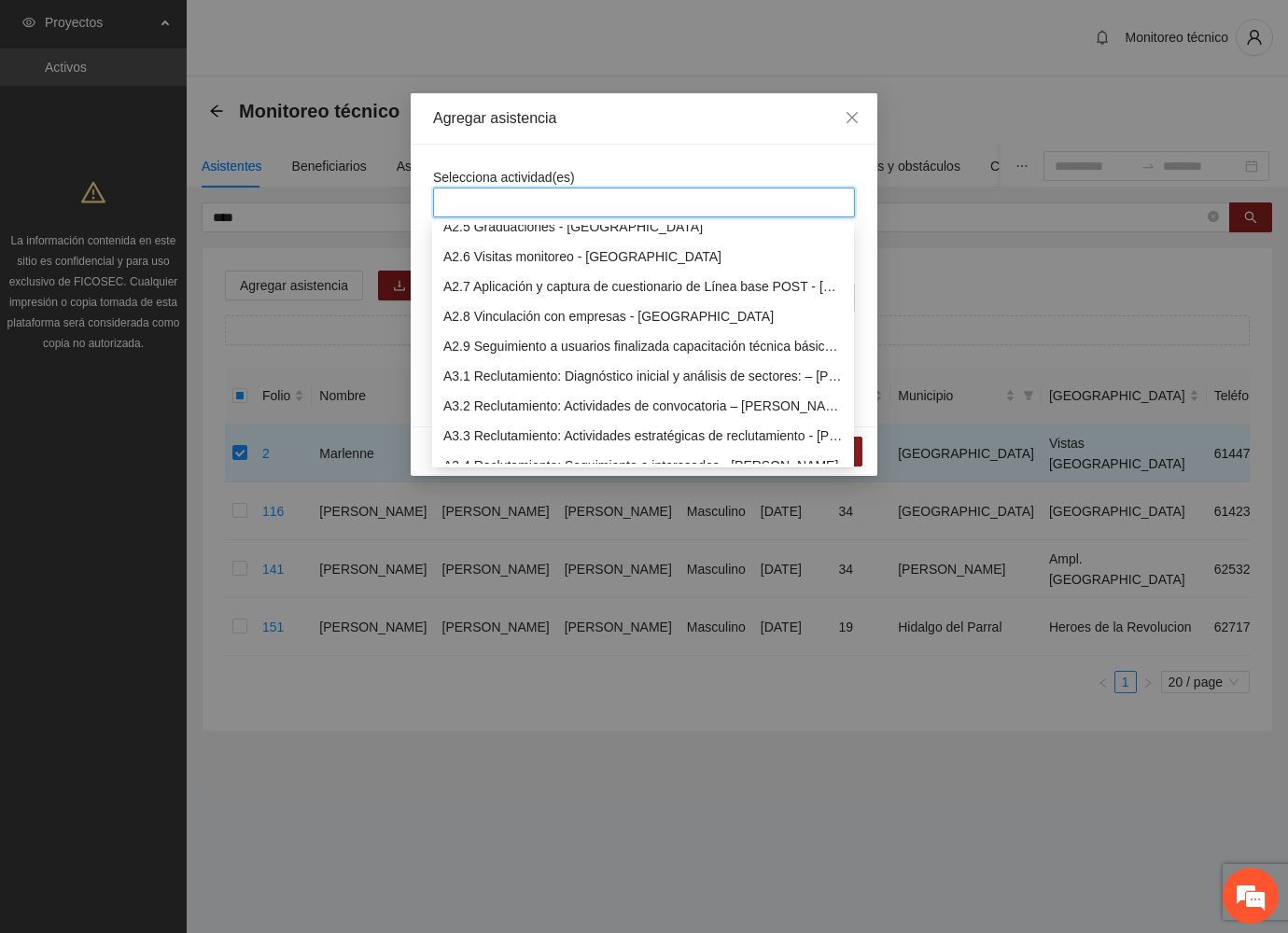
scroll to position [560, 0]
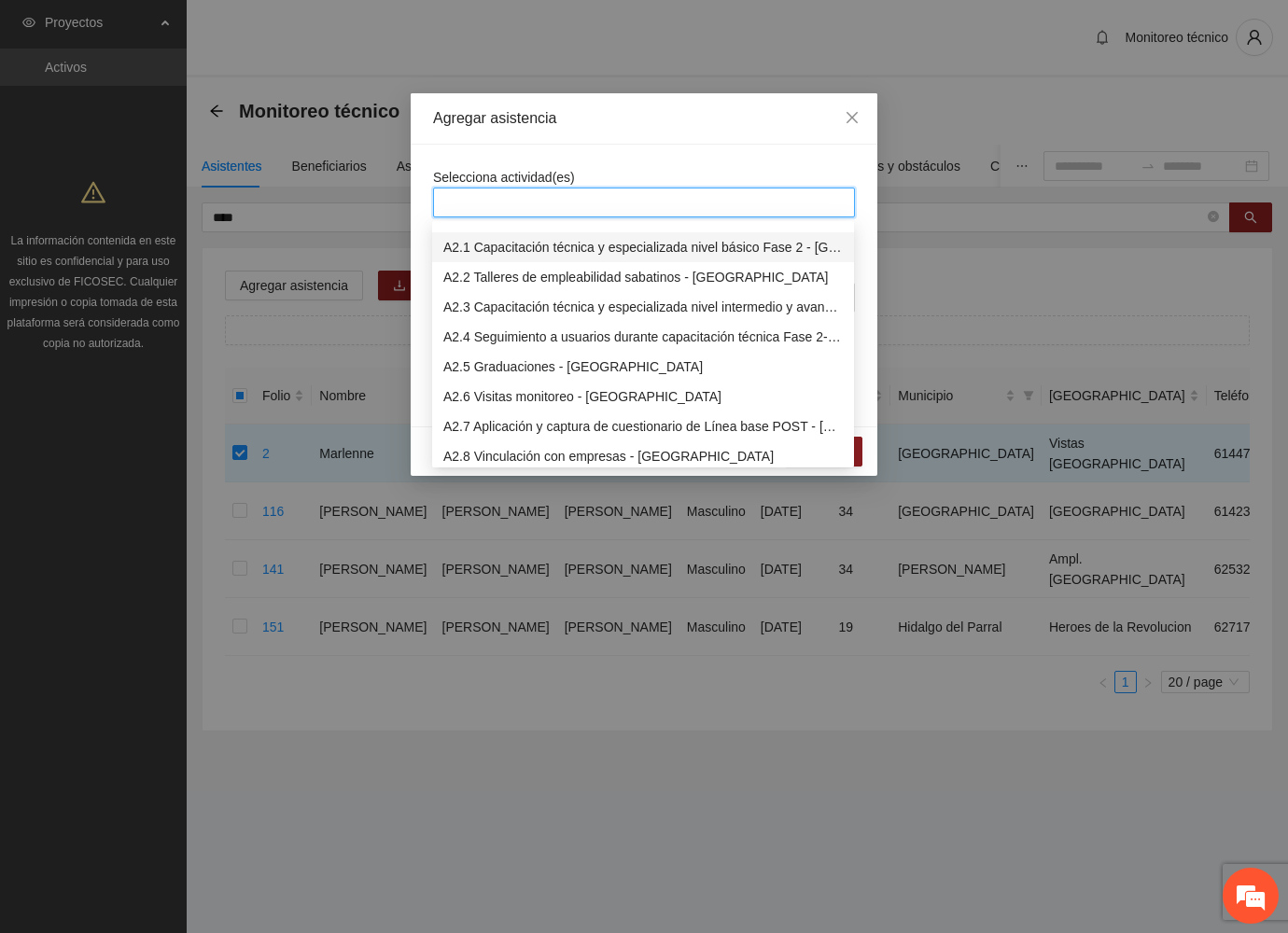
click at [602, 242] on div "A2.1 Capacitación técnica y especializada nivel básico Fase 2 - [GEOGRAPHIC_DAT…" at bounding box center [643, 247] width 400 height 20
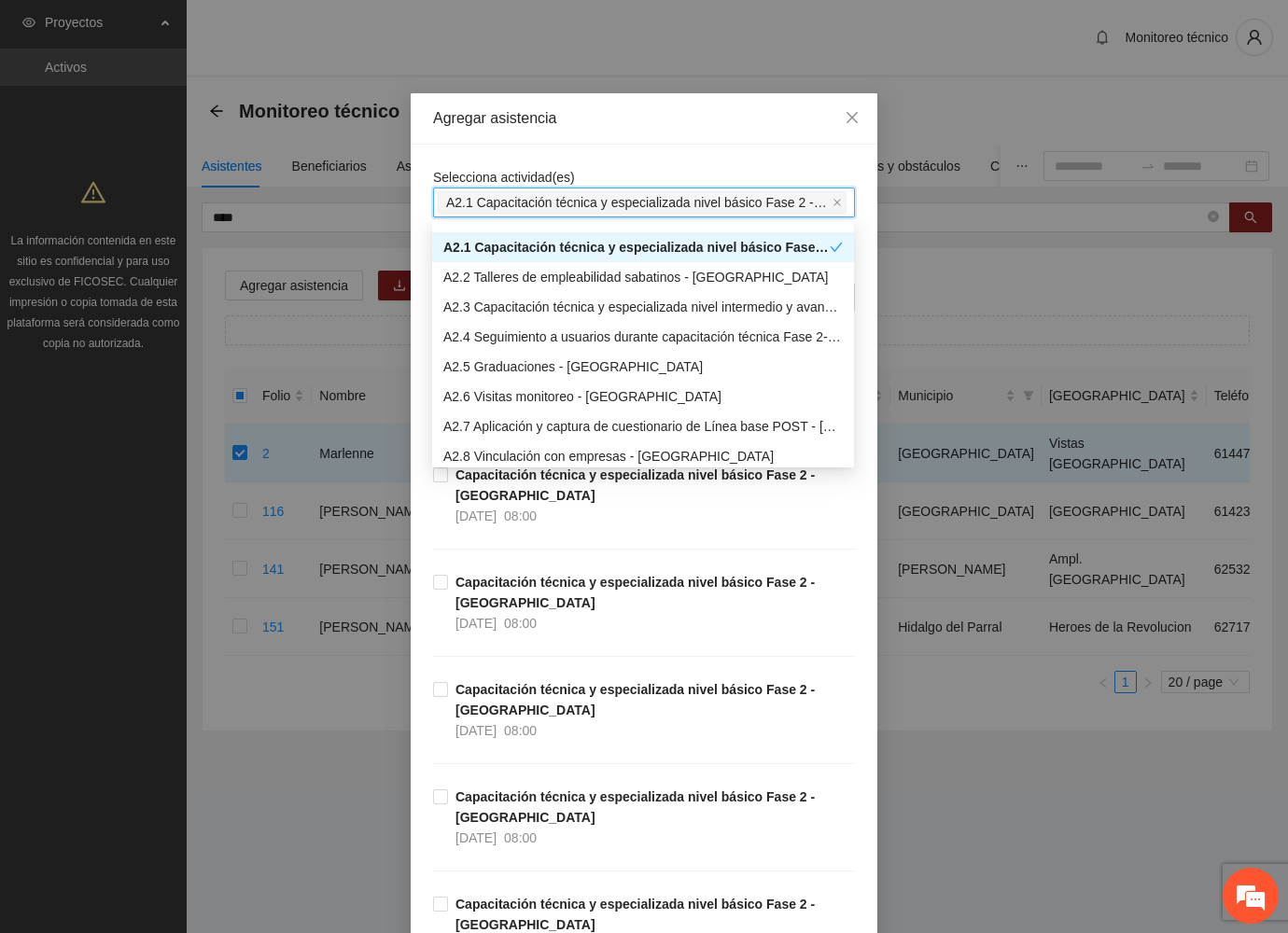
click at [640, 108] on div "Agregar asistencia" at bounding box center [644, 118] width 422 height 20
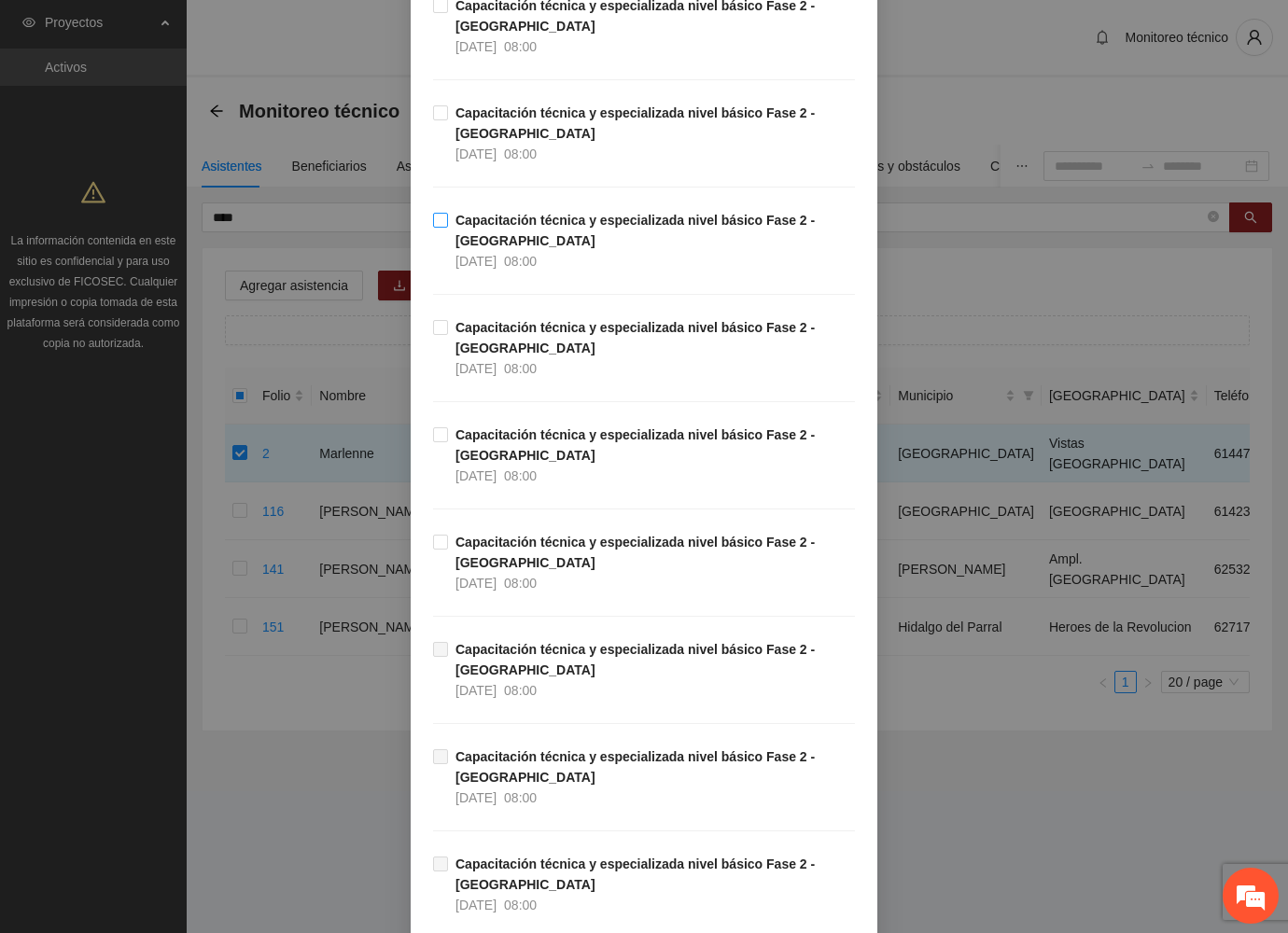
scroll to position [980, 0]
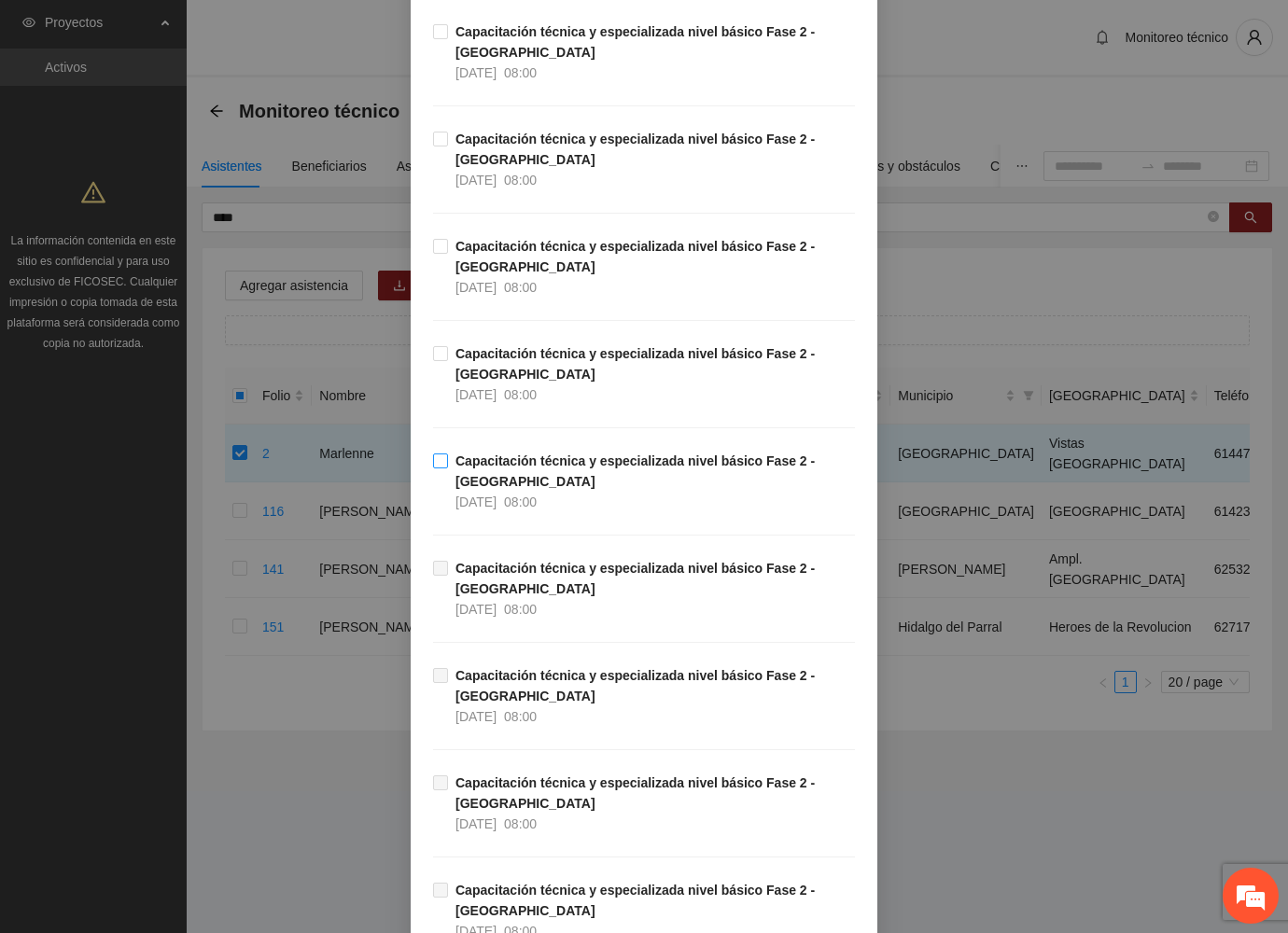
click at [481, 467] on strong "Capacitación técnica y especializada nivel básico Fase 2 - [GEOGRAPHIC_DATA]" at bounding box center [635, 471] width 360 height 35
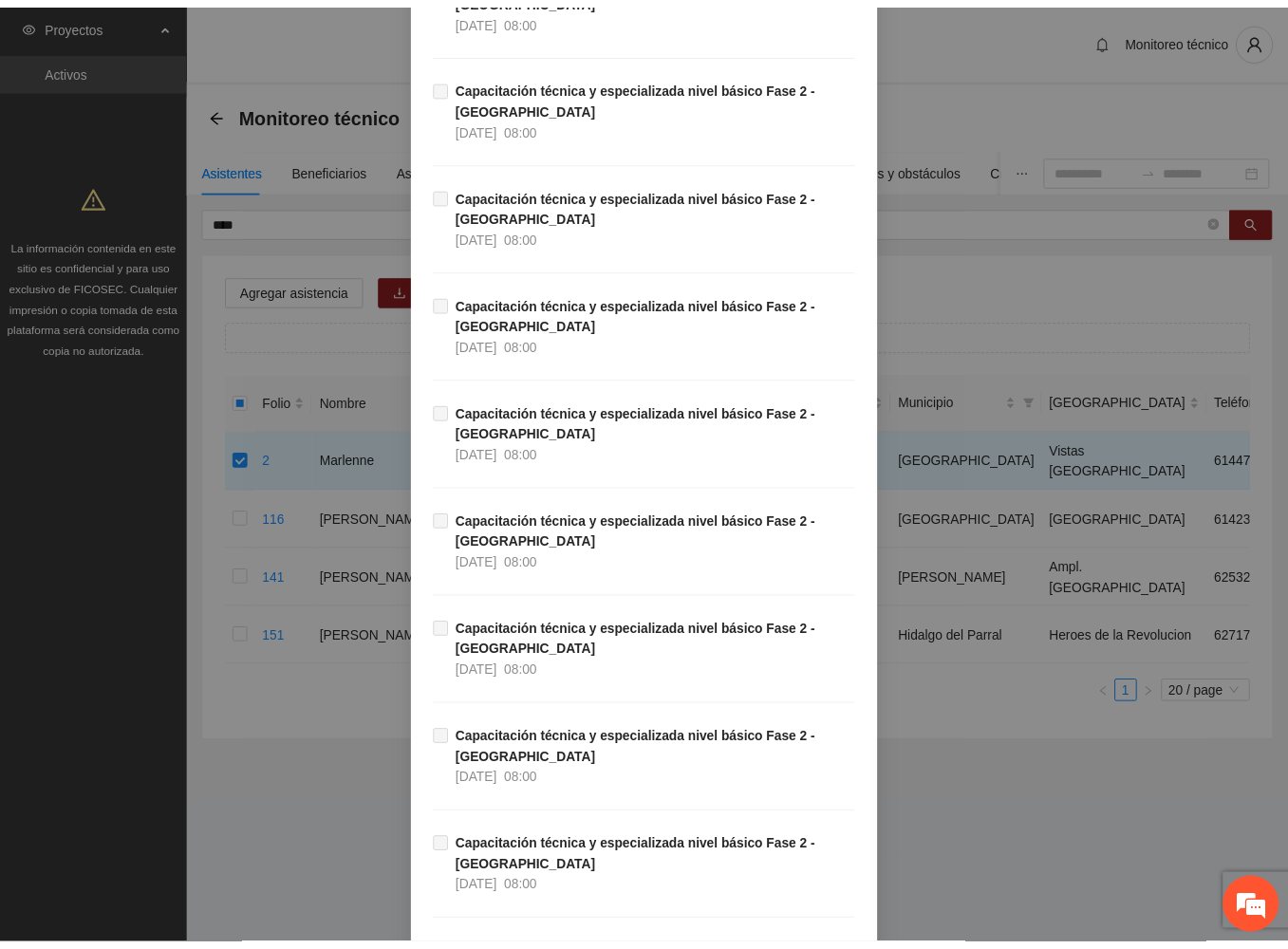
scroll to position [2845, 0]
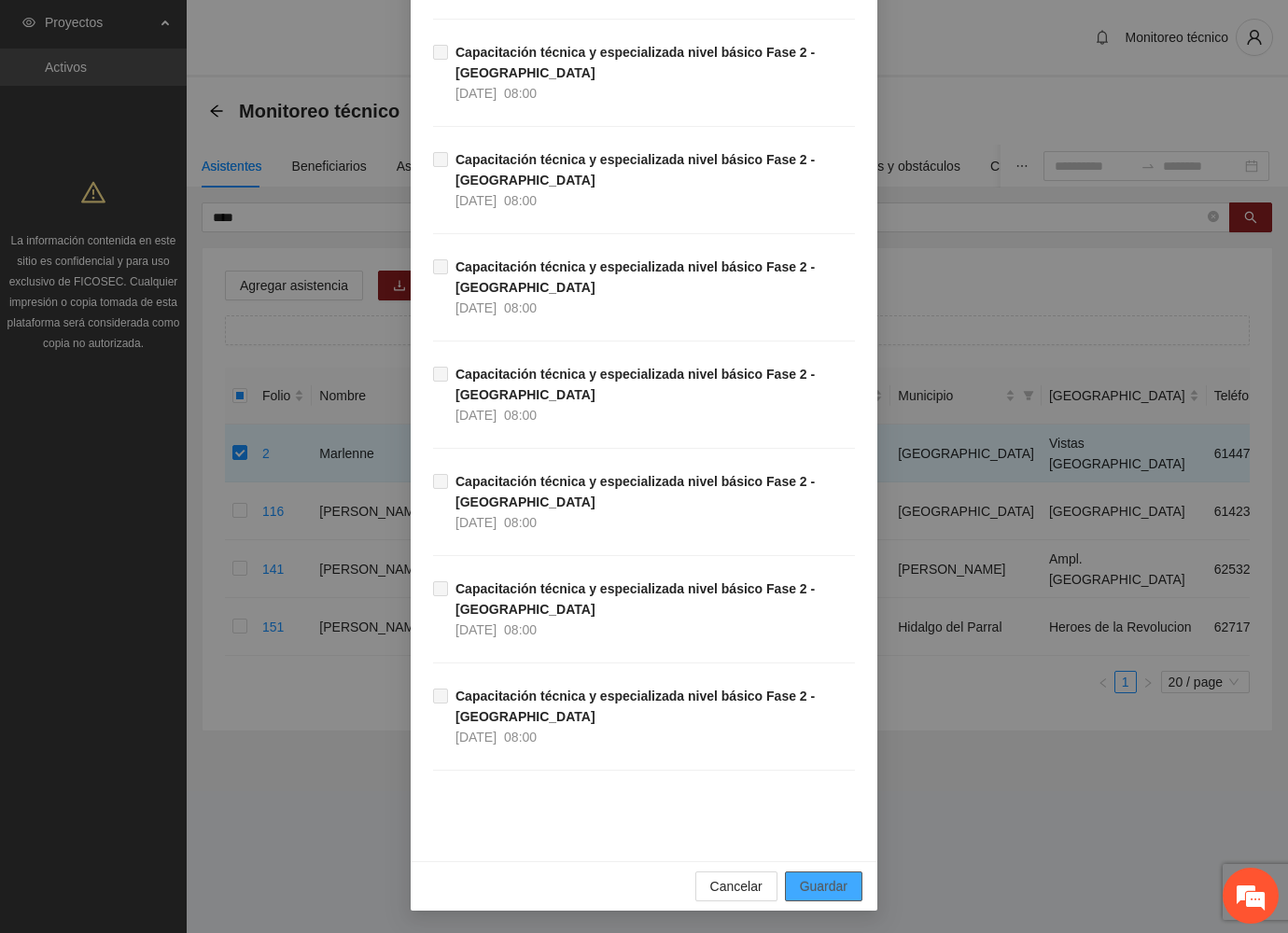
drag, startPoint x: 804, startPoint y: 882, endPoint x: 728, endPoint y: 885, distance: 76.1
click at [804, 881] on span "Guardar" at bounding box center [823, 885] width 48 height 20
